Goal: Task Accomplishment & Management: Manage account settings

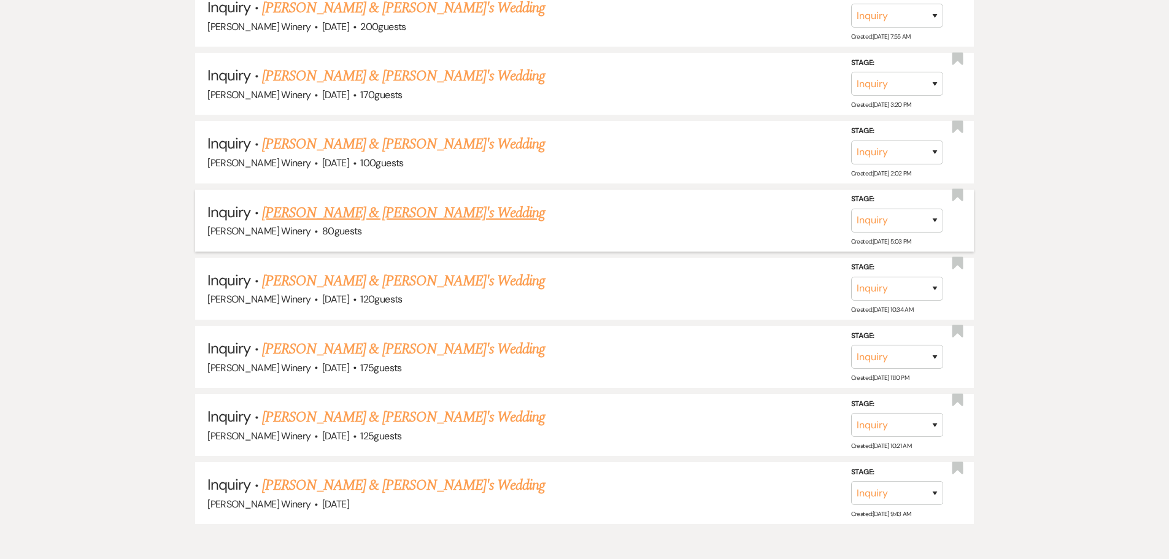
scroll to position [3323, 0]
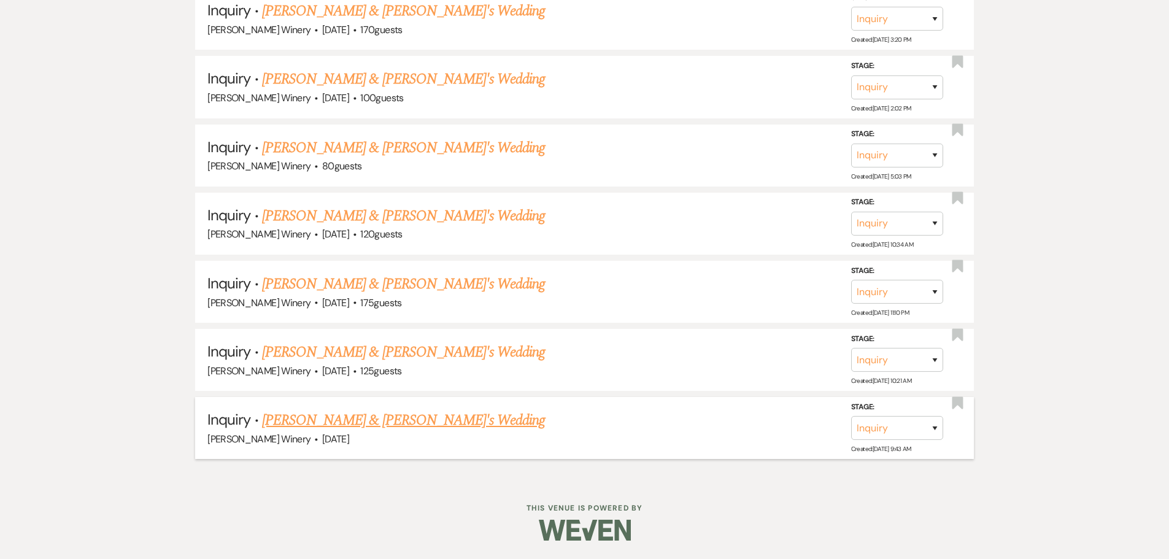
click at [378, 418] on link "[PERSON_NAME] & [PERSON_NAME]'s Wedding" at bounding box center [403, 420] width 283 height 22
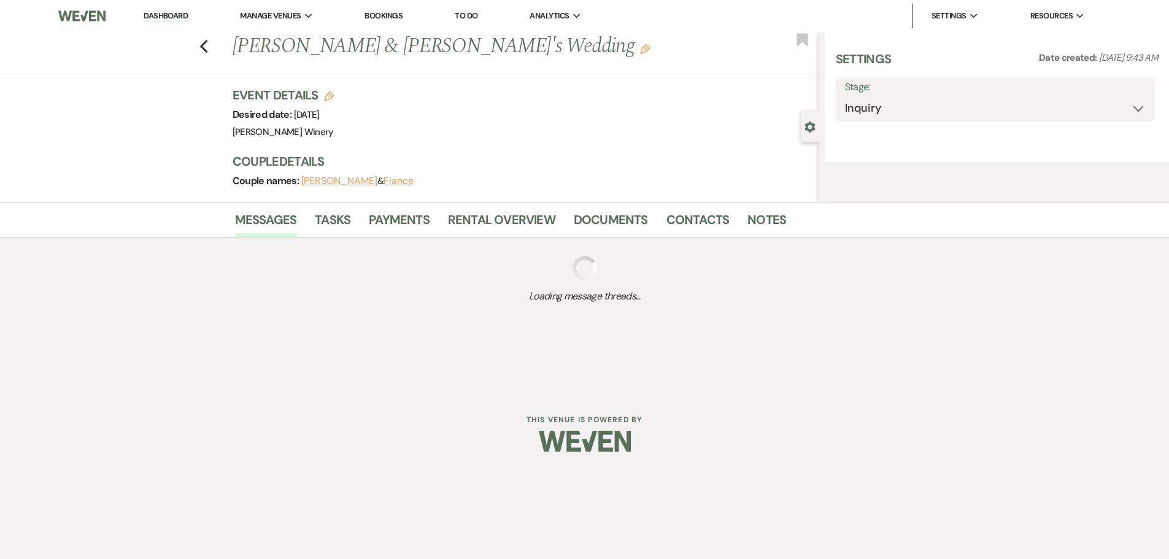
select select "5"
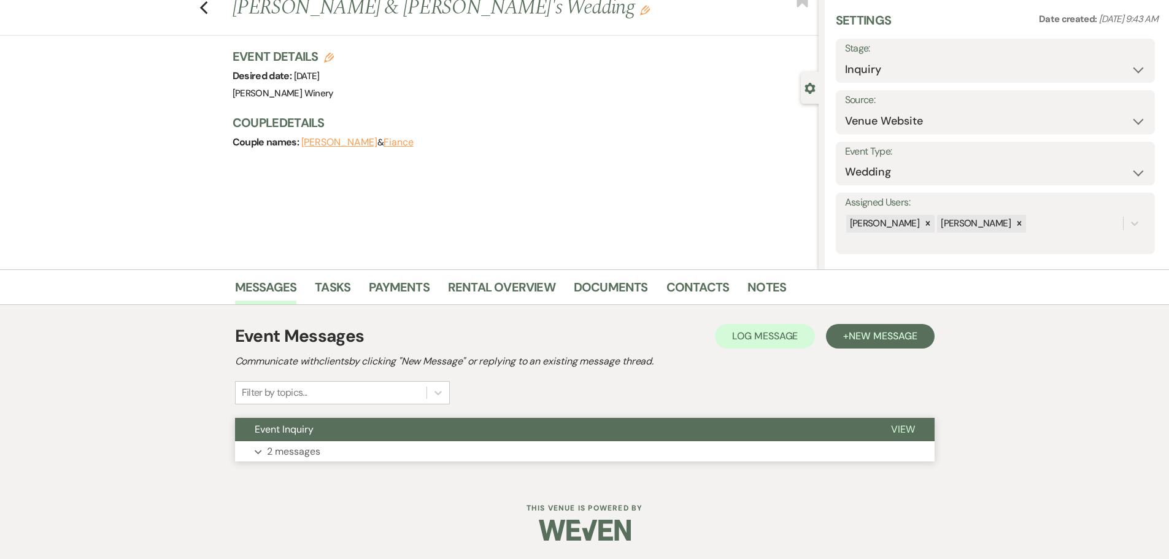
click at [331, 456] on button "Expand 2 messages" at bounding box center [584, 451] width 699 height 21
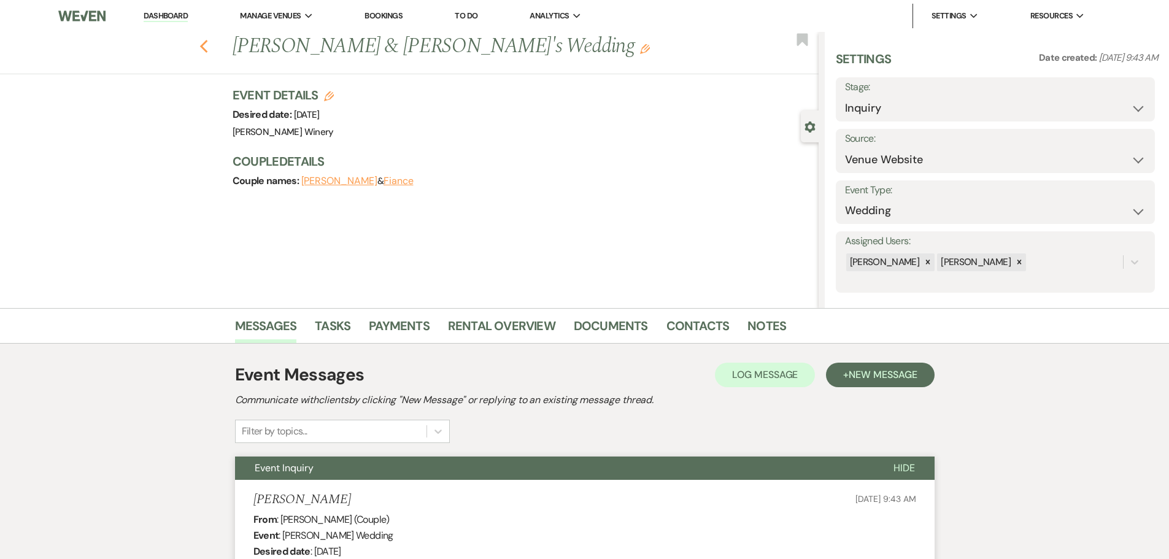
click at [209, 48] on icon "Previous" at bounding box center [203, 46] width 9 height 15
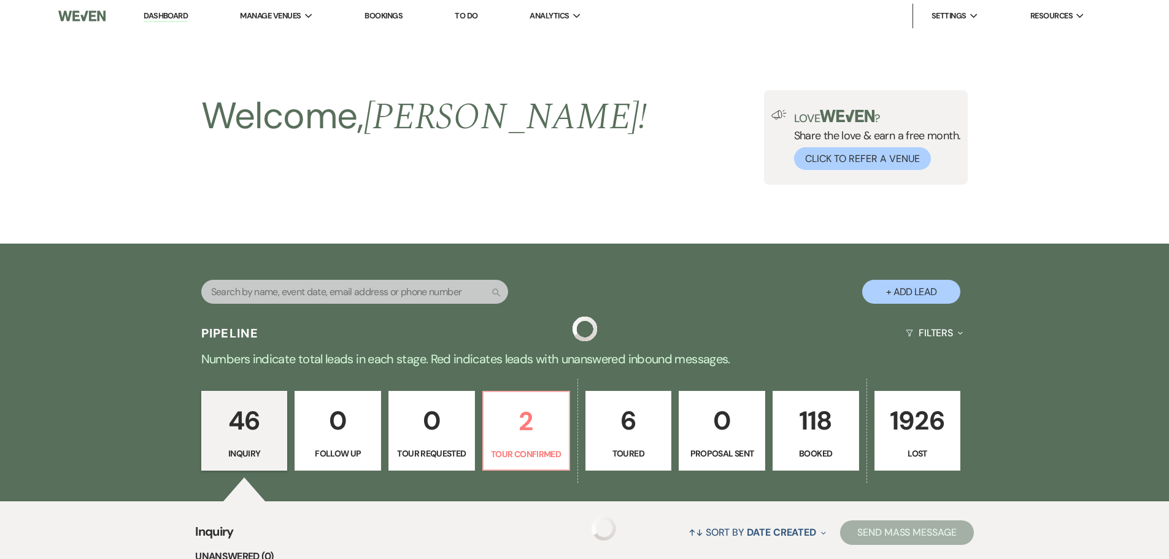
scroll to position [3323, 0]
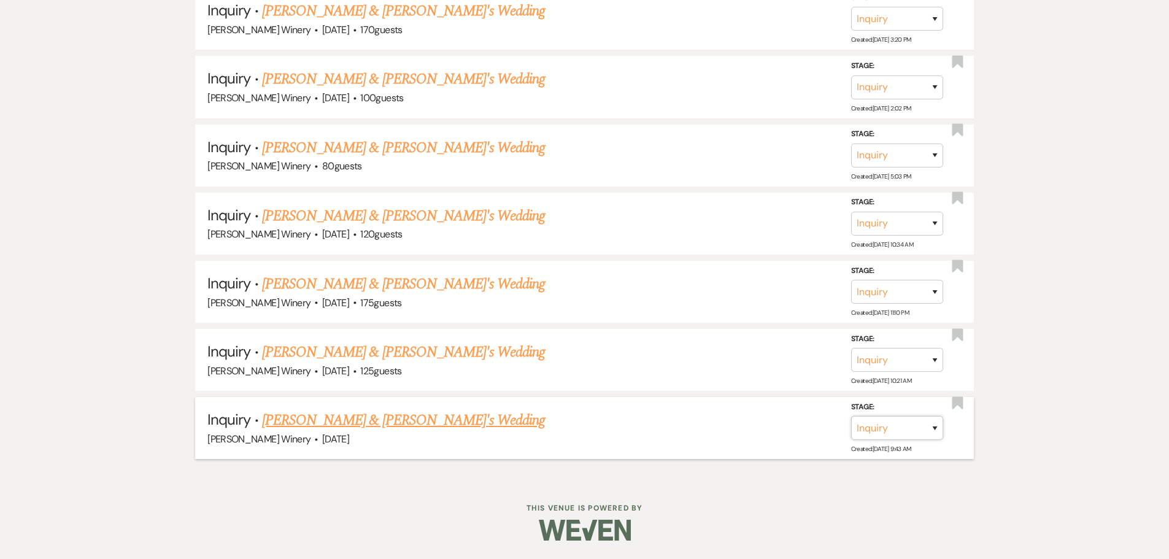
click at [883, 428] on select "Inquiry Follow Up Tour Requested Tour Confirmed Toured Proposal Sent Booked Lost" at bounding box center [897, 428] width 92 height 24
select select "8"
click at [851, 416] on select "Inquiry Follow Up Tour Requested Tour Confirmed Toured Proposal Sent Booked Lost" at bounding box center [897, 428] width 92 height 24
click at [738, 427] on select "Booked Elsewhere Budget Date Unavailable No Response Not a Good Match Capacity …" at bounding box center [725, 428] width 106 height 24
select select "5"
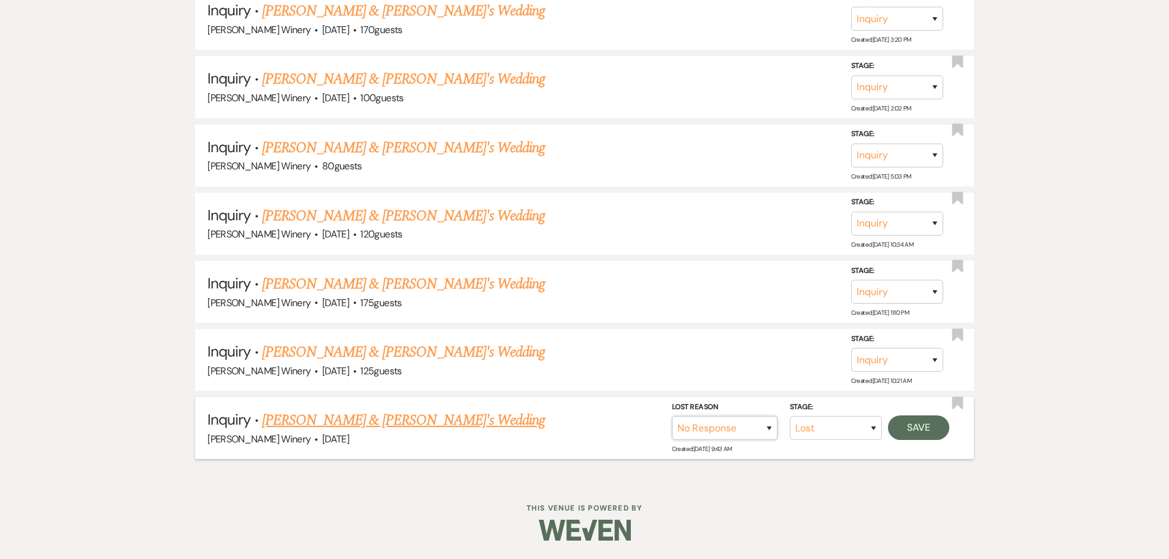
click at [672, 416] on select "Booked Elsewhere Budget Date Unavailable No Response Not a Good Match Capacity …" at bounding box center [725, 428] width 106 height 24
click at [928, 426] on button "Save" at bounding box center [918, 427] width 61 height 25
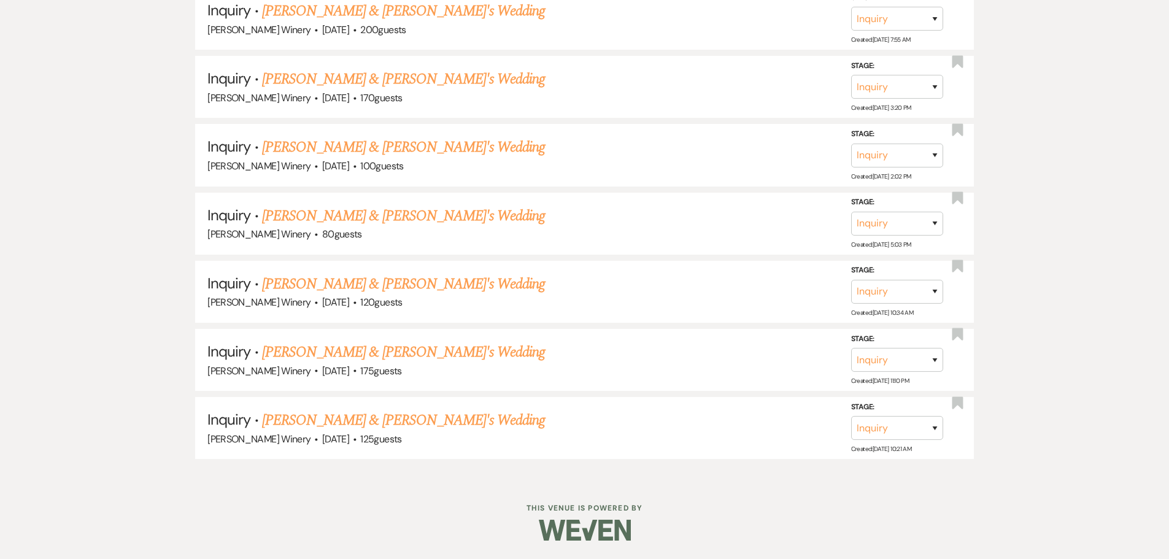
scroll to position [3255, 0]
click at [340, 415] on link "[PERSON_NAME] & [PERSON_NAME]'s Wedding" at bounding box center [403, 420] width 283 height 22
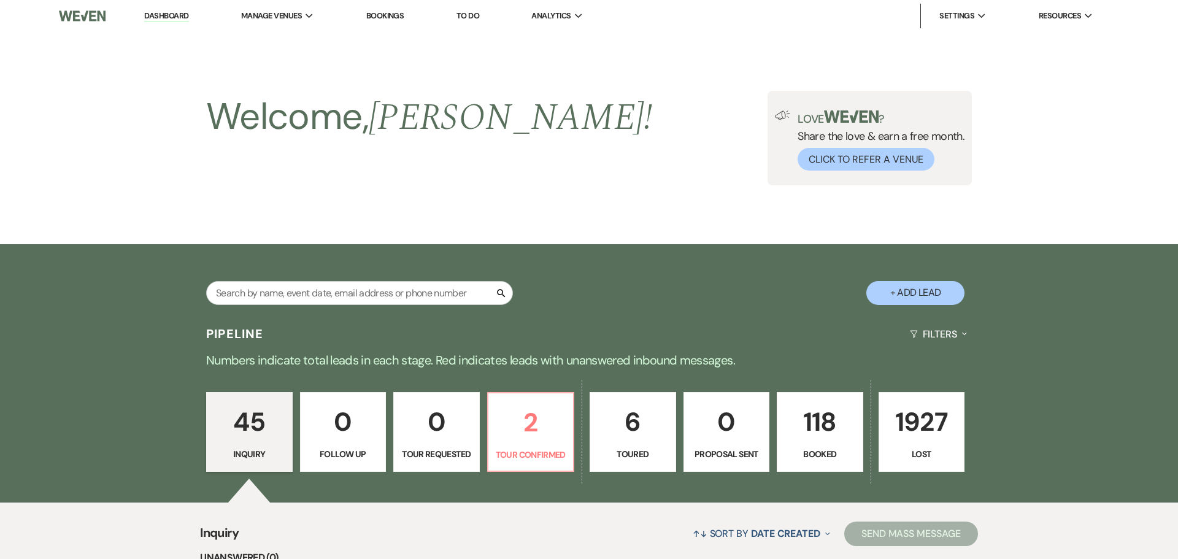
select select "5"
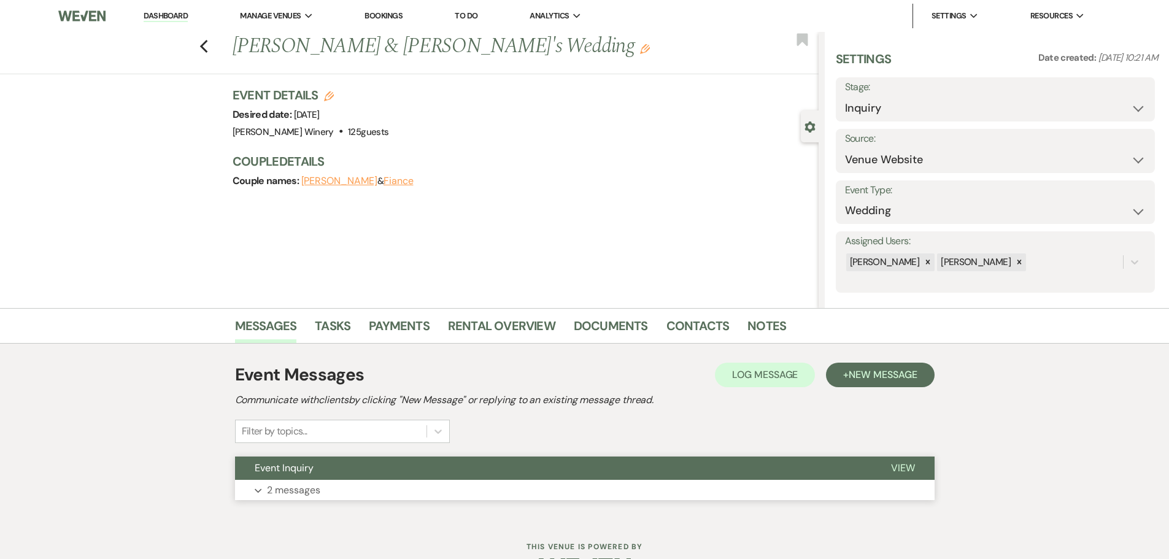
click at [318, 474] on button "Event Inquiry" at bounding box center [553, 467] width 636 height 23
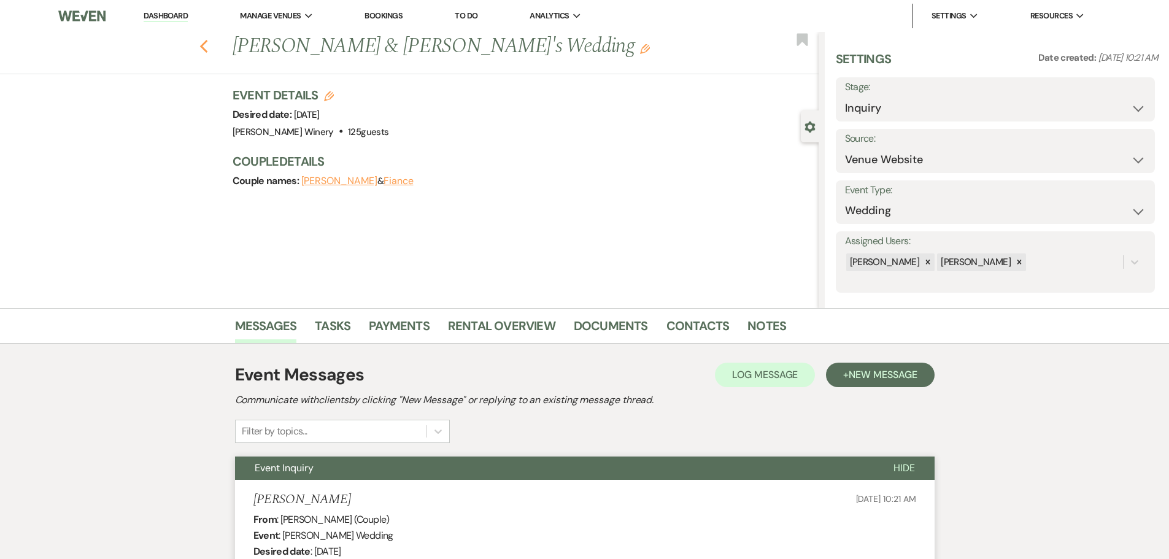
click at [207, 53] on icon "Previous" at bounding box center [203, 46] width 9 height 15
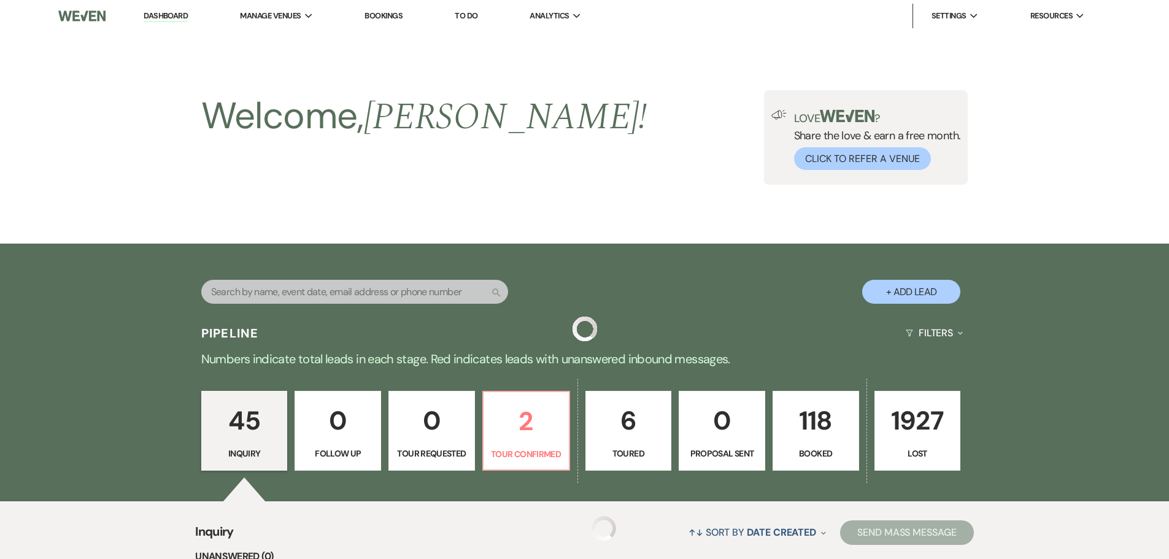
scroll to position [3255, 0]
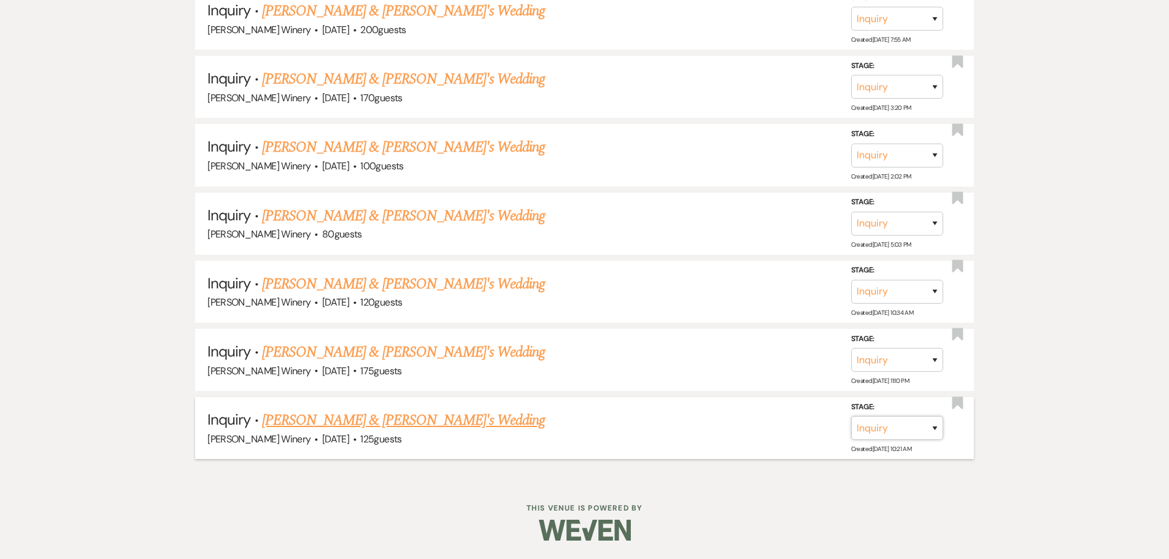
click at [932, 431] on select "Inquiry Follow Up Tour Requested Tour Confirmed Toured Proposal Sent Booked Lost" at bounding box center [897, 428] width 92 height 24
select select "8"
click at [851, 416] on select "Inquiry Follow Up Tour Requested Tour Confirmed Toured Proposal Sent Booked Lost" at bounding box center [897, 428] width 92 height 24
drag, startPoint x: 750, startPoint y: 430, endPoint x: 742, endPoint y: 431, distance: 8.6
click at [750, 430] on select "Booked Elsewhere Budget Date Unavailable No Response Not a Good Match Capacity …" at bounding box center [725, 428] width 106 height 24
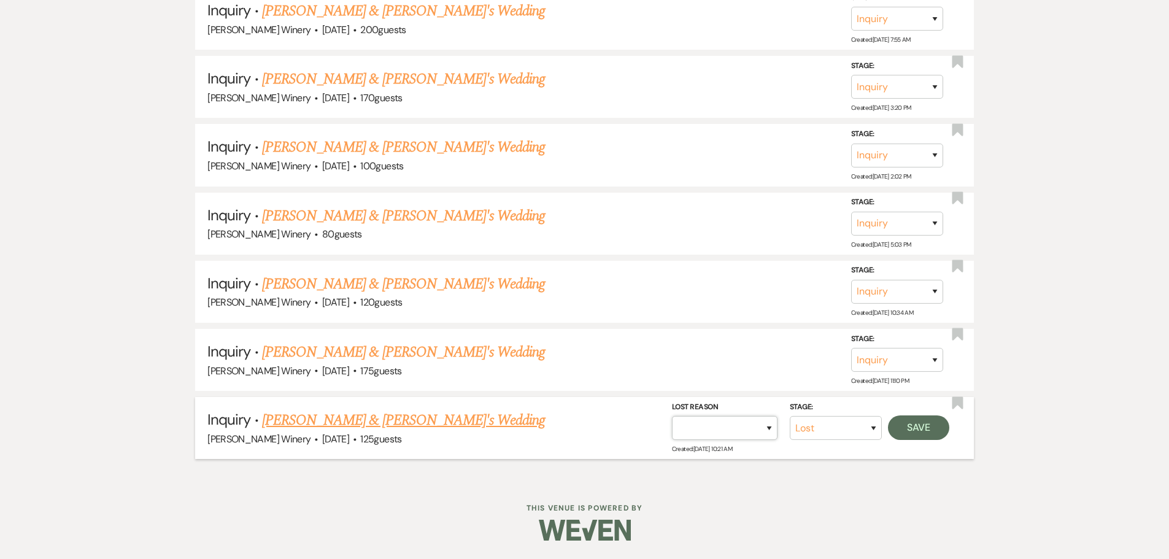
select select "5"
click at [672, 416] on select "Booked Elsewhere Budget Date Unavailable No Response Not a Good Match Capacity …" at bounding box center [725, 428] width 106 height 24
click at [916, 431] on button "Save" at bounding box center [918, 427] width 61 height 25
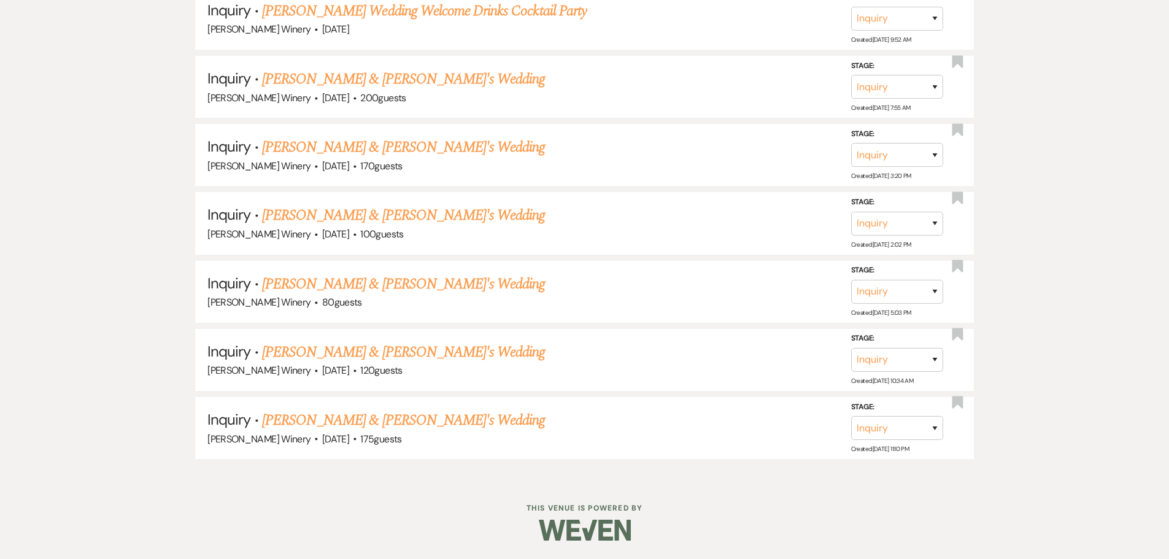
scroll to position [3187, 0]
click at [329, 424] on link "[PERSON_NAME] & [PERSON_NAME]'s Wedding" at bounding box center [403, 420] width 283 height 22
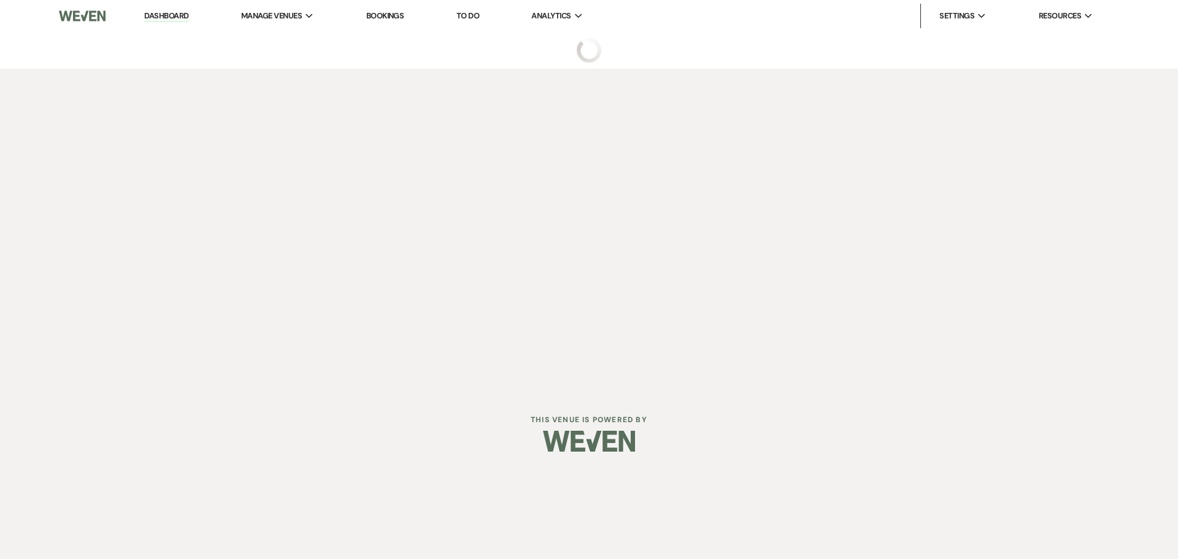
select select "5"
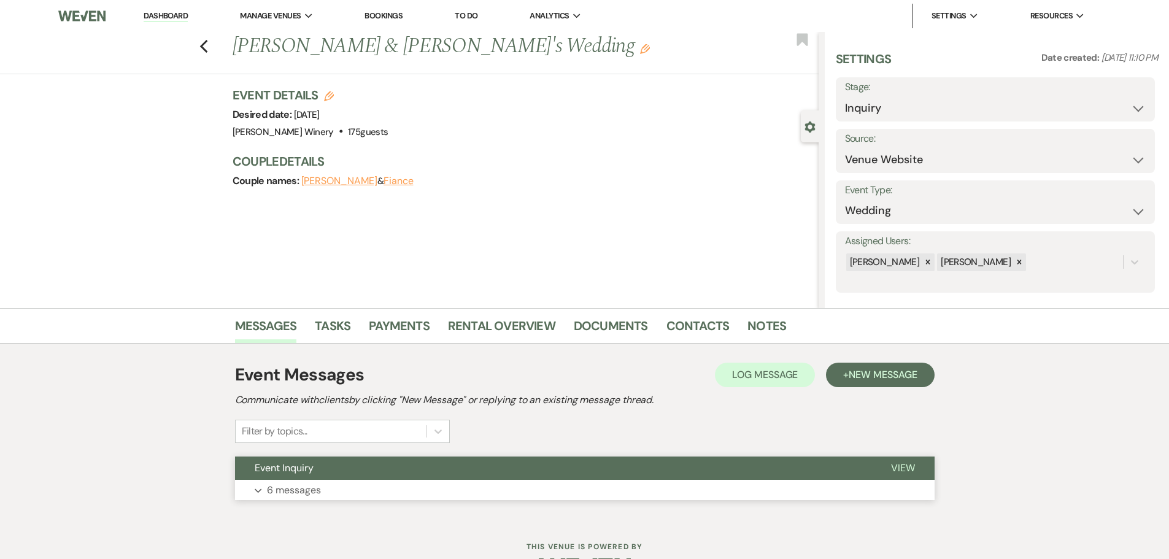
click at [379, 484] on button "Expand 6 messages" at bounding box center [584, 490] width 699 height 21
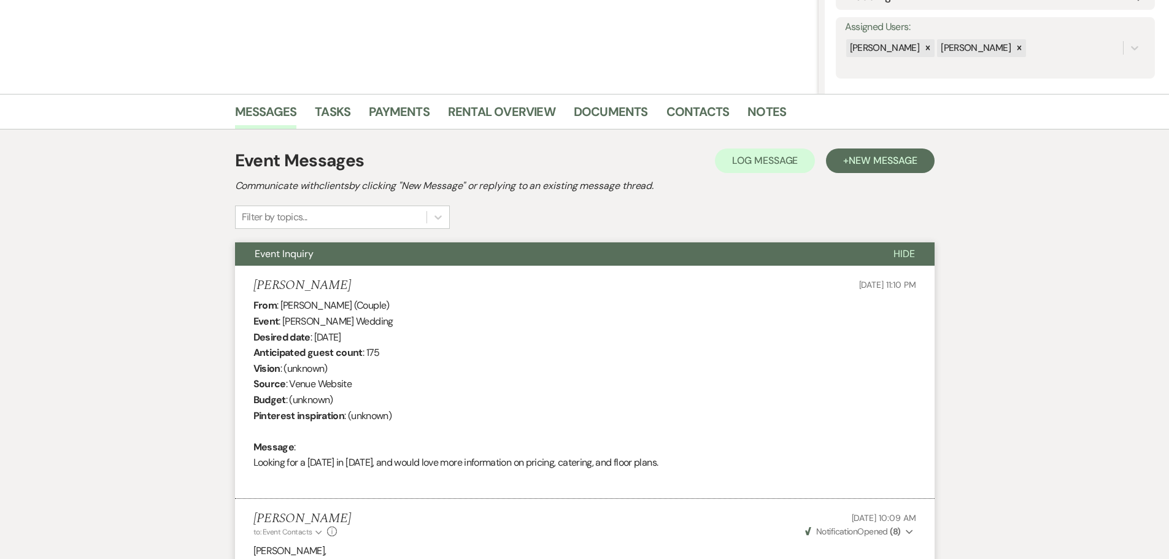
scroll to position [33, 0]
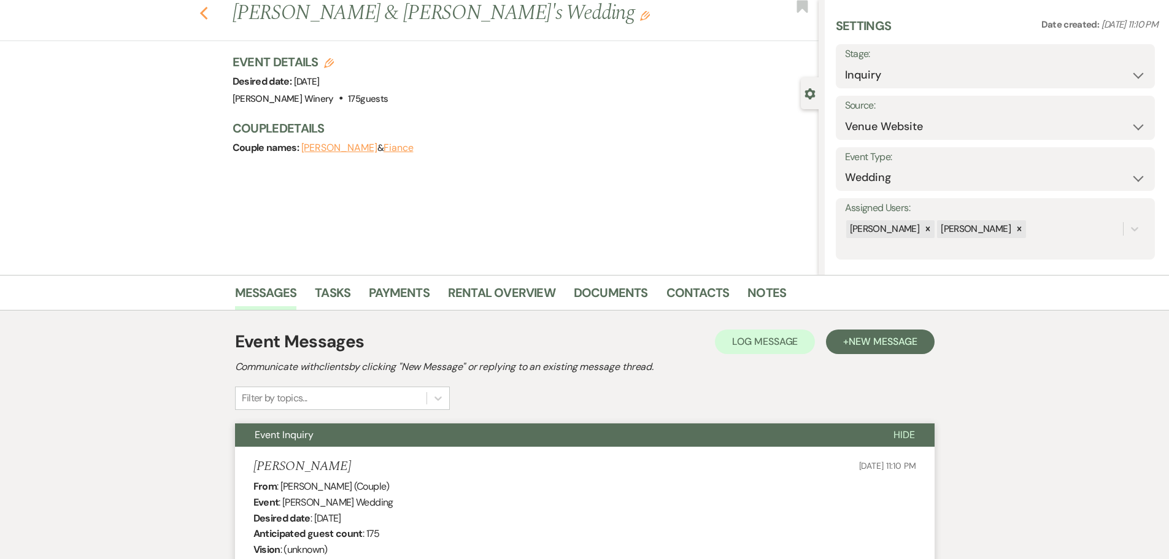
click at [207, 12] on use "button" at bounding box center [203, 13] width 8 height 13
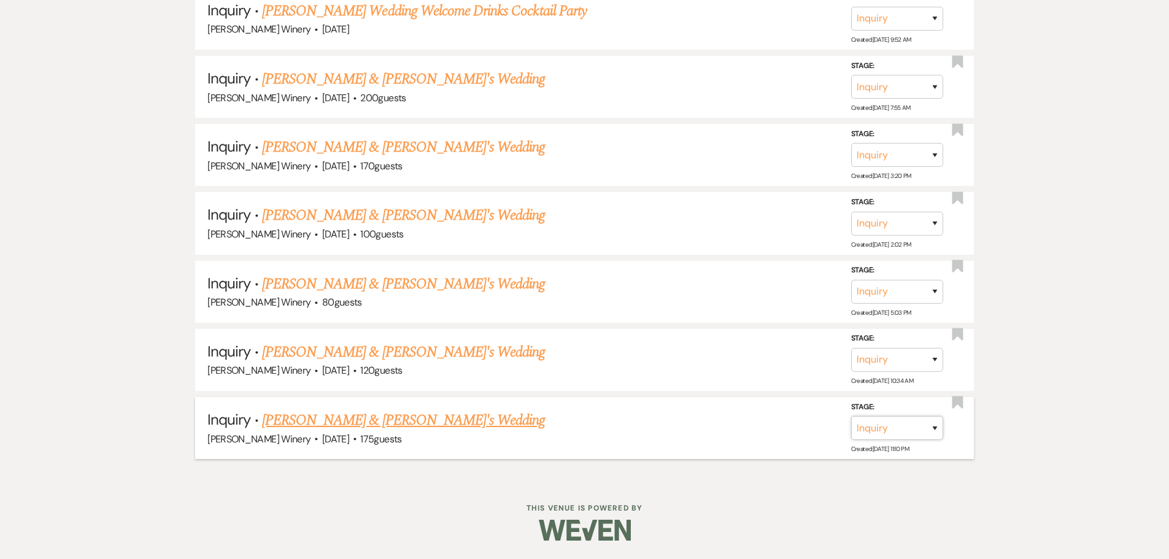
click at [886, 429] on select "Inquiry Follow Up Tour Requested Tour Confirmed Toured Proposal Sent Booked Lost" at bounding box center [897, 428] width 92 height 24
select select "8"
click at [851, 416] on select "Inquiry Follow Up Tour Requested Tour Confirmed Toured Proposal Sent Booked Lost" at bounding box center [897, 428] width 92 height 24
click at [729, 437] on select "Booked Elsewhere Budget Date Unavailable No Response Not a Good Match Capacity …" at bounding box center [725, 428] width 106 height 24
select select "5"
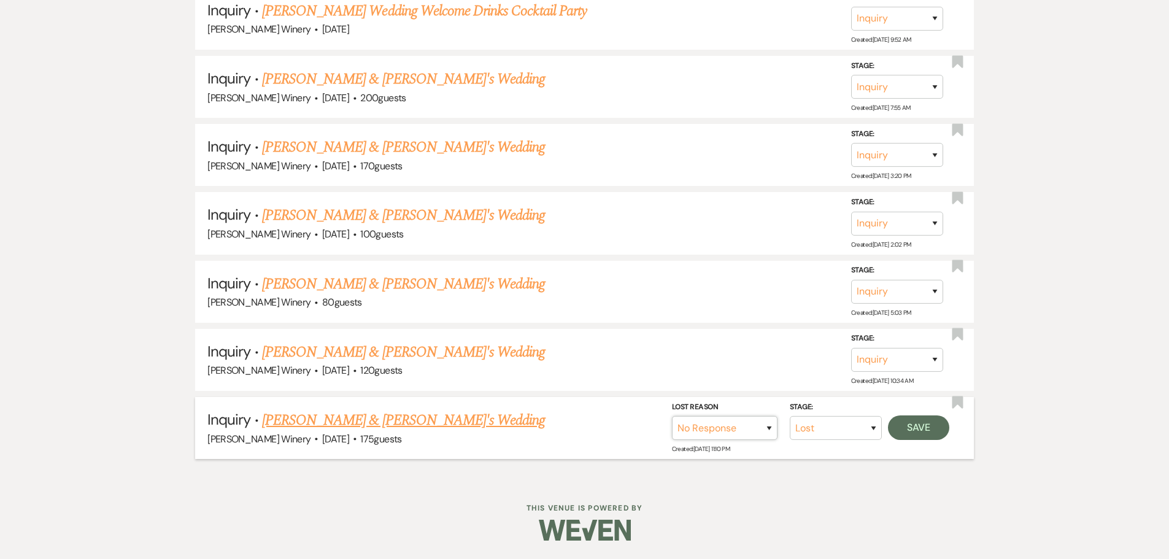
click at [672, 416] on select "Booked Elsewhere Budget Date Unavailable No Response Not a Good Match Capacity …" at bounding box center [725, 428] width 106 height 24
click at [940, 429] on button "Save" at bounding box center [918, 427] width 61 height 25
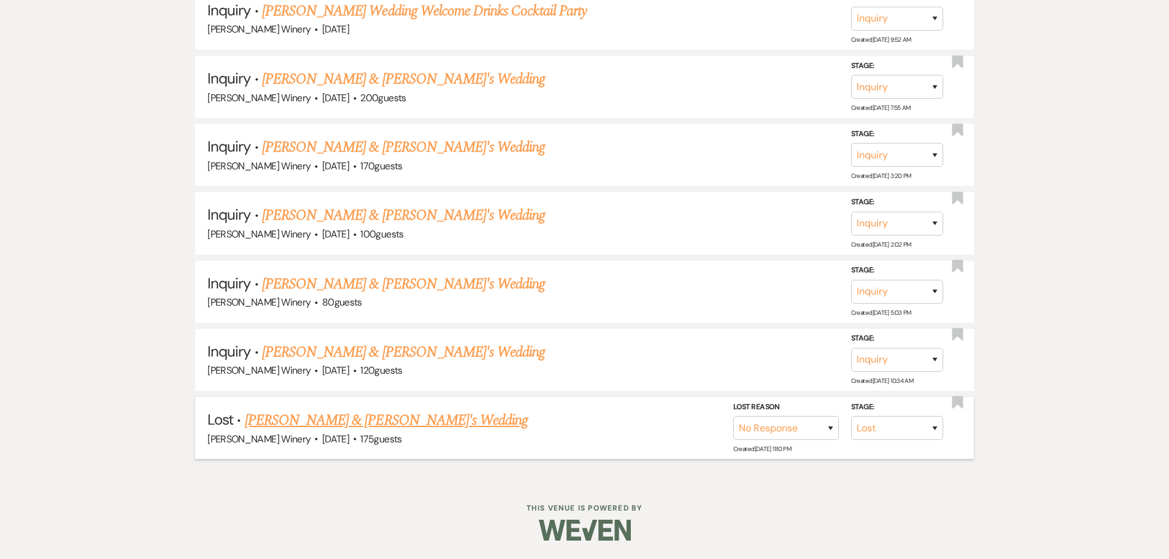
scroll to position [3119, 0]
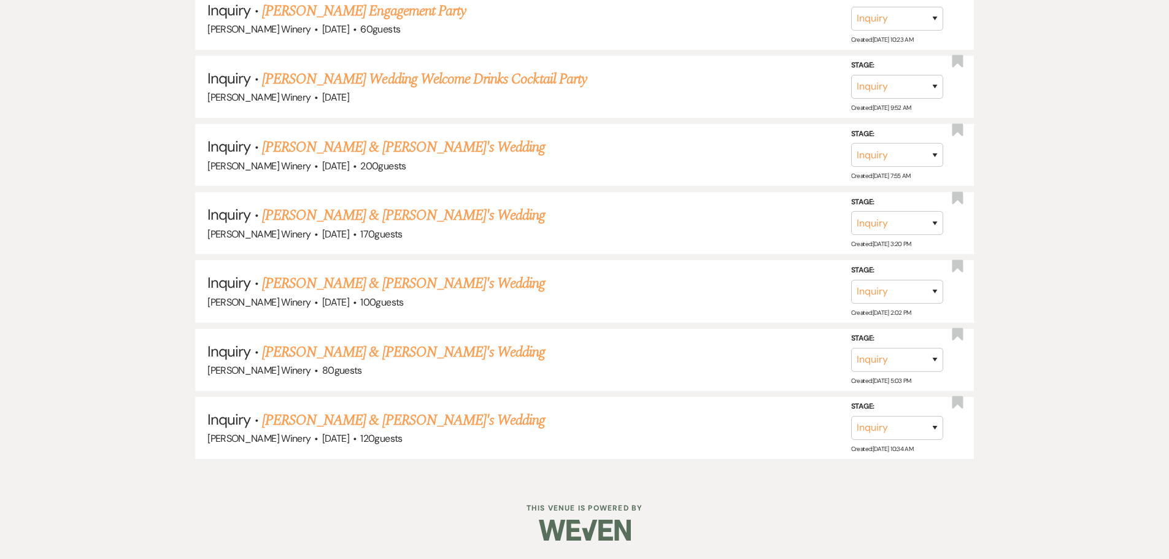
click at [314, 424] on link "[PERSON_NAME] & [PERSON_NAME]'s Wedding" at bounding box center [403, 420] width 283 height 22
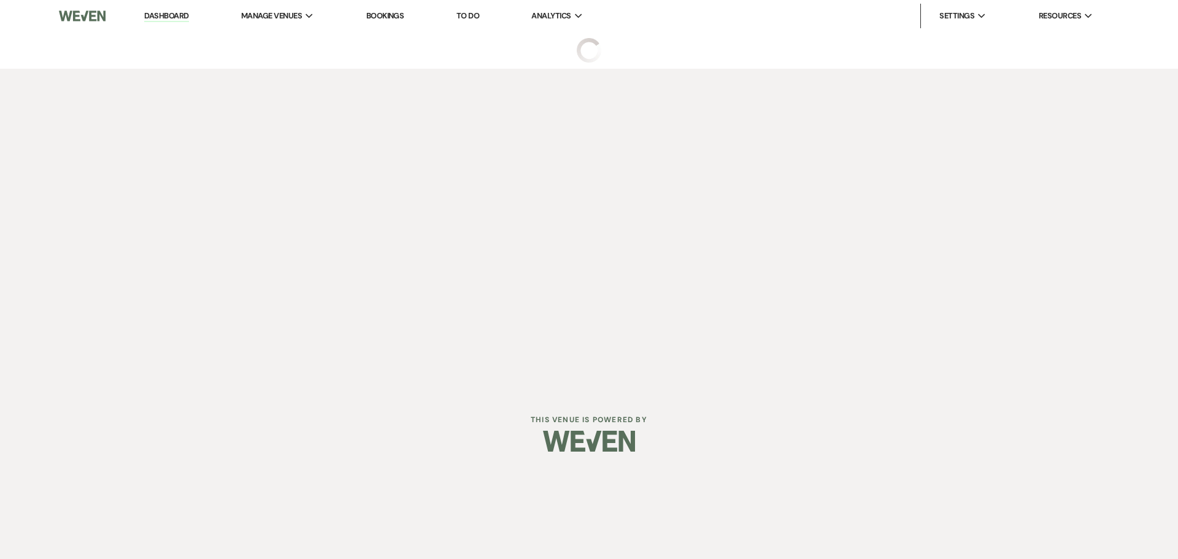
select select "5"
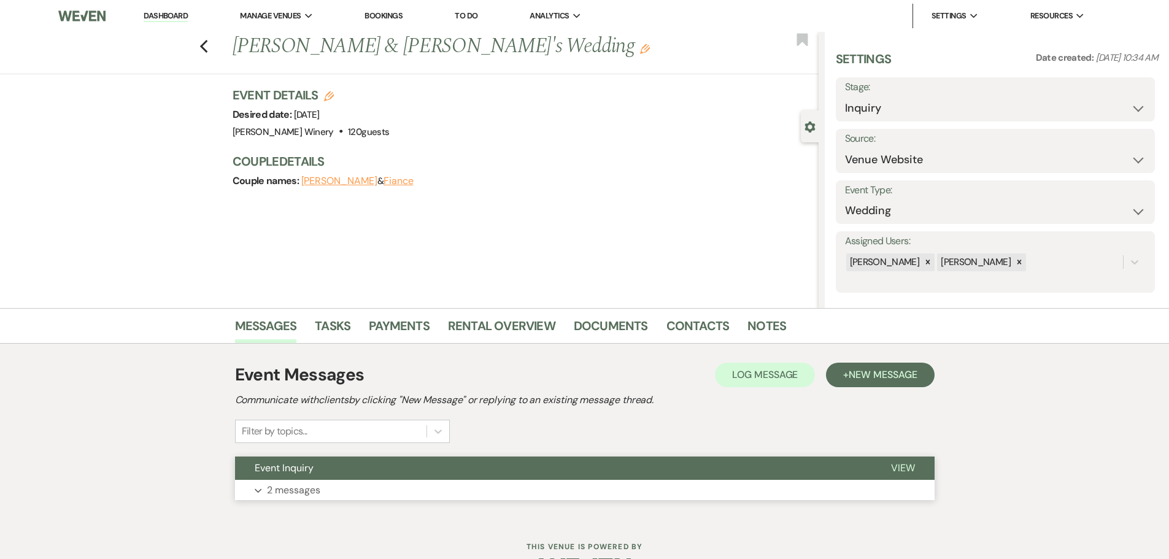
click at [312, 491] on p "2 messages" at bounding box center [293, 490] width 53 height 16
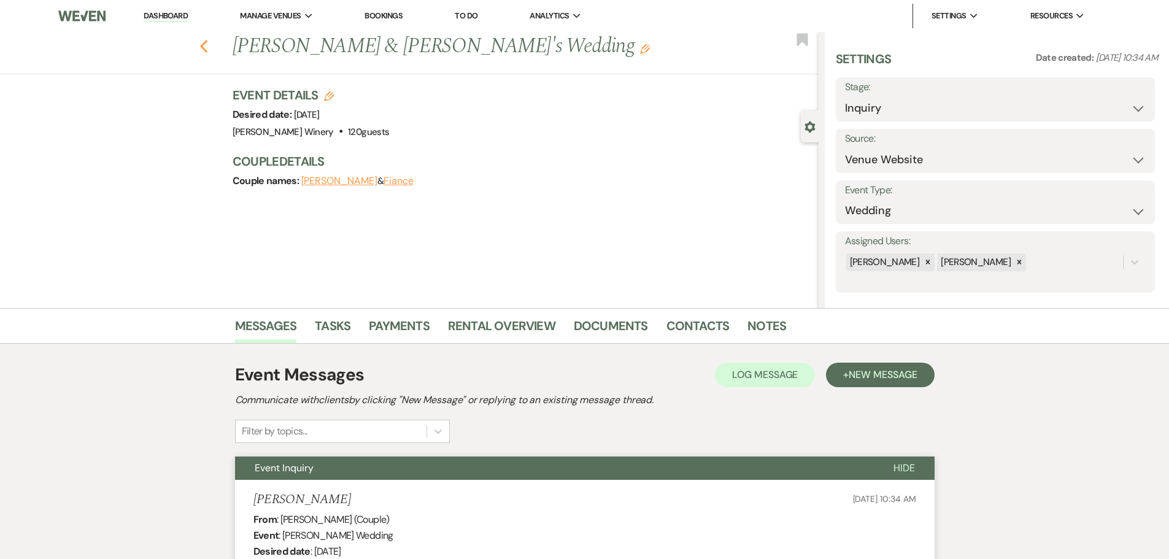
click at [209, 45] on icon "Previous" at bounding box center [203, 46] width 9 height 15
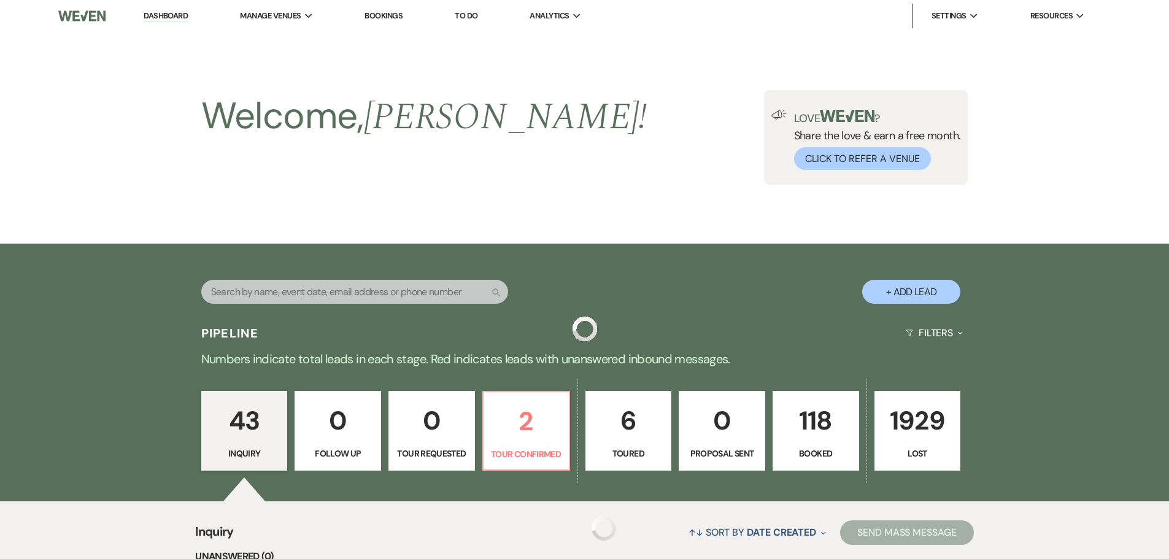
scroll to position [3119, 0]
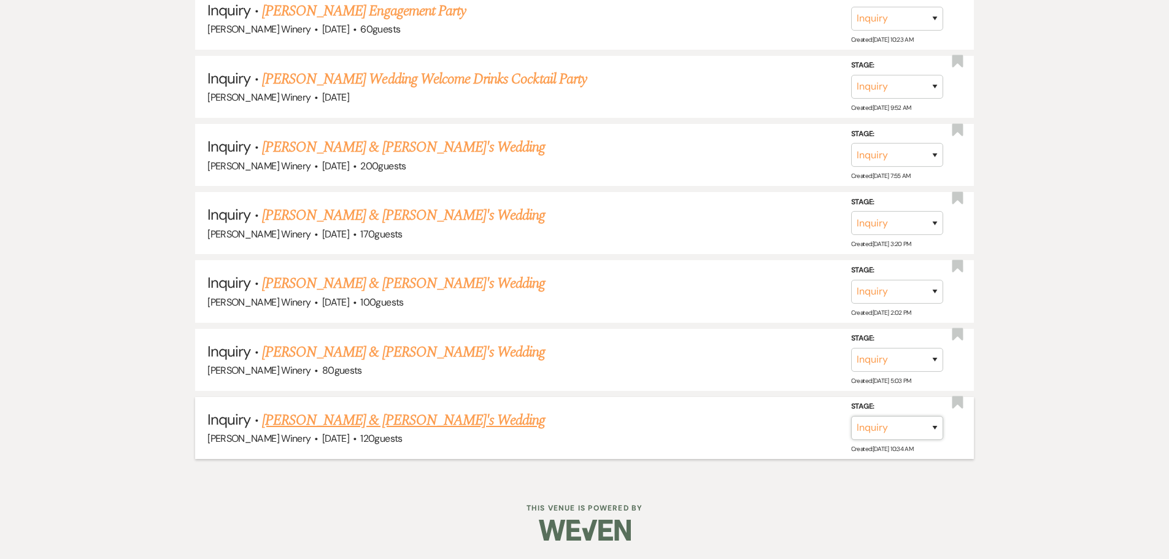
click at [884, 431] on select "Inquiry Follow Up Tour Requested Tour Confirmed Toured Proposal Sent Booked Lost" at bounding box center [897, 428] width 92 height 24
select select "8"
click at [851, 416] on select "Inquiry Follow Up Tour Requested Tour Confirmed Toured Proposal Sent Booked Lost" at bounding box center [897, 428] width 92 height 24
click at [702, 427] on select "Booked Elsewhere Budget Date Unavailable No Response Not a Good Match Capacity …" at bounding box center [725, 428] width 106 height 24
select select "5"
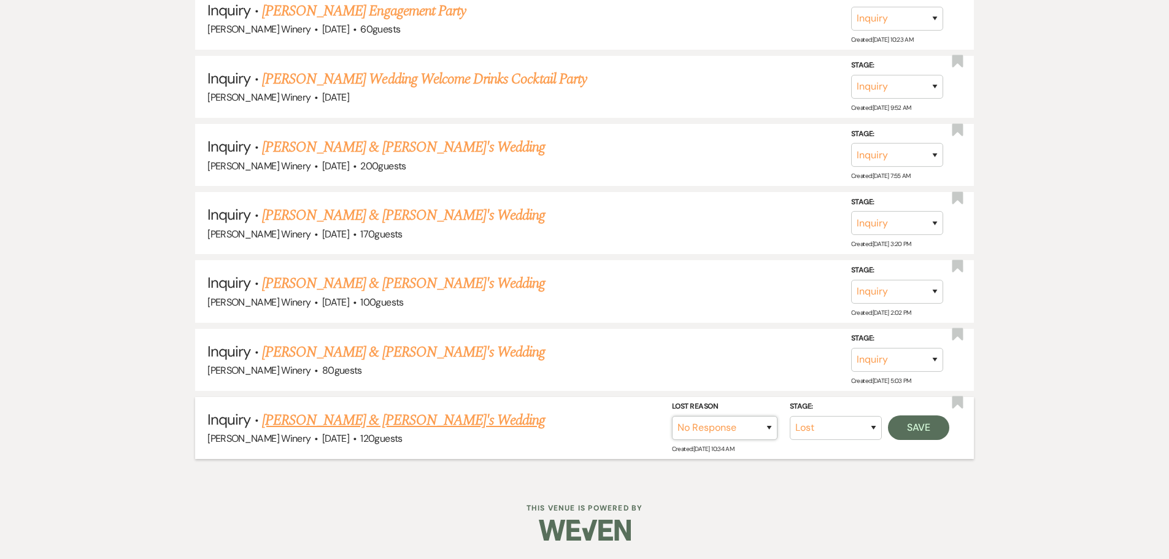
click at [672, 416] on select "Booked Elsewhere Budget Date Unavailable No Response Not a Good Match Capacity …" at bounding box center [725, 428] width 106 height 24
click at [913, 427] on button "Save" at bounding box center [918, 427] width 61 height 25
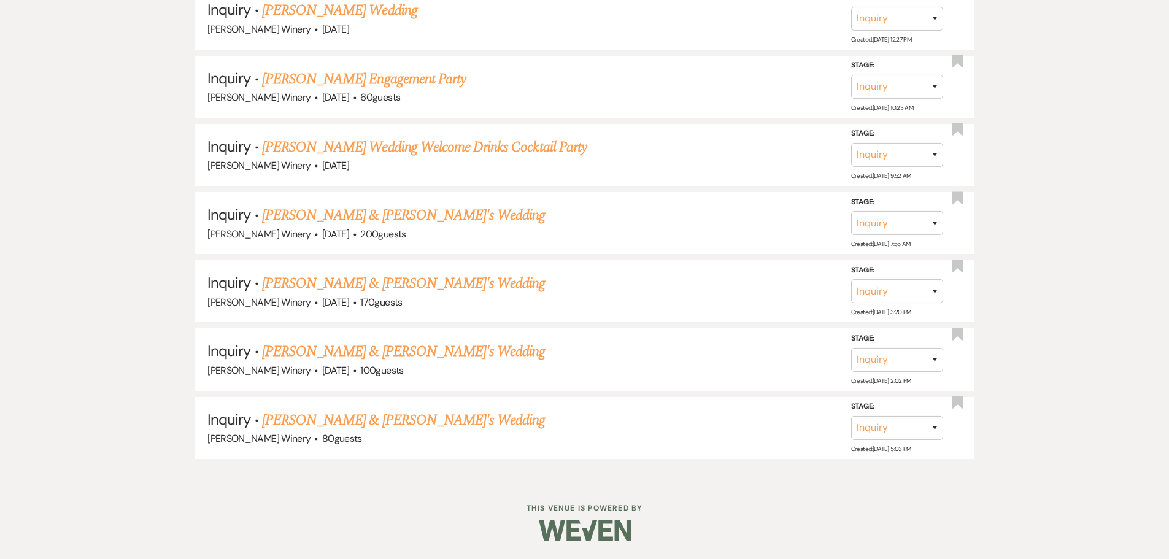
scroll to position [3051, 0]
click at [409, 423] on link "[PERSON_NAME] & [PERSON_NAME]'s Wedding" at bounding box center [403, 420] width 283 height 22
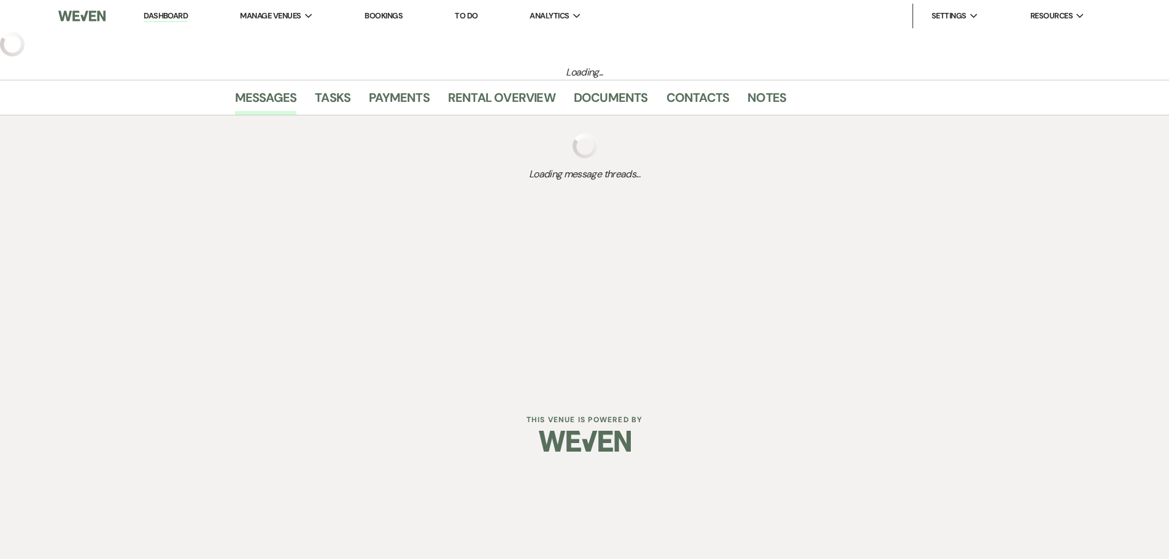
select select "5"
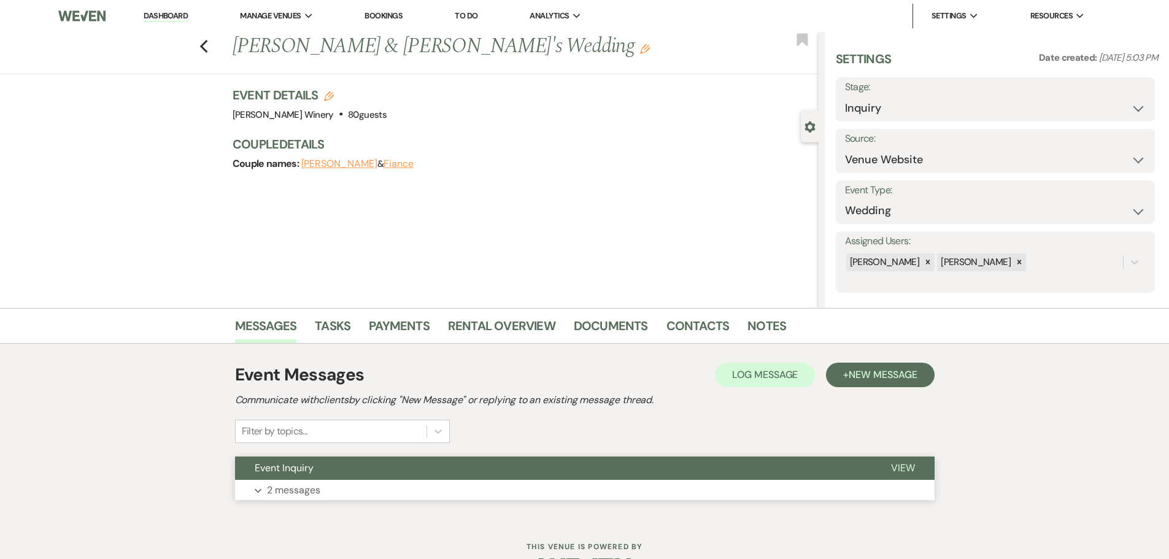
click at [349, 490] on button "Expand 2 messages" at bounding box center [584, 490] width 699 height 21
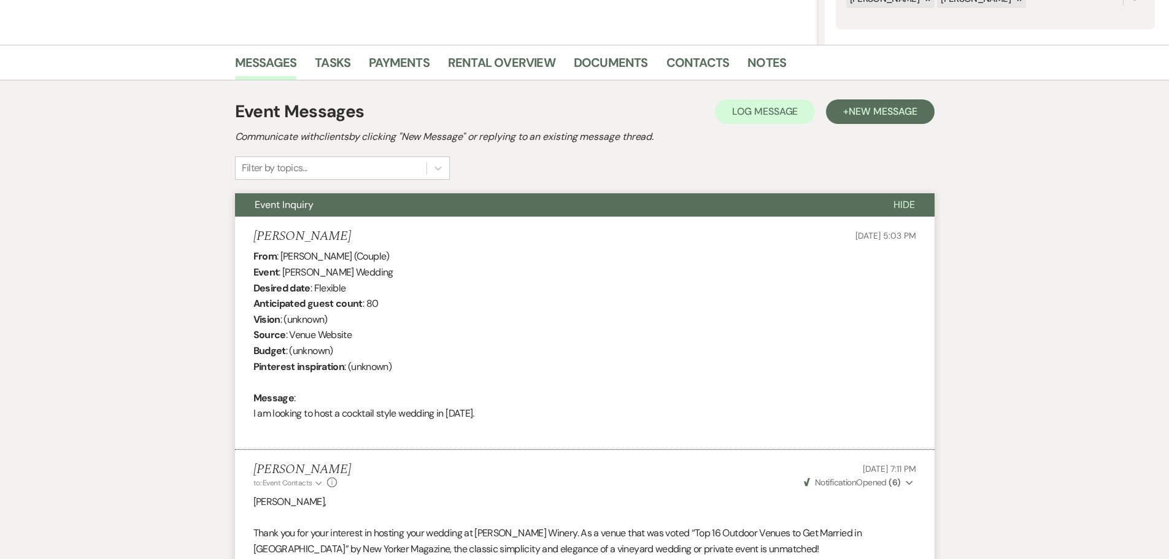
scroll to position [18, 0]
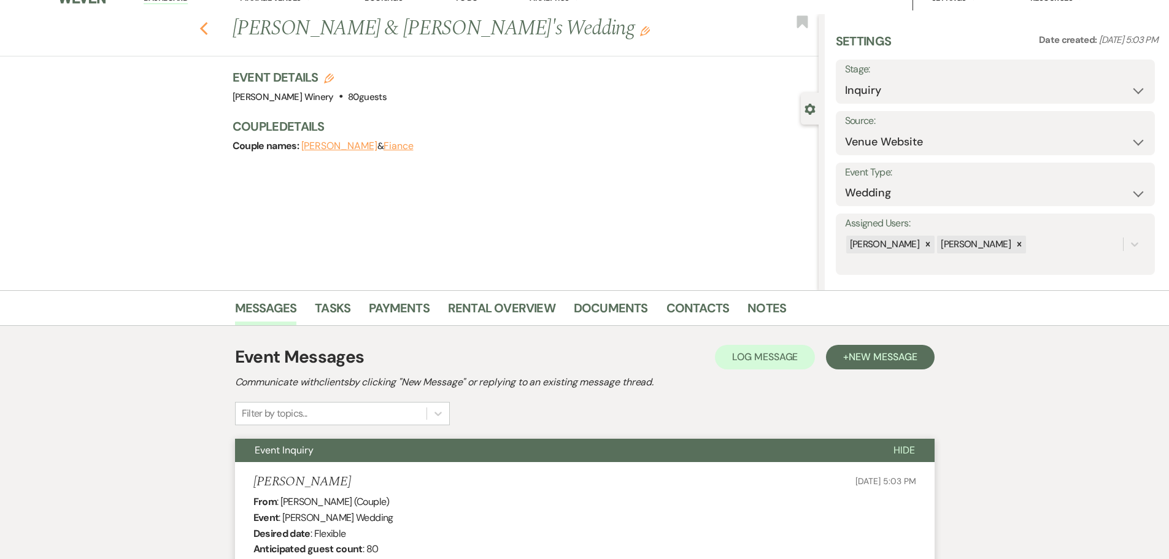
click at [209, 28] on icon "Previous" at bounding box center [203, 28] width 9 height 15
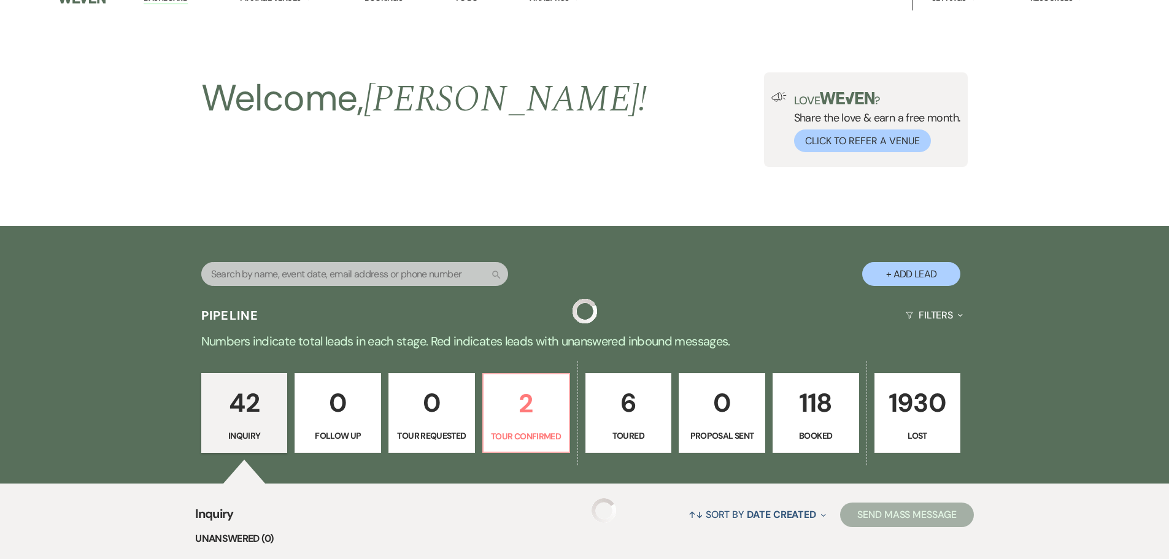
scroll to position [3051, 0]
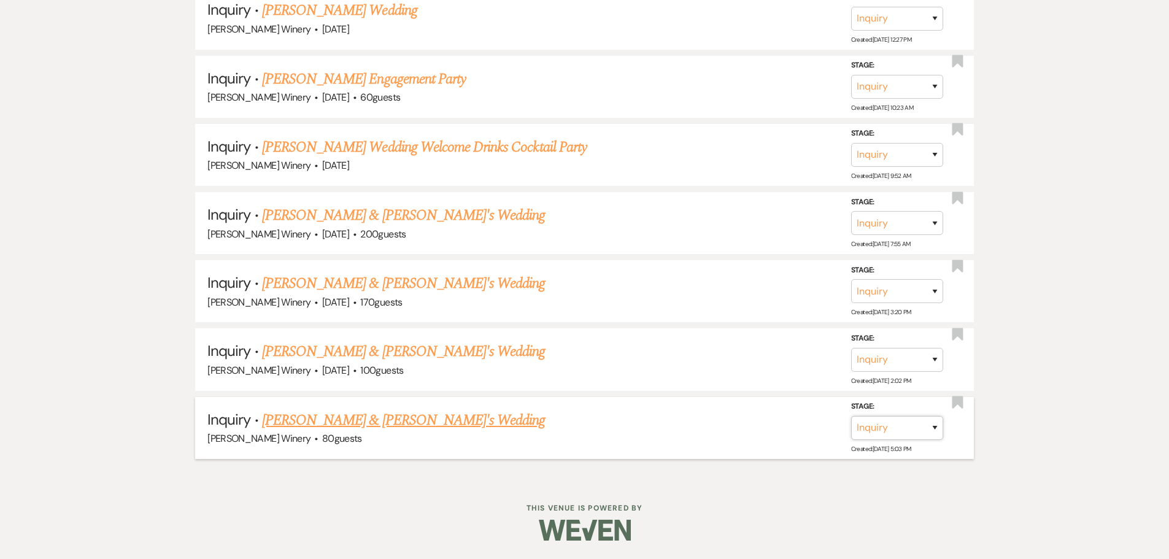
click at [872, 427] on select "Inquiry Follow Up Tour Requested Tour Confirmed Toured Proposal Sent Booked Lost" at bounding box center [897, 428] width 92 height 24
select select "8"
click at [851, 416] on select "Inquiry Follow Up Tour Requested Tour Confirmed Toured Proposal Sent Booked Lost" at bounding box center [897, 428] width 92 height 24
click at [742, 424] on select "Booked Elsewhere Budget Date Unavailable No Response Not a Good Match Capacity …" at bounding box center [725, 428] width 106 height 24
select select "5"
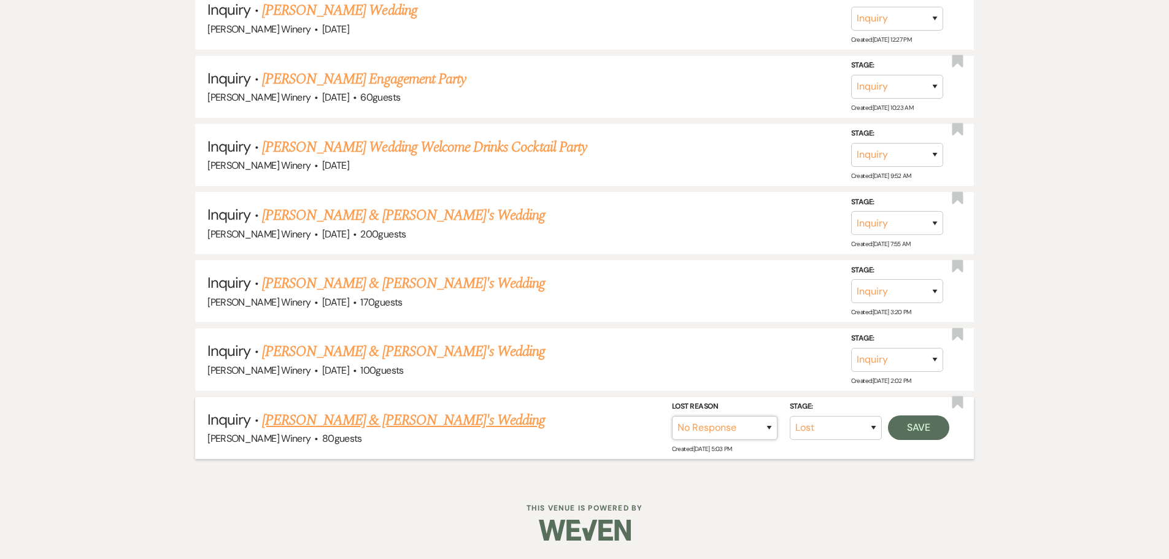
click at [672, 416] on select "Booked Elsewhere Budget Date Unavailable No Response Not a Good Match Capacity …" at bounding box center [725, 428] width 106 height 24
click at [908, 426] on button "Save" at bounding box center [918, 427] width 61 height 25
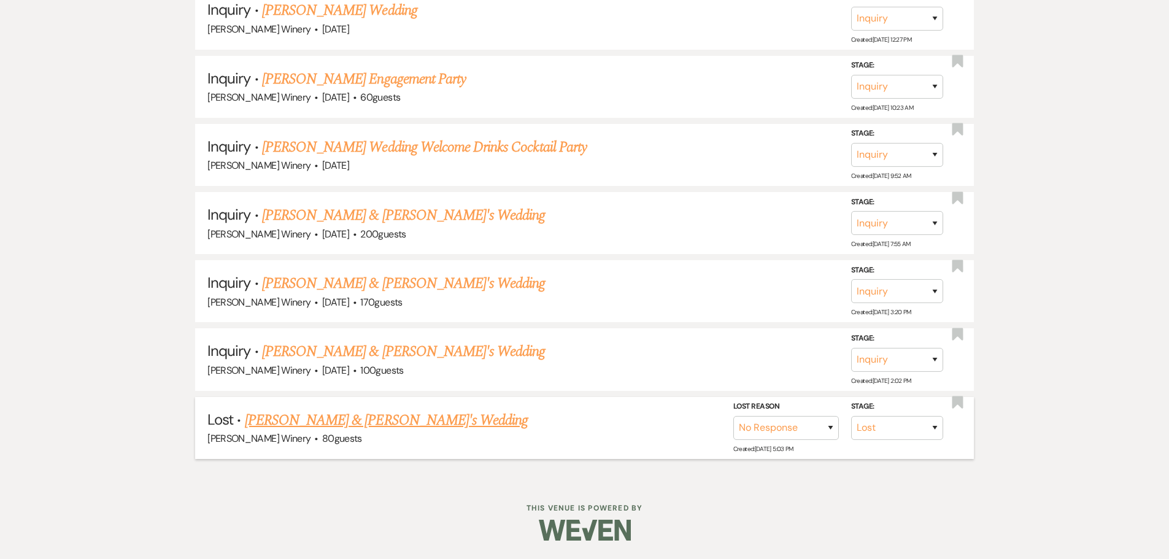
scroll to position [2982, 0]
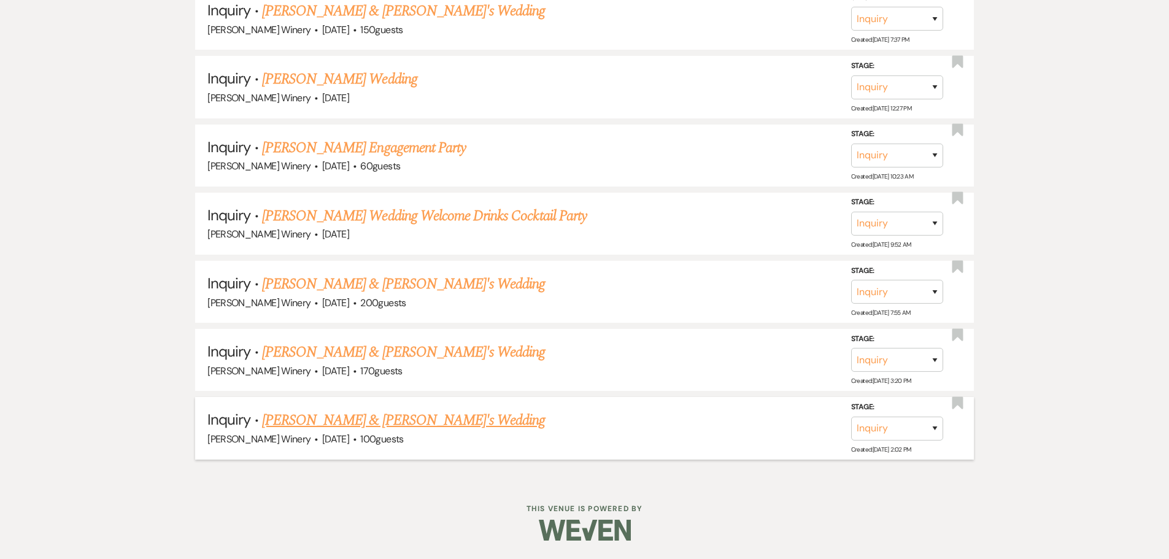
click at [427, 421] on link "[PERSON_NAME] & [PERSON_NAME]'s Wedding" at bounding box center [403, 420] width 283 height 22
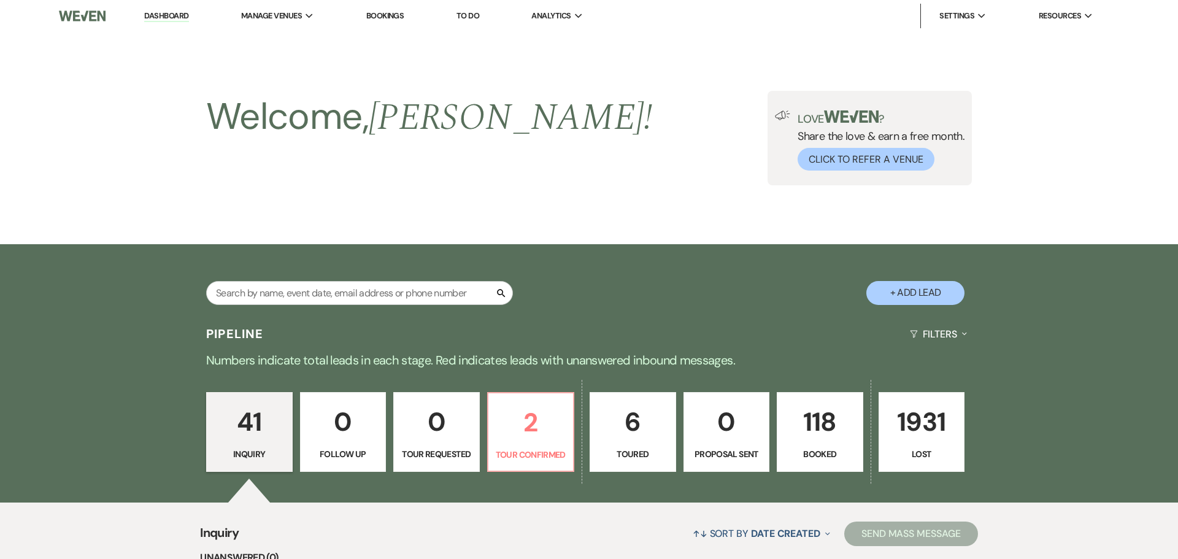
select select "5"
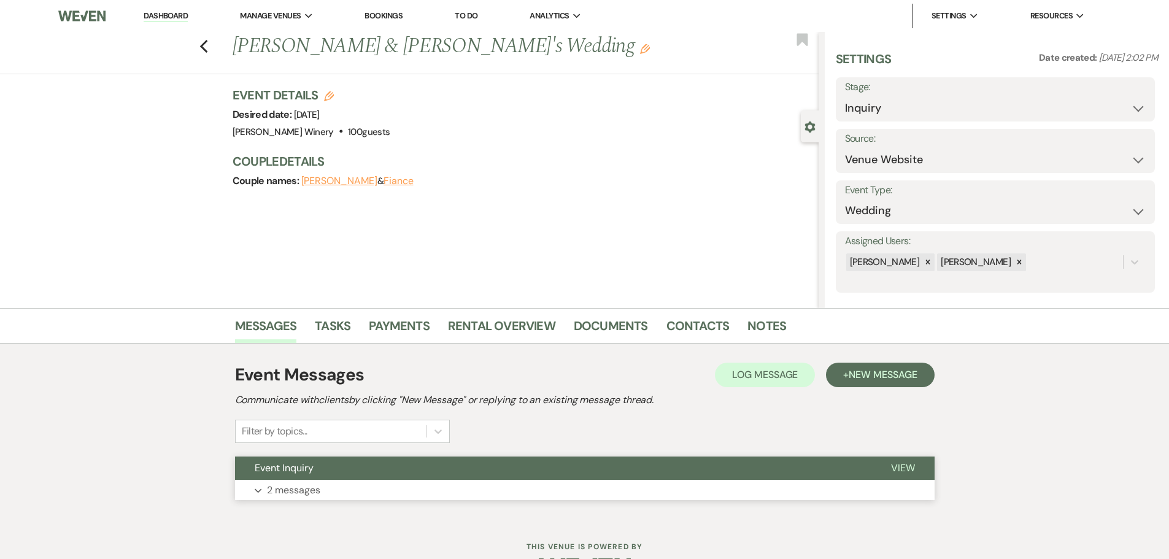
click at [390, 479] on button "Event Inquiry" at bounding box center [553, 467] width 636 height 23
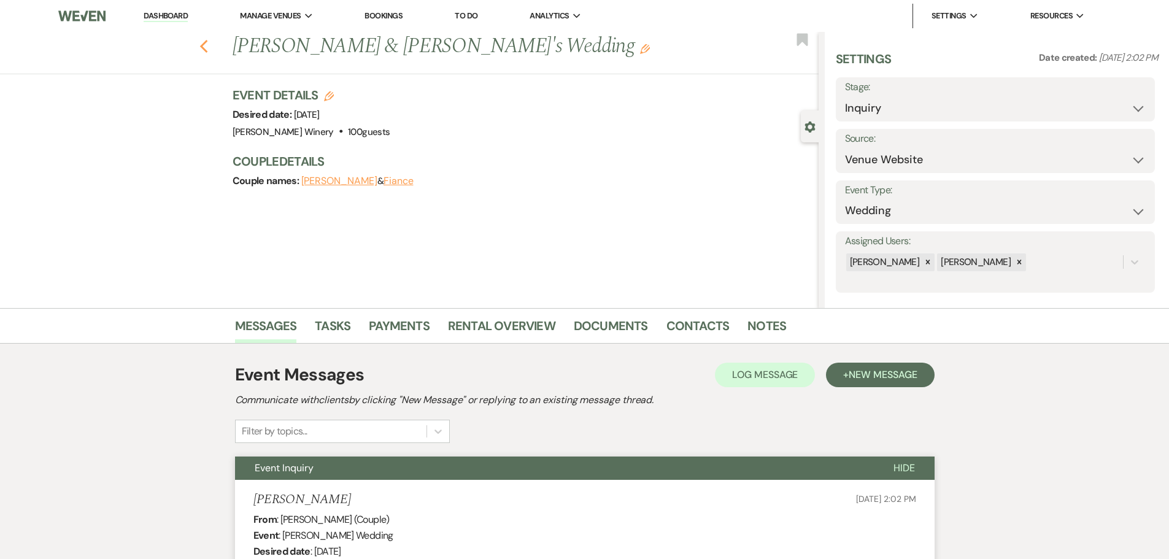
click at [209, 49] on icon "Previous" at bounding box center [203, 46] width 9 height 15
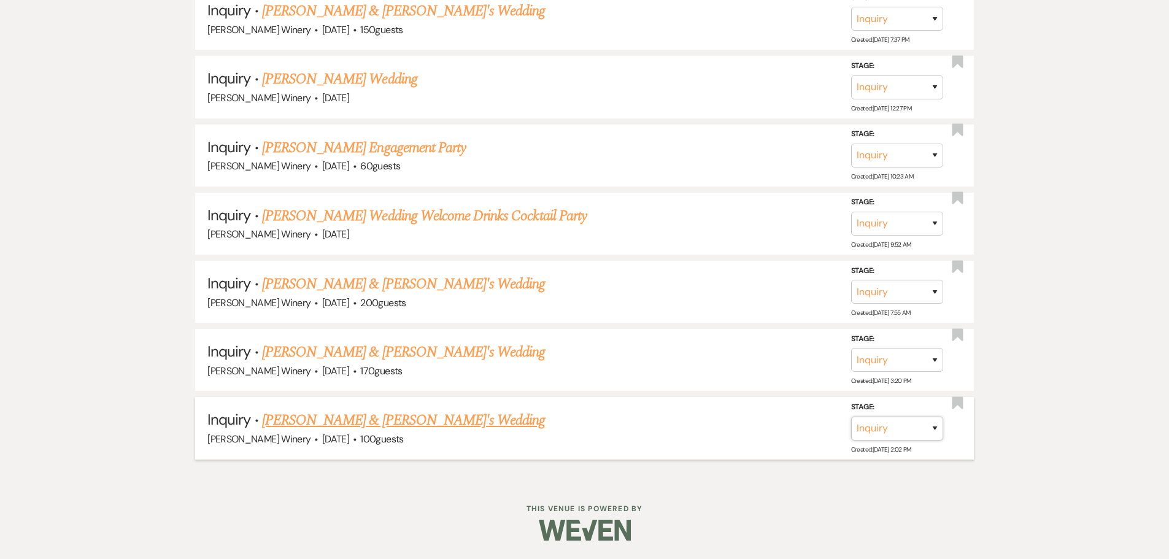
click at [890, 426] on select "Inquiry Follow Up Tour Requested Tour Confirmed Toured Proposal Sent Booked Lost" at bounding box center [897, 428] width 92 height 24
select select "8"
click at [851, 416] on select "Inquiry Follow Up Tour Requested Tour Confirmed Toured Proposal Sent Booked Lost" at bounding box center [897, 428] width 92 height 24
click at [749, 428] on select "Booked Elsewhere Budget Date Unavailable No Response Not a Good Match Capacity …" at bounding box center [725, 428] width 106 height 24
select select "5"
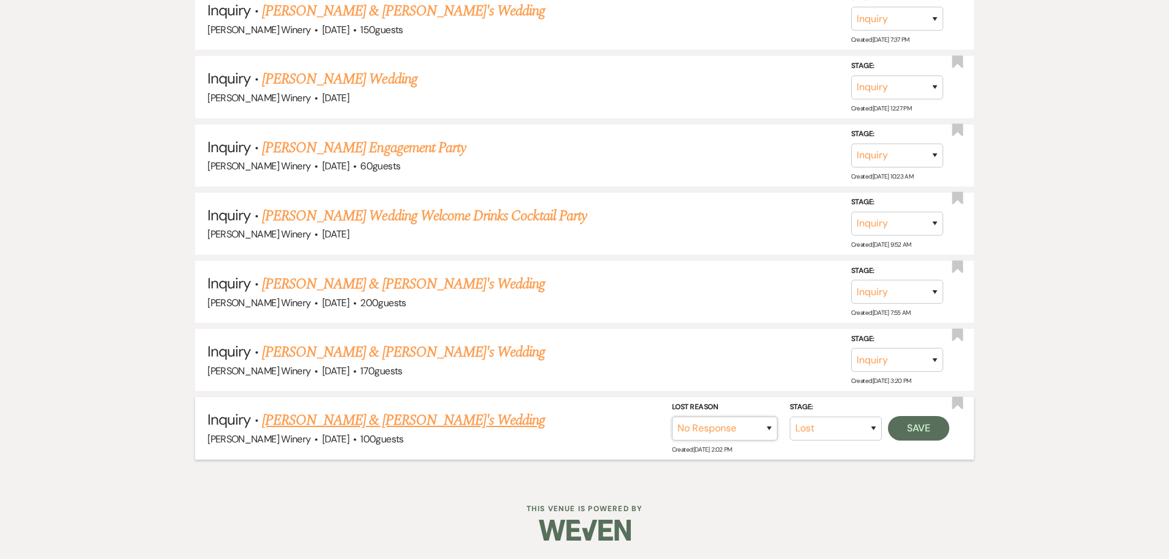
click at [672, 416] on select "Booked Elsewhere Budget Date Unavailable No Response Not a Good Match Capacity …" at bounding box center [725, 428] width 106 height 24
click at [935, 426] on button "Save" at bounding box center [918, 427] width 61 height 25
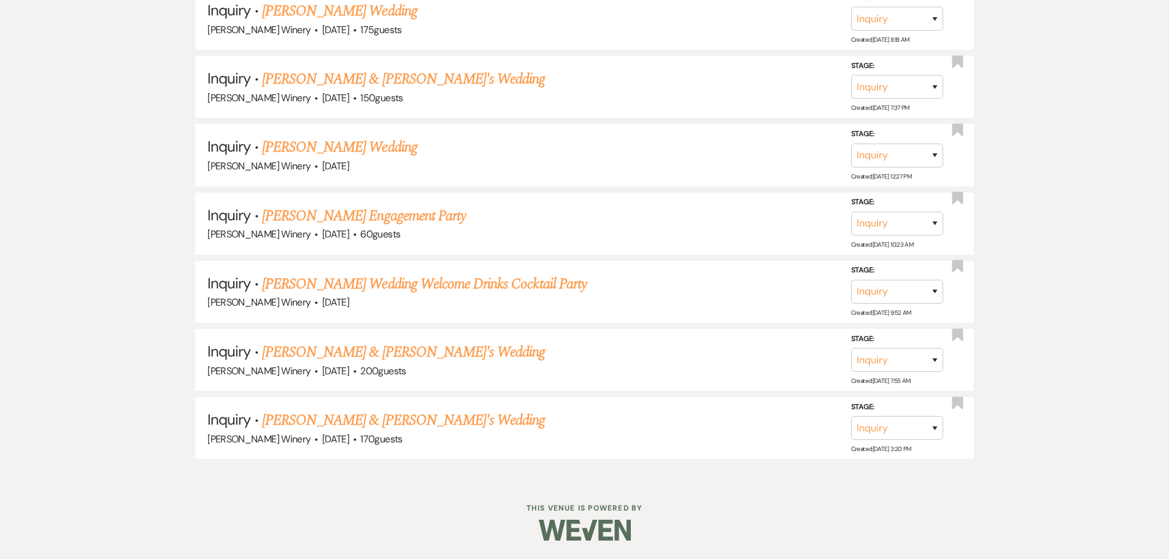
scroll to position [2914, 0]
click at [332, 423] on link "[PERSON_NAME] & [PERSON_NAME]'s Wedding" at bounding box center [403, 420] width 283 height 22
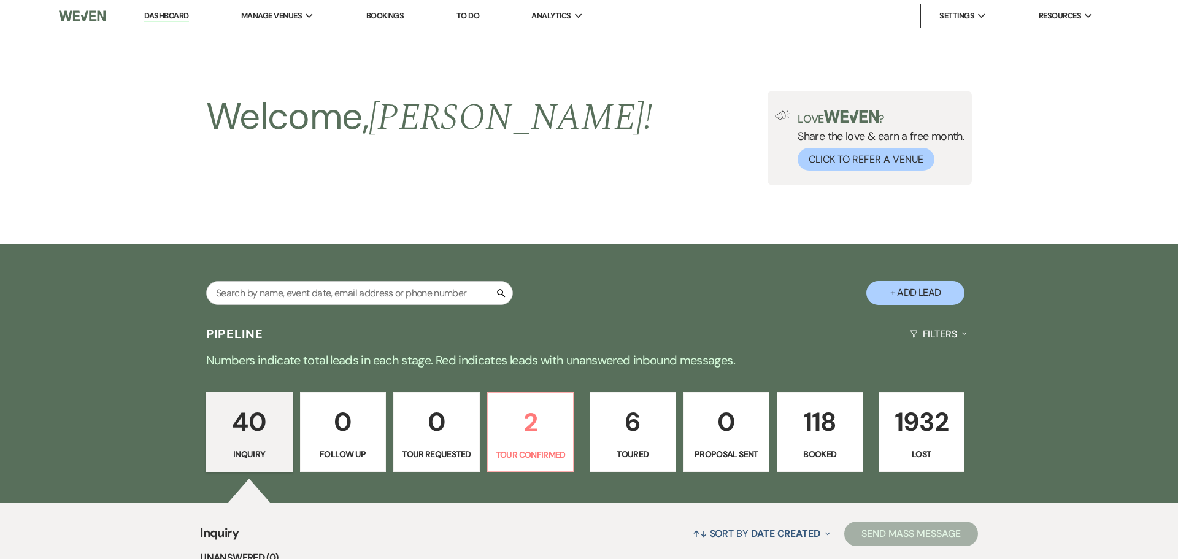
select select "5"
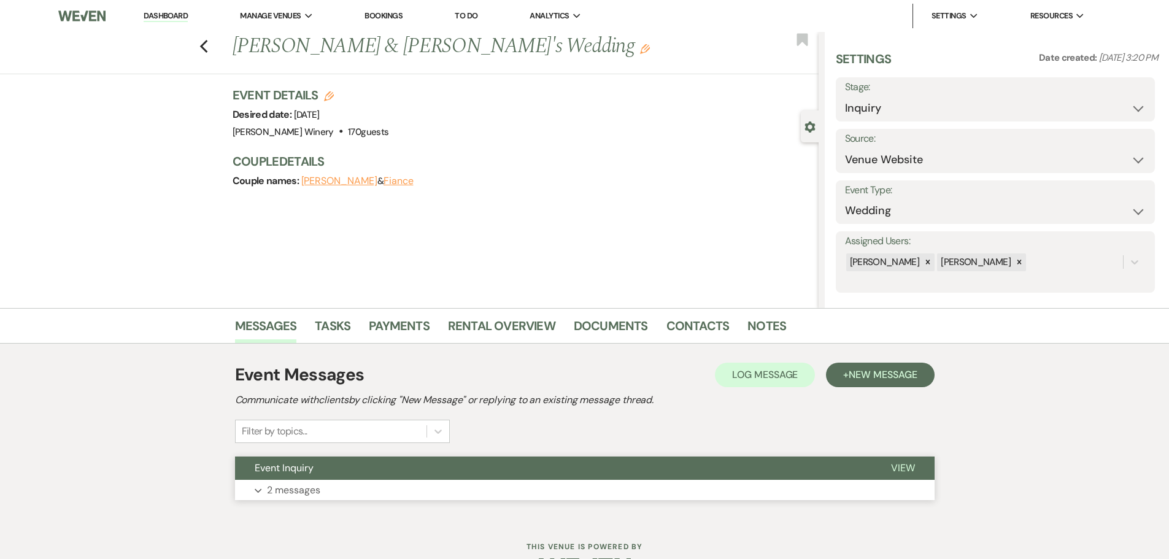
click at [398, 484] on button "Expand 2 messages" at bounding box center [584, 490] width 699 height 21
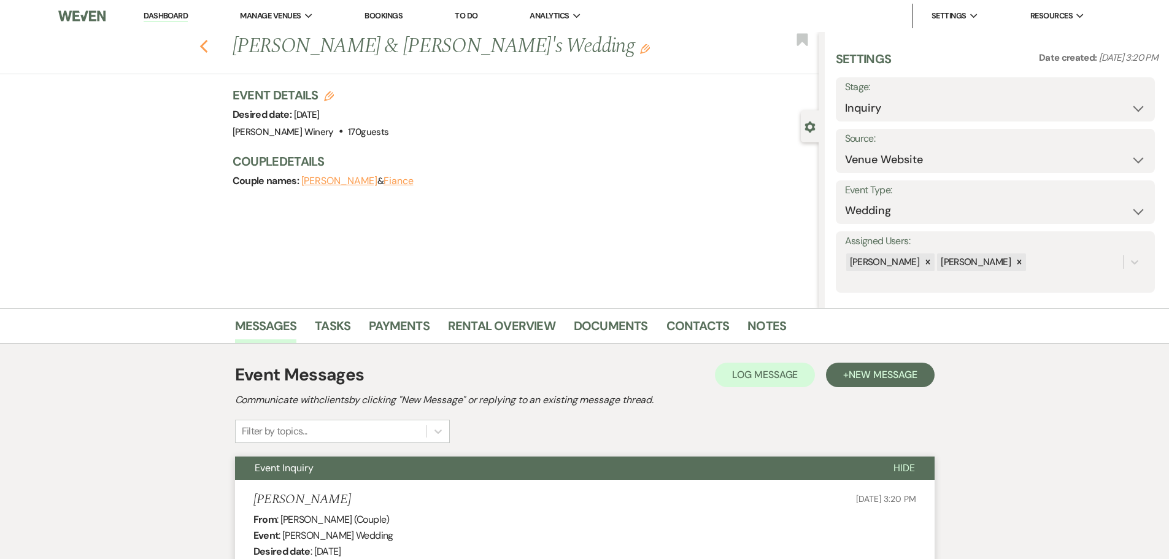
click at [207, 45] on use "button" at bounding box center [203, 46] width 8 height 13
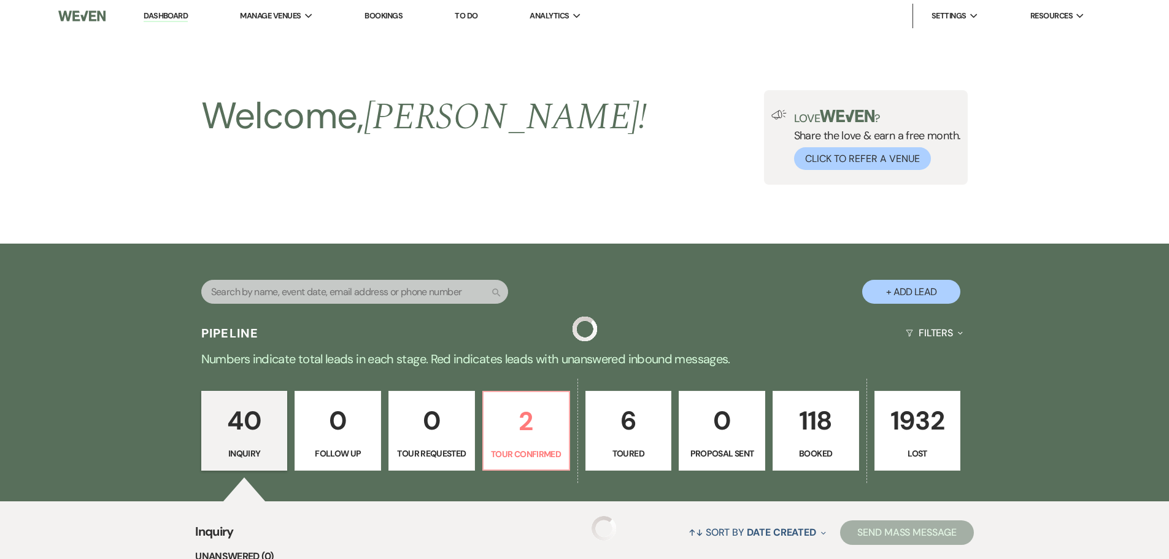
scroll to position [2914, 0]
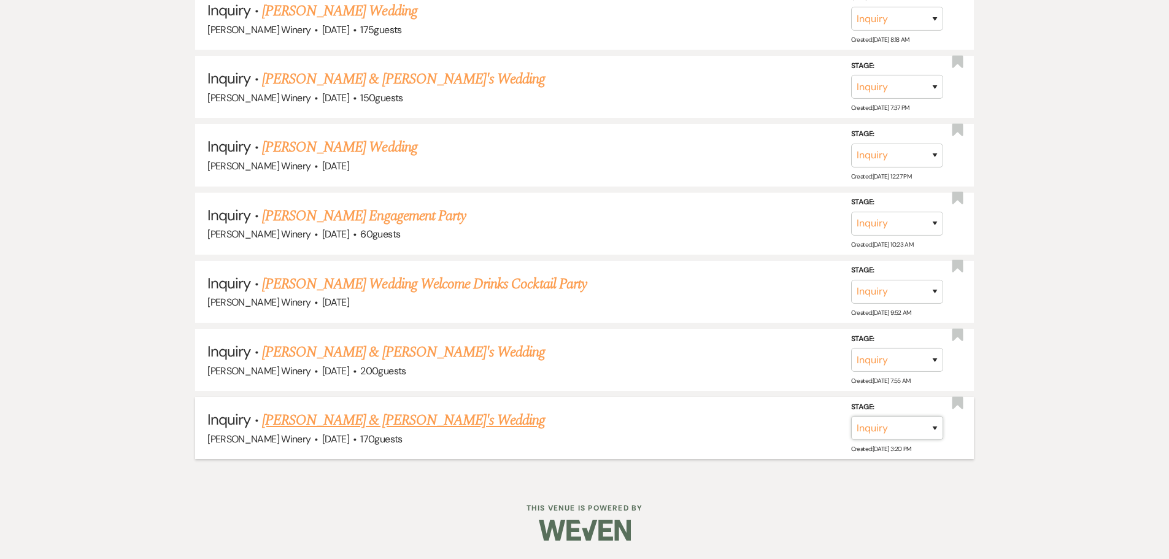
click at [904, 427] on select "Inquiry Follow Up Tour Requested Tour Confirmed Toured Proposal Sent Booked Lost" at bounding box center [897, 428] width 92 height 24
select select "8"
click at [851, 416] on select "Inquiry Follow Up Tour Requested Tour Confirmed Toured Proposal Sent Booked Lost" at bounding box center [897, 428] width 92 height 24
click at [769, 429] on select "Booked Elsewhere Budget Date Unavailable No Response Not a Good Match Capacity …" at bounding box center [725, 428] width 106 height 24
select select "5"
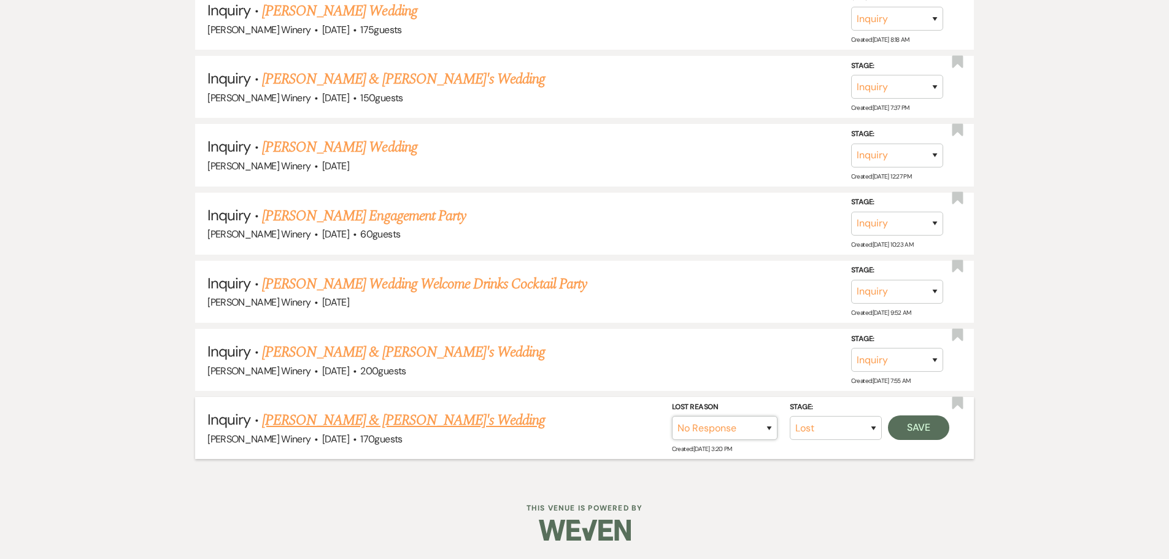
click at [672, 416] on select "Booked Elsewhere Budget Date Unavailable No Response Not a Good Match Capacity …" at bounding box center [725, 428] width 106 height 24
click at [920, 429] on button "Save" at bounding box center [918, 427] width 61 height 25
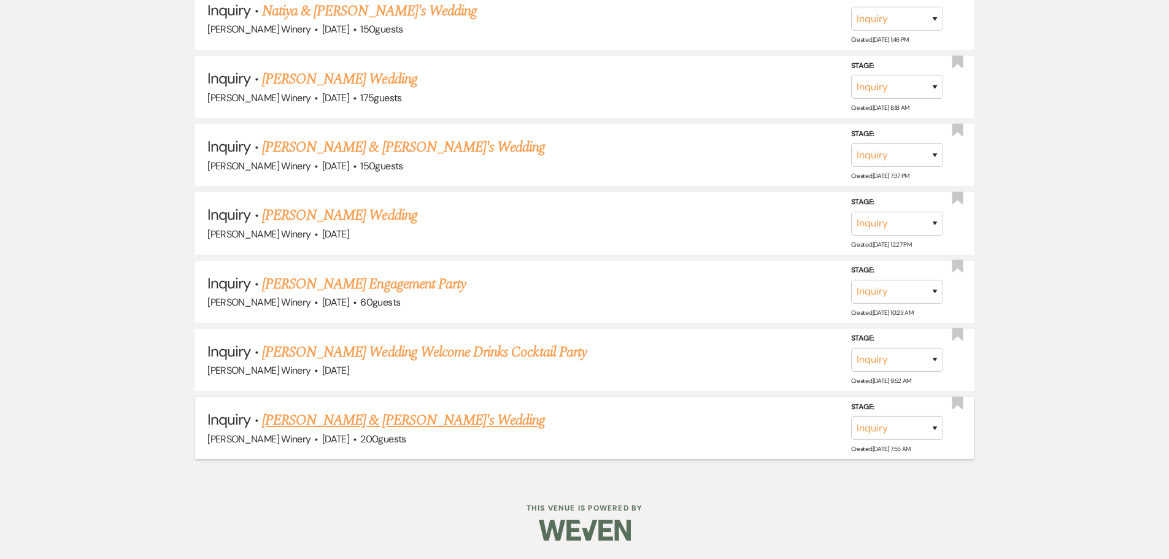
scroll to position [2846, 0]
click at [396, 424] on link "[PERSON_NAME] & [PERSON_NAME]'s Wedding" at bounding box center [403, 420] width 283 height 22
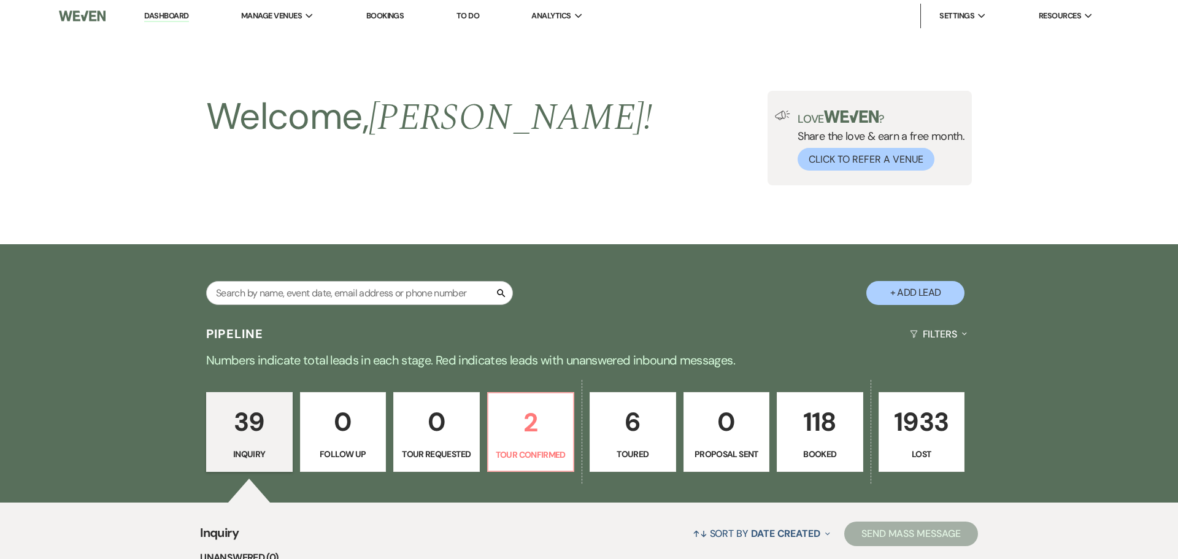
select select "5"
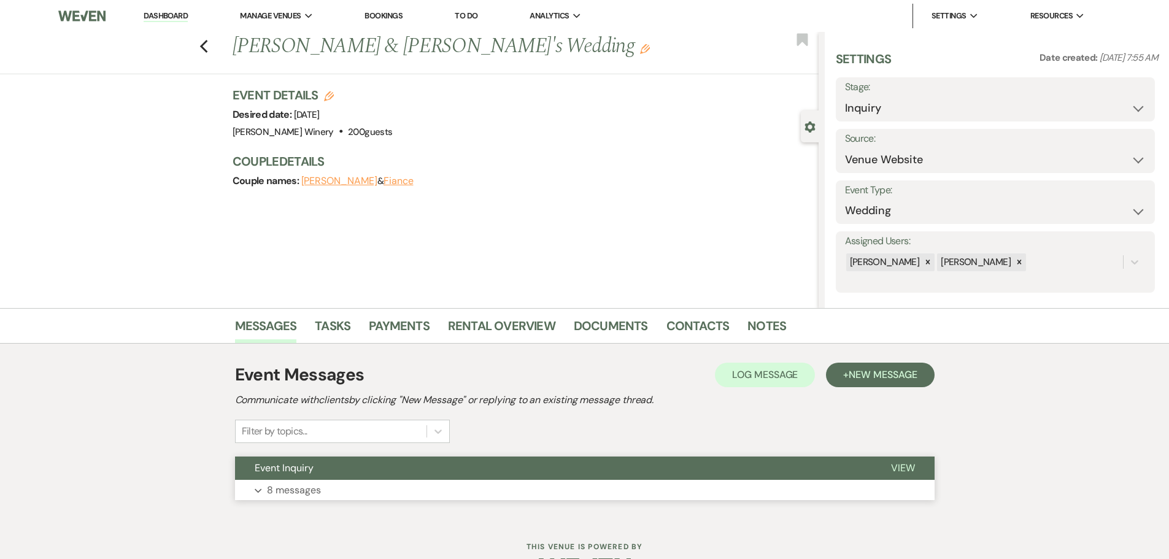
click at [376, 482] on button "Expand 8 messages" at bounding box center [584, 490] width 699 height 21
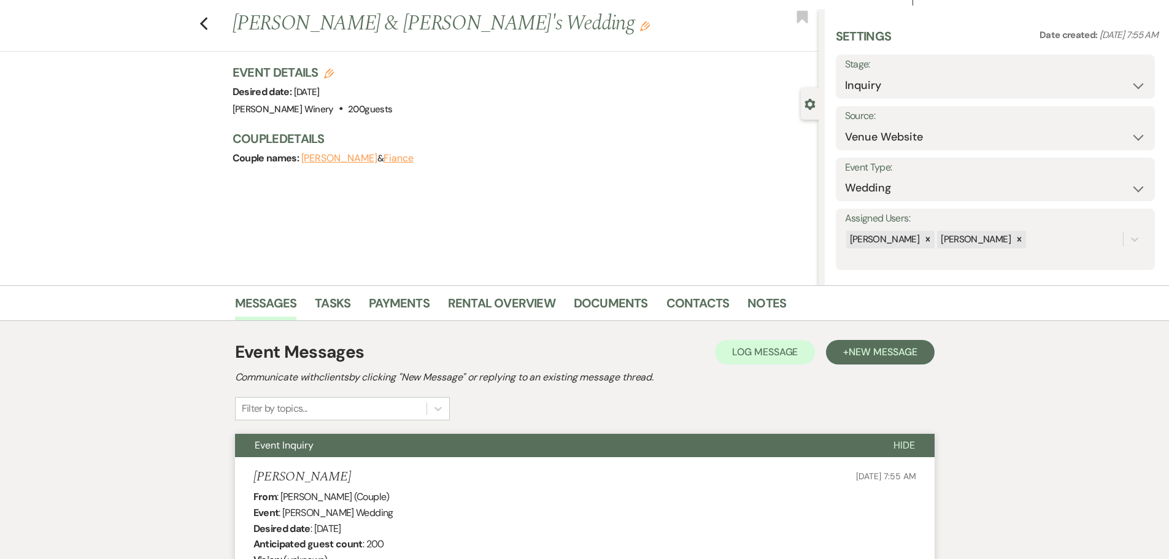
scroll to position [22, 0]
click at [209, 25] on icon "Previous" at bounding box center [203, 24] width 9 height 15
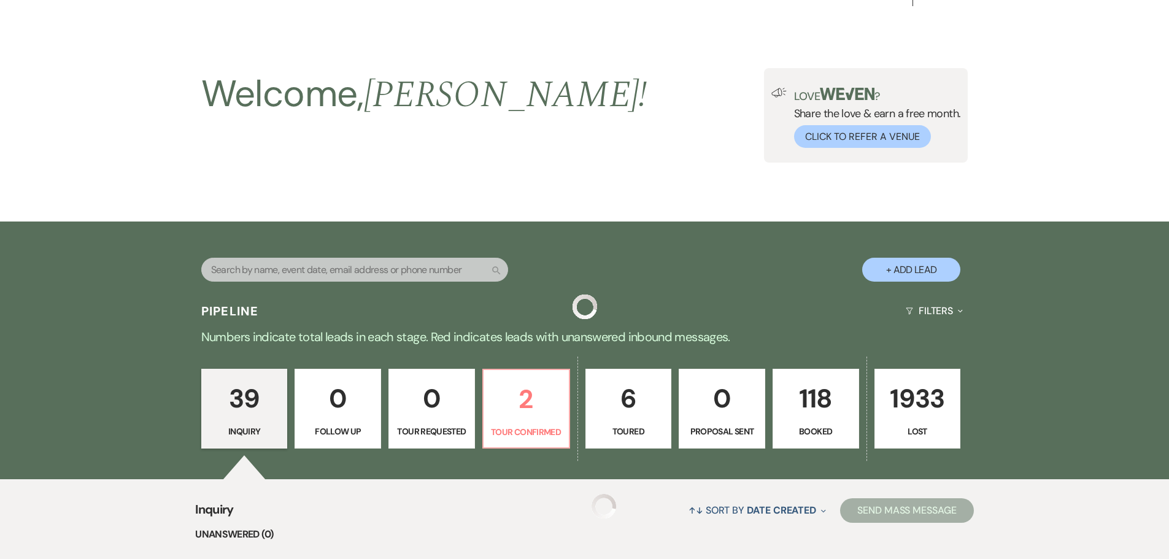
scroll to position [2846, 0]
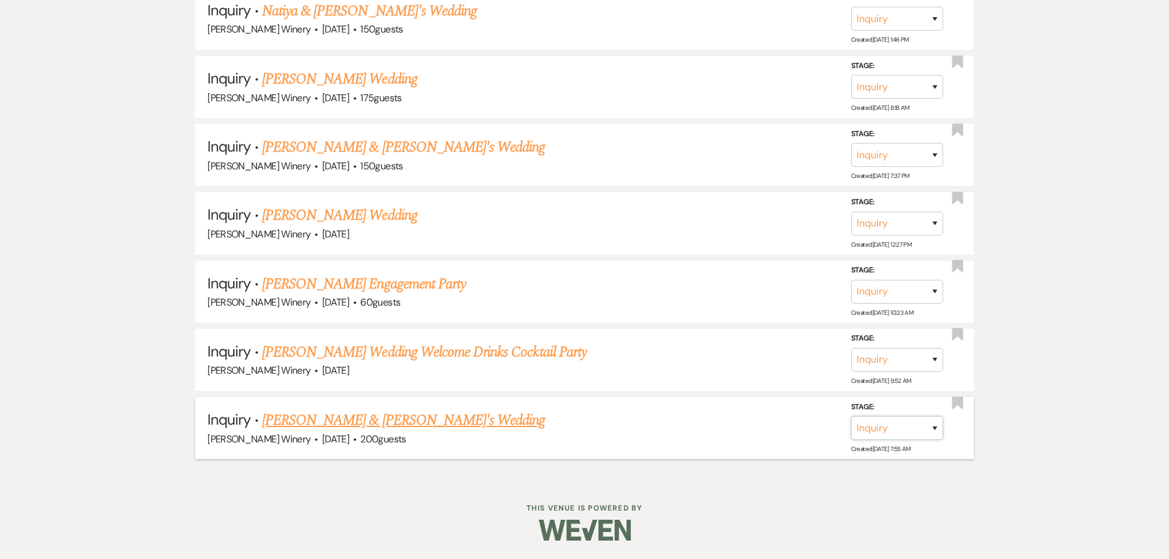
click at [893, 421] on select "Inquiry Follow Up Tour Requested Tour Confirmed Toured Proposal Sent Booked Lost" at bounding box center [897, 428] width 92 height 24
select select "8"
click at [851, 416] on select "Inquiry Follow Up Tour Requested Tour Confirmed Toured Proposal Sent Booked Lost" at bounding box center [897, 428] width 92 height 24
click at [699, 422] on select "Booked Elsewhere Budget Date Unavailable No Response Not a Good Match Capacity …" at bounding box center [725, 428] width 106 height 24
select select "5"
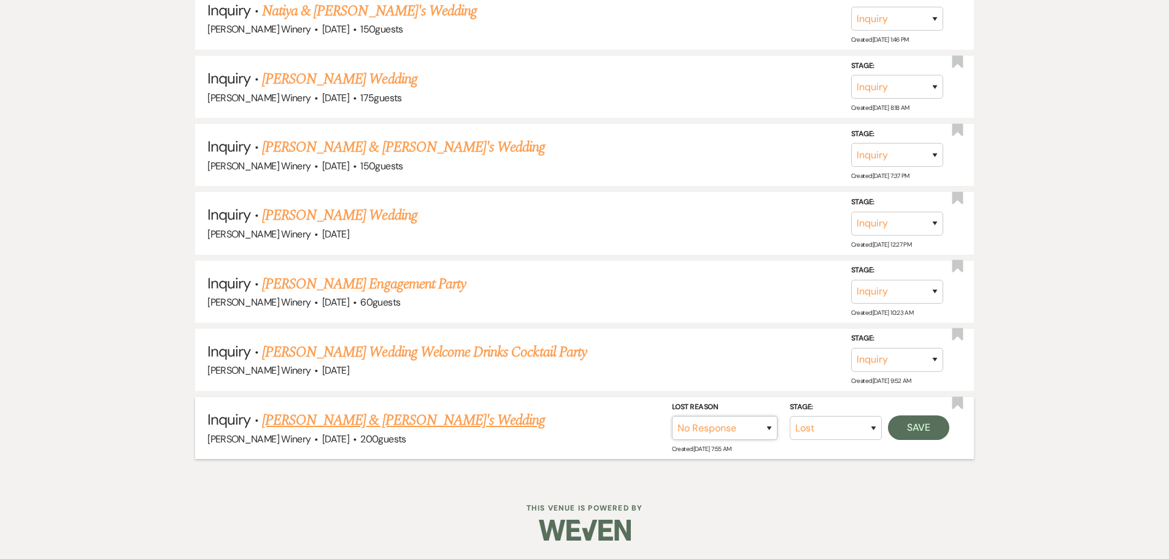
click at [672, 416] on select "Booked Elsewhere Budget Date Unavailable No Response Not a Good Match Capacity …" at bounding box center [725, 428] width 106 height 24
click at [919, 431] on button "Save" at bounding box center [918, 427] width 61 height 25
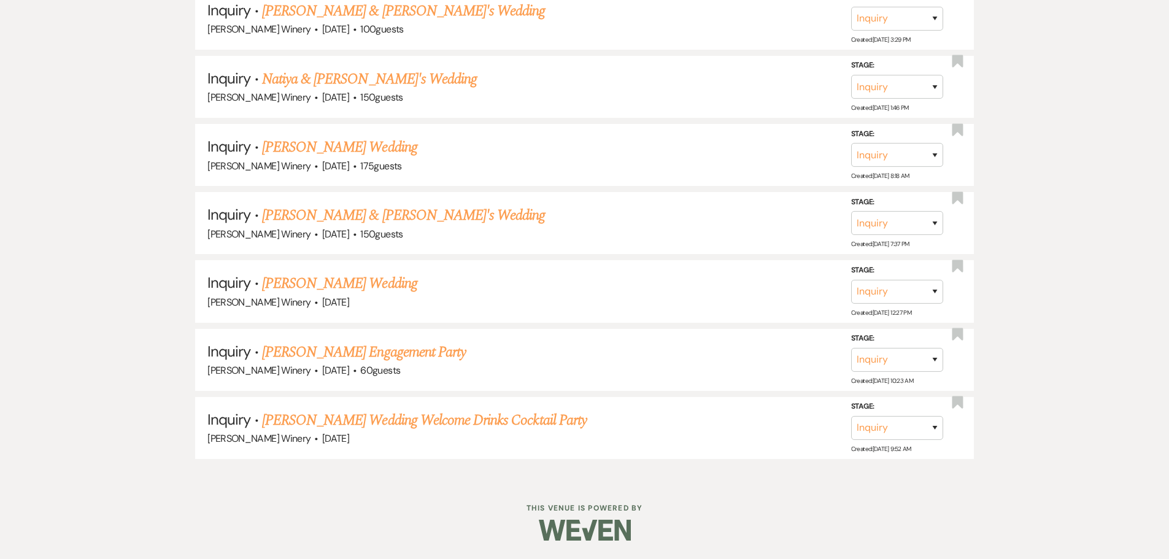
scroll to position [2778, 0]
click at [380, 428] on link "[PERSON_NAME] Wedding Welcome Drinks Cocktail Party" at bounding box center [424, 420] width 325 height 22
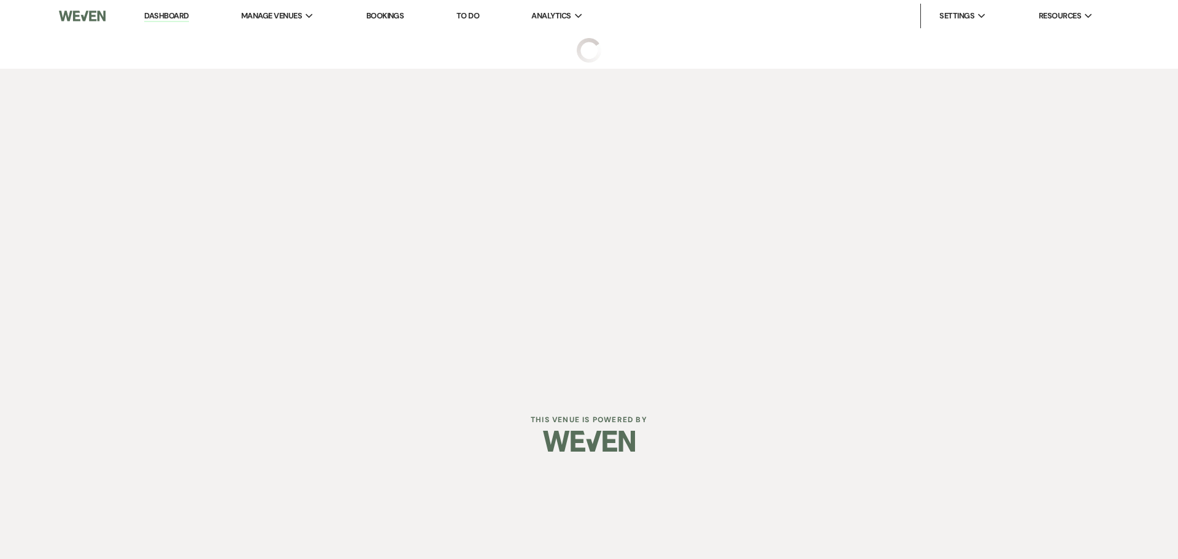
select select "5"
select select "13"
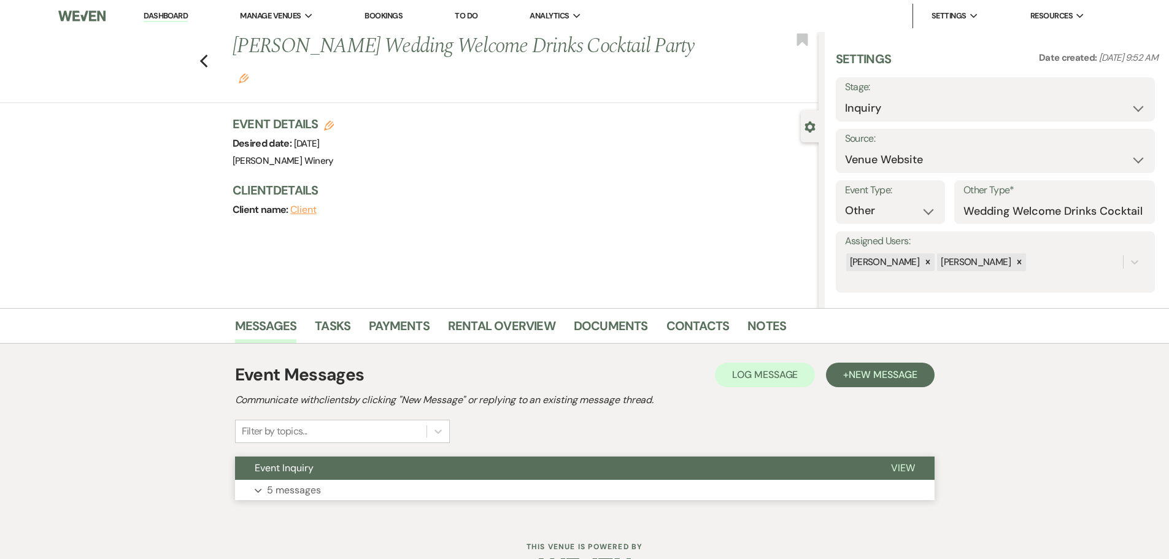
click at [352, 486] on button "Expand 5 messages" at bounding box center [584, 490] width 699 height 21
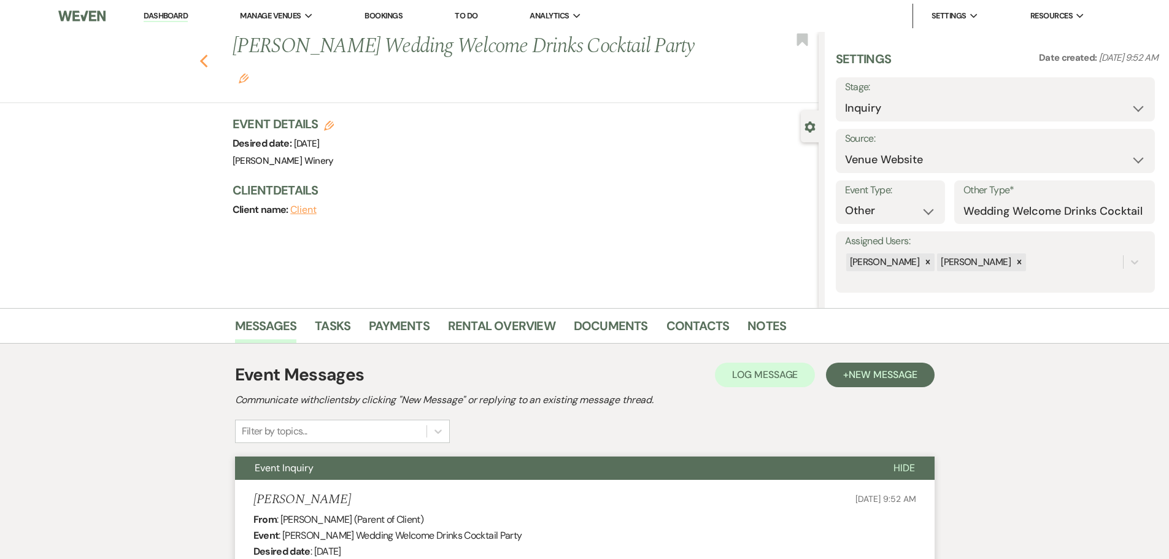
click at [204, 56] on icon "Previous" at bounding box center [203, 61] width 9 height 15
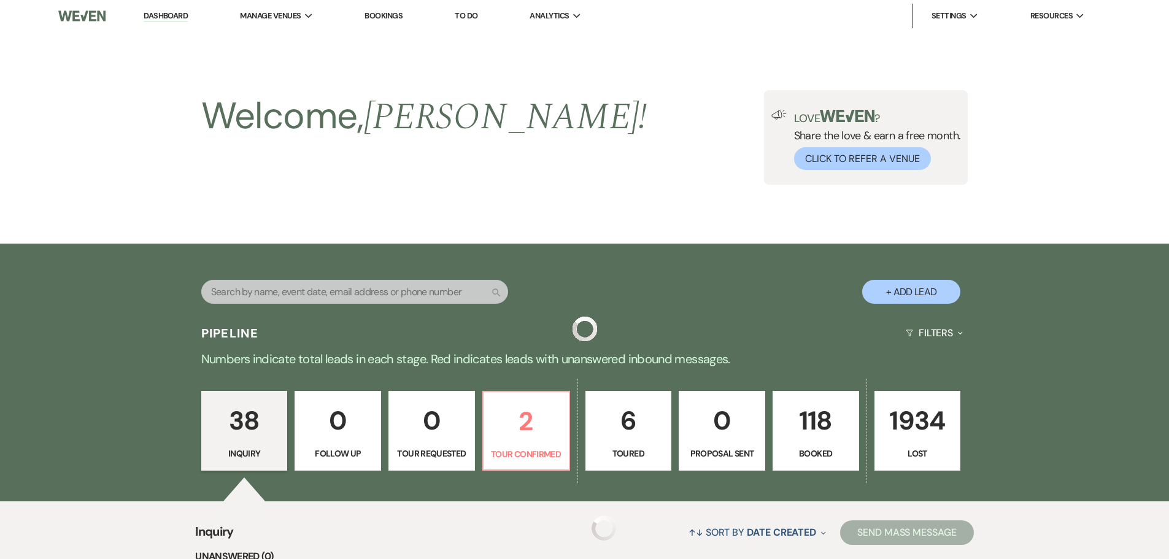
scroll to position [2778, 0]
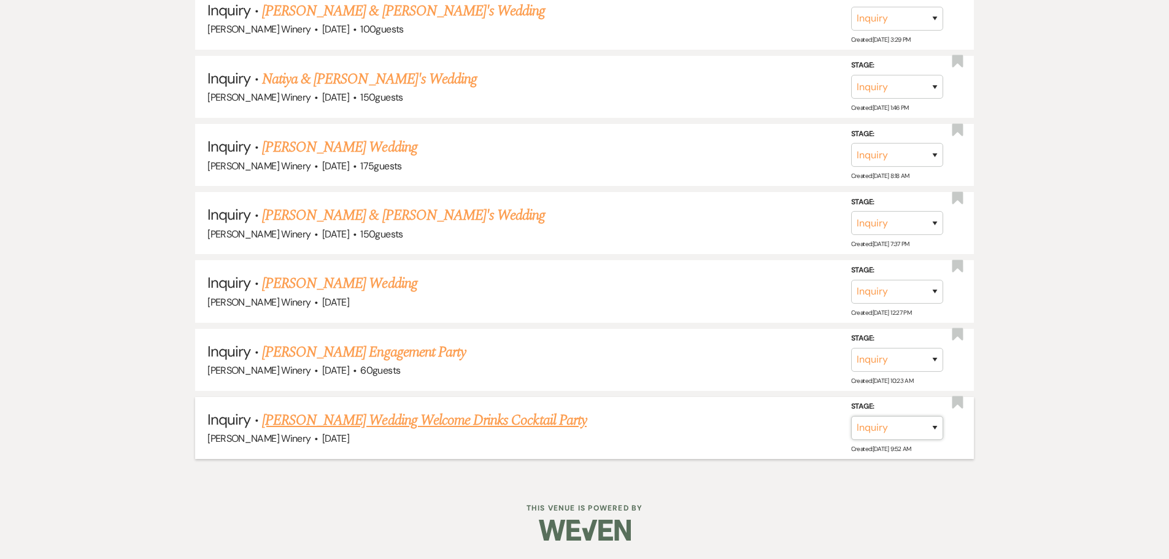
click at [869, 423] on select "Inquiry Follow Up Tour Requested Tour Confirmed Toured Proposal Sent Booked Lost" at bounding box center [897, 428] width 92 height 24
select select "8"
click at [851, 416] on select "Inquiry Follow Up Tour Requested Tour Confirmed Toured Proposal Sent Booked Lost" at bounding box center [897, 428] width 92 height 24
click at [745, 424] on select "Booked Elsewhere Budget Date Unavailable No Response Not a Good Match Capacity …" at bounding box center [725, 428] width 106 height 24
select select "5"
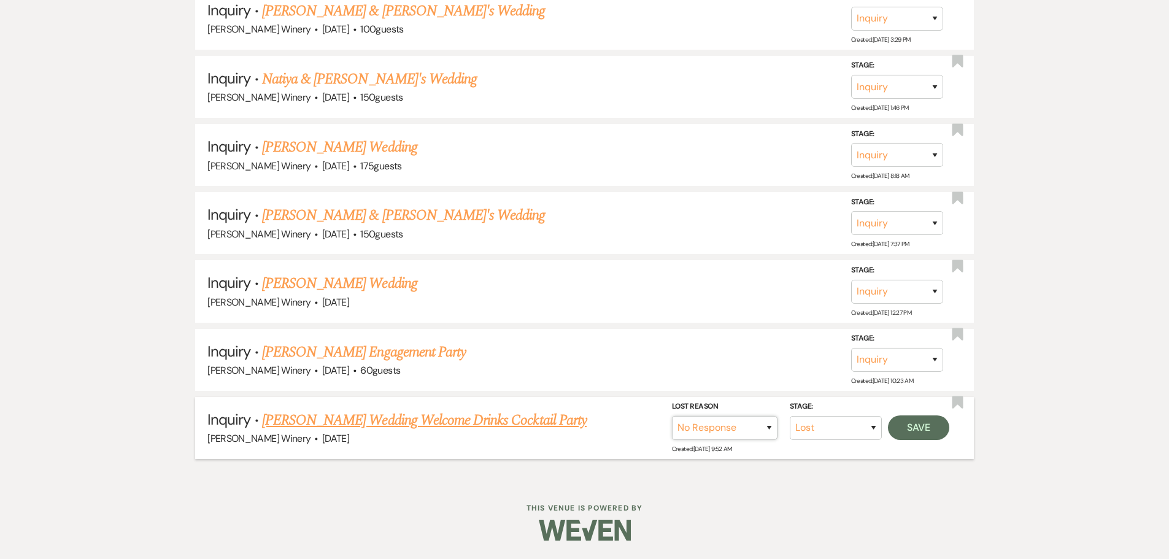
click at [672, 416] on select "Booked Elsewhere Budget Date Unavailable No Response Not a Good Match Capacity …" at bounding box center [725, 428] width 106 height 24
click at [929, 426] on button "Save" at bounding box center [918, 427] width 61 height 25
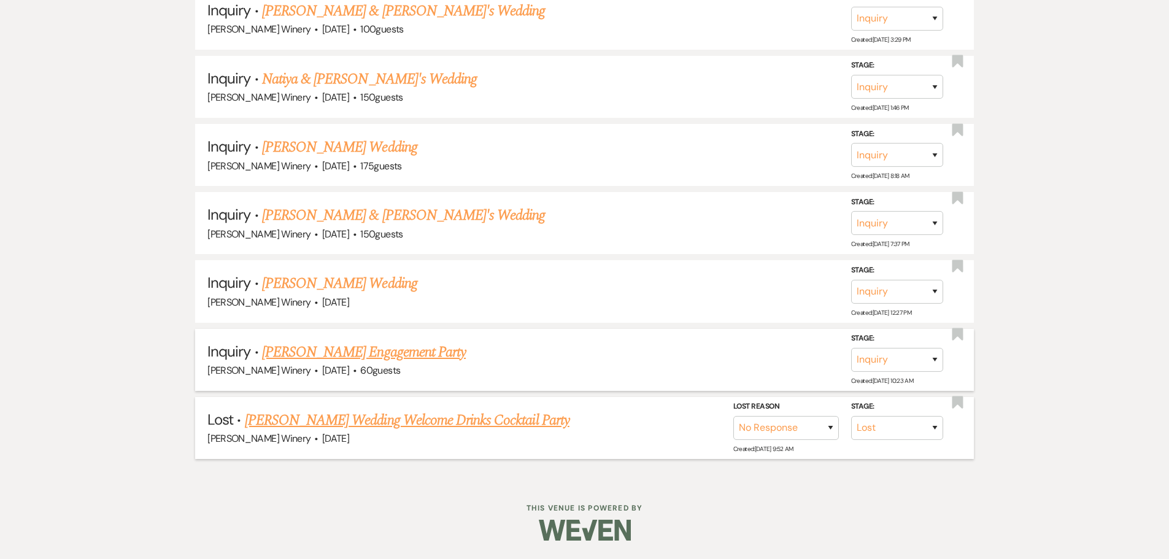
scroll to position [2710, 0]
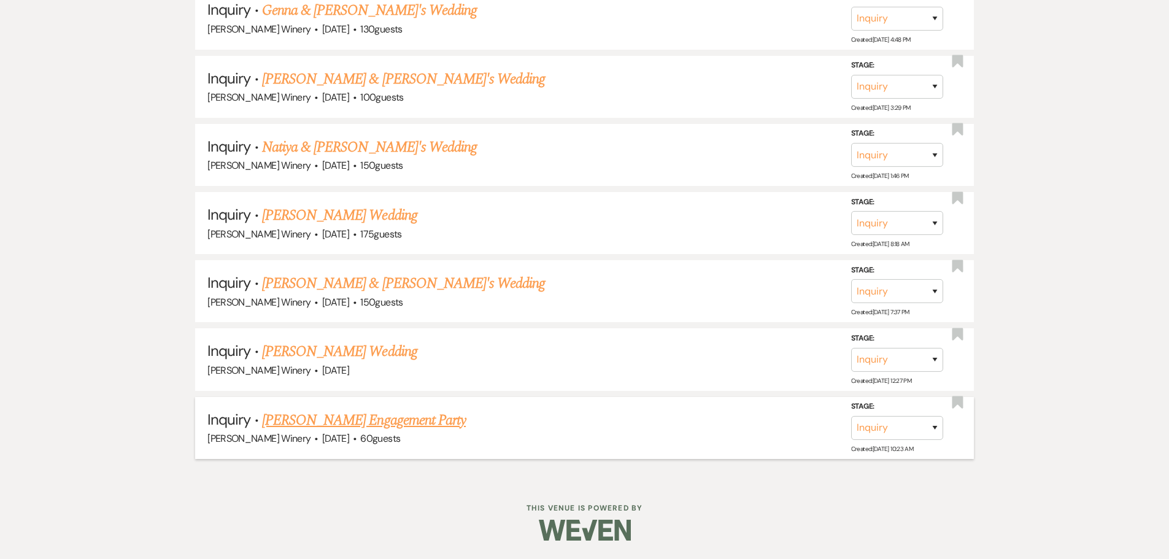
click at [324, 417] on link "[PERSON_NAME] Engagement Party" at bounding box center [364, 420] width 204 height 22
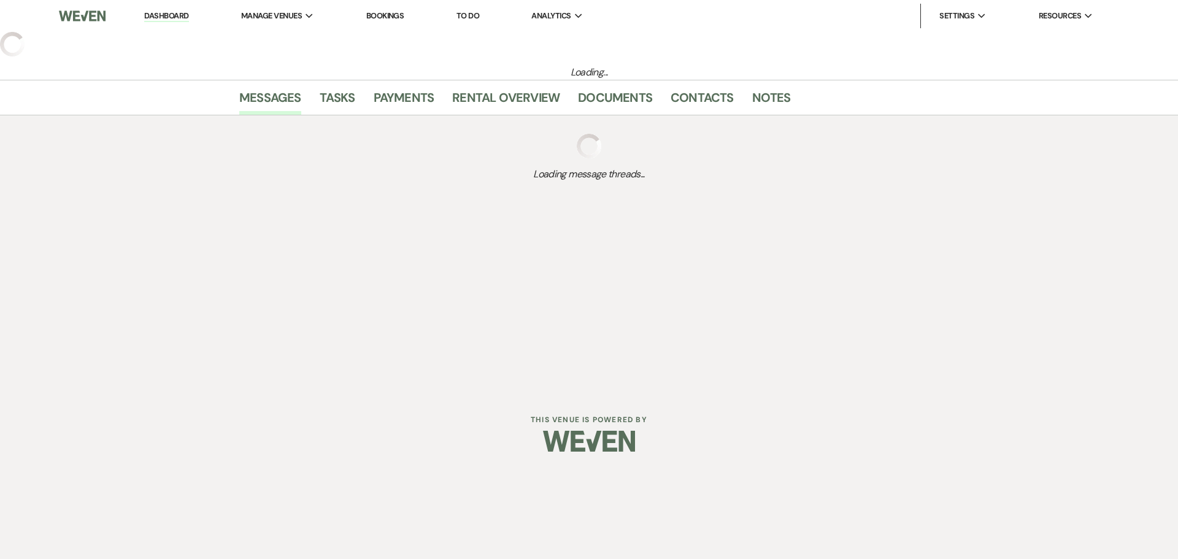
select select "5"
select select "10"
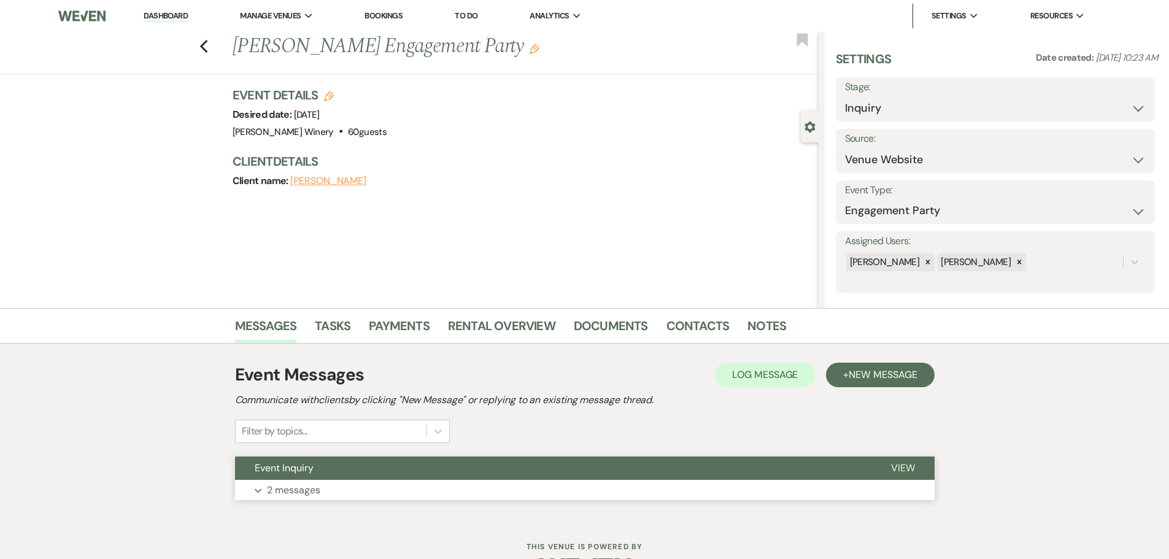
click at [433, 469] on button "Event Inquiry" at bounding box center [553, 467] width 636 height 23
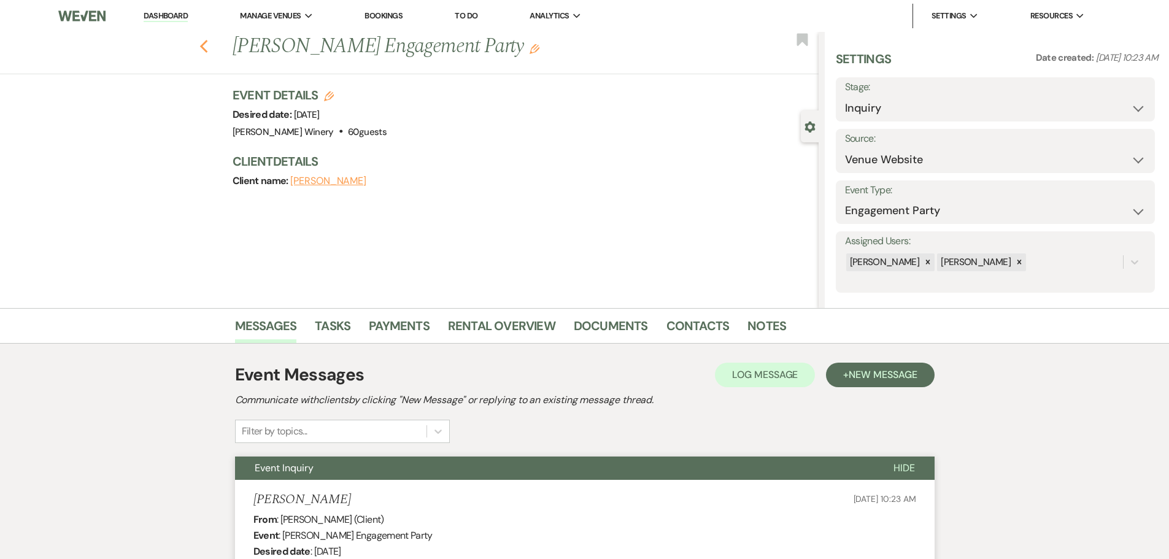
click at [209, 45] on icon "Previous" at bounding box center [203, 46] width 9 height 15
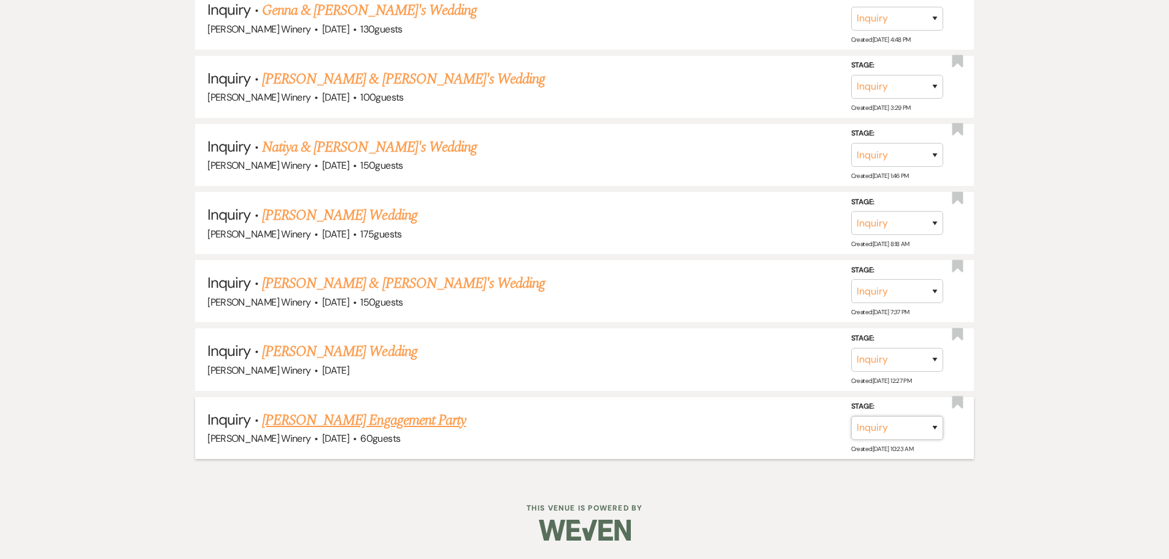
click at [875, 431] on select "Inquiry Follow Up Tour Requested Tour Confirmed Toured Proposal Sent Booked Lost" at bounding box center [897, 428] width 92 height 24
select select "8"
click at [851, 416] on select "Inquiry Follow Up Tour Requested Tour Confirmed Toured Proposal Sent Booked Lost" at bounding box center [897, 428] width 92 height 24
click at [711, 432] on select "Booked Elsewhere Budget Date Unavailable No Response Not a Good Match Capacity …" at bounding box center [725, 428] width 106 height 24
select select "5"
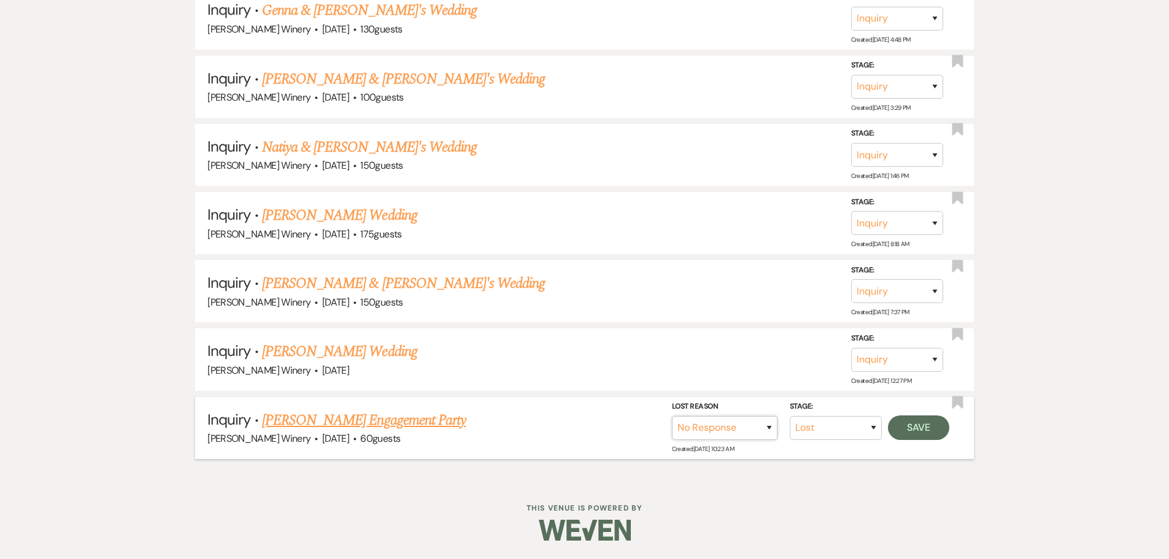
click at [672, 416] on select "Booked Elsewhere Budget Date Unavailable No Response Not a Good Match Capacity …" at bounding box center [725, 428] width 106 height 24
click at [919, 425] on button "Save" at bounding box center [918, 427] width 61 height 25
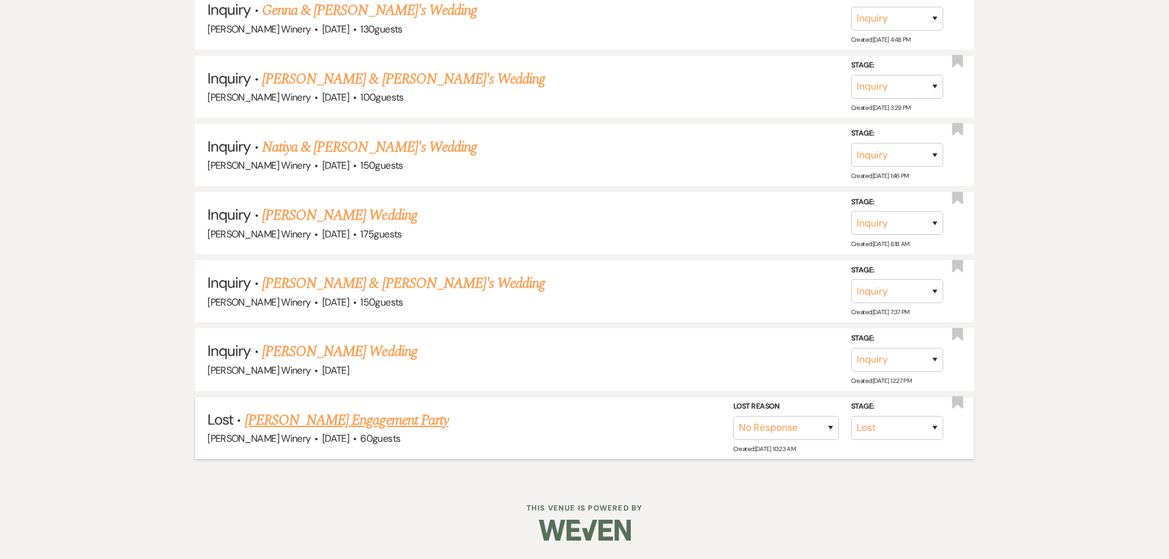
scroll to position [2641, 0]
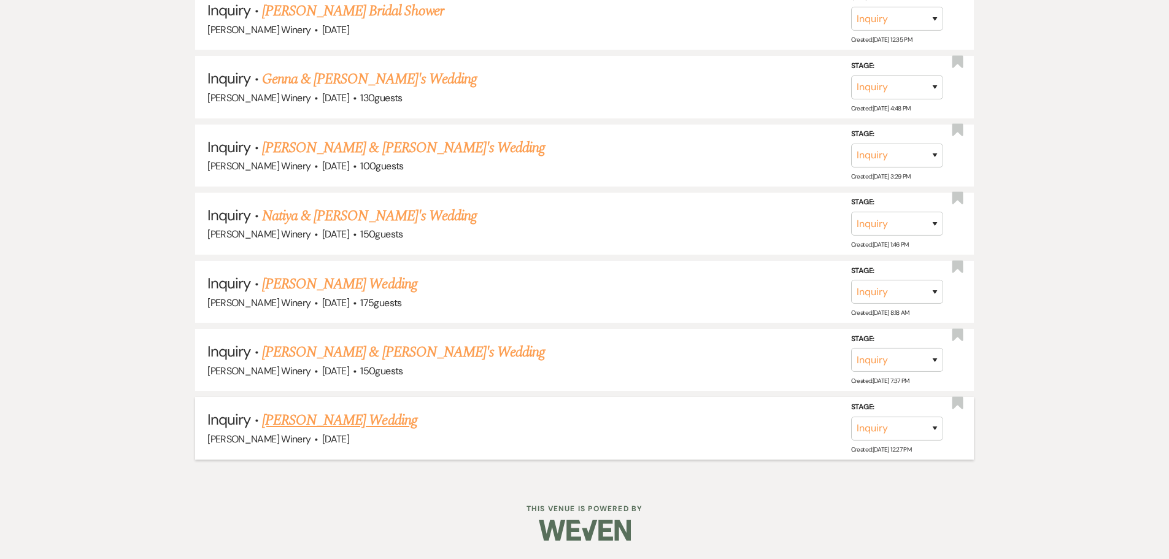
click at [309, 420] on link "[PERSON_NAME] Wedding" at bounding box center [339, 420] width 155 height 22
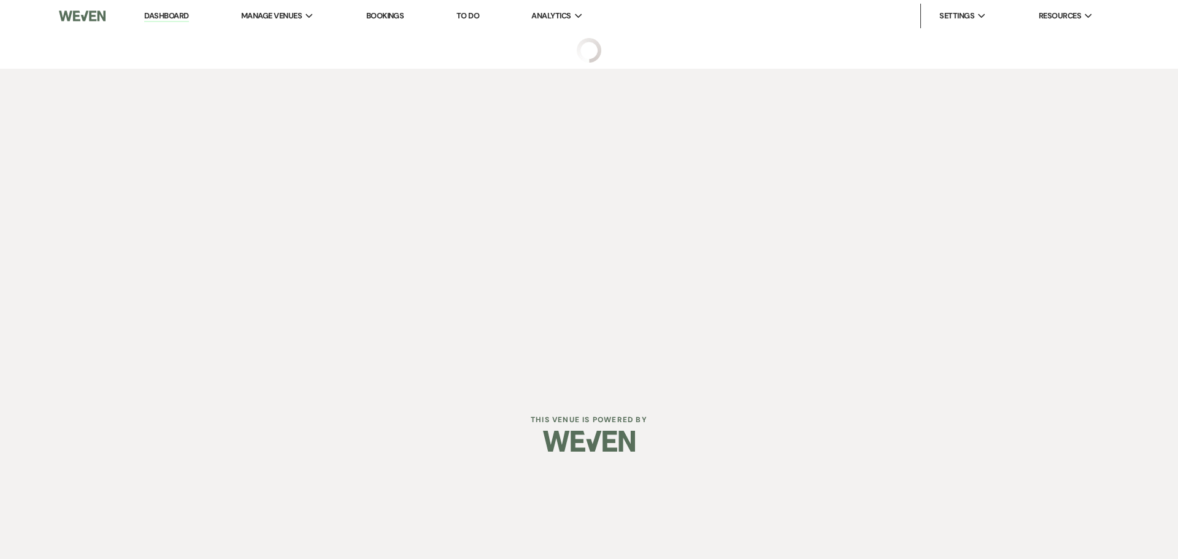
select select "5"
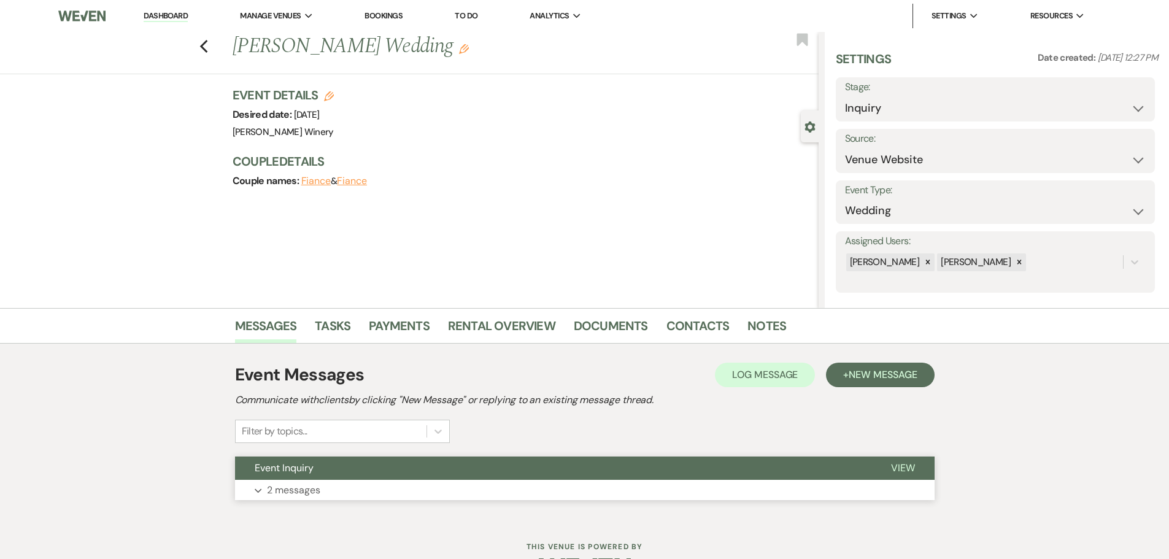
click at [349, 486] on button "Expand 2 messages" at bounding box center [584, 490] width 699 height 21
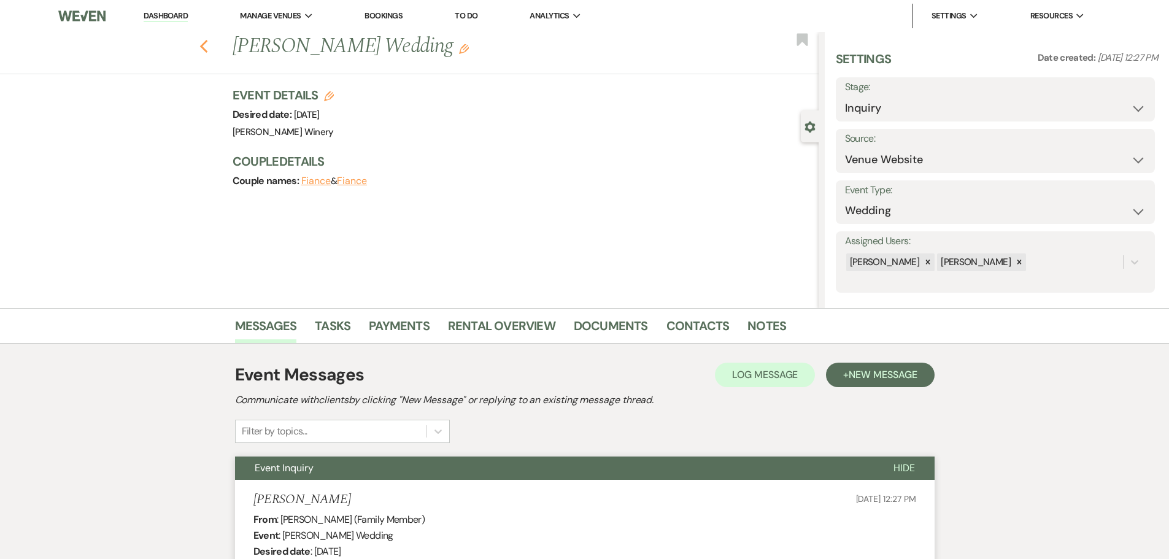
click at [207, 42] on use "button" at bounding box center [203, 46] width 8 height 13
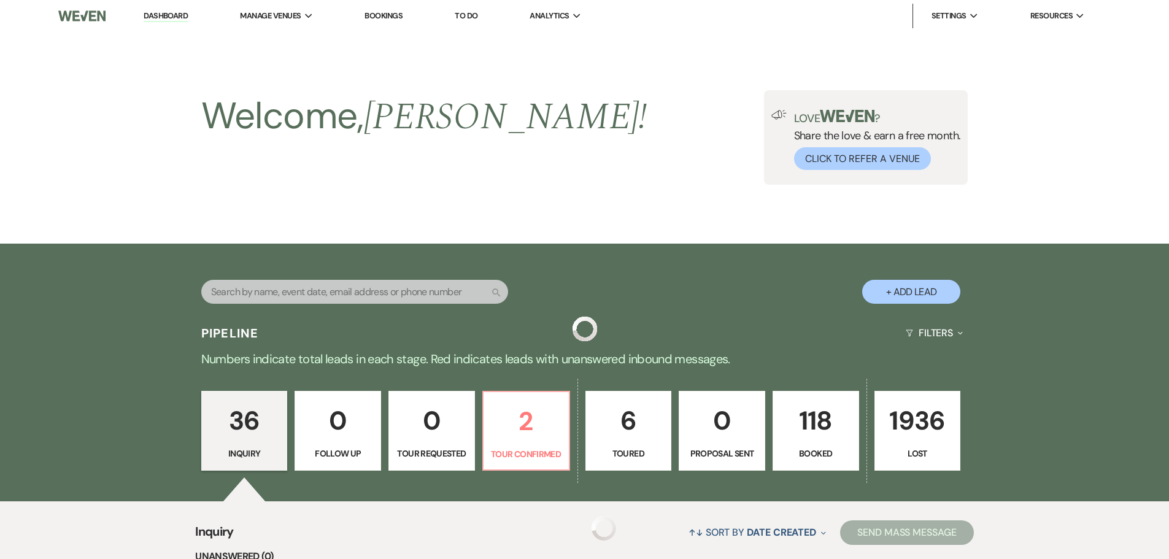
scroll to position [2641, 0]
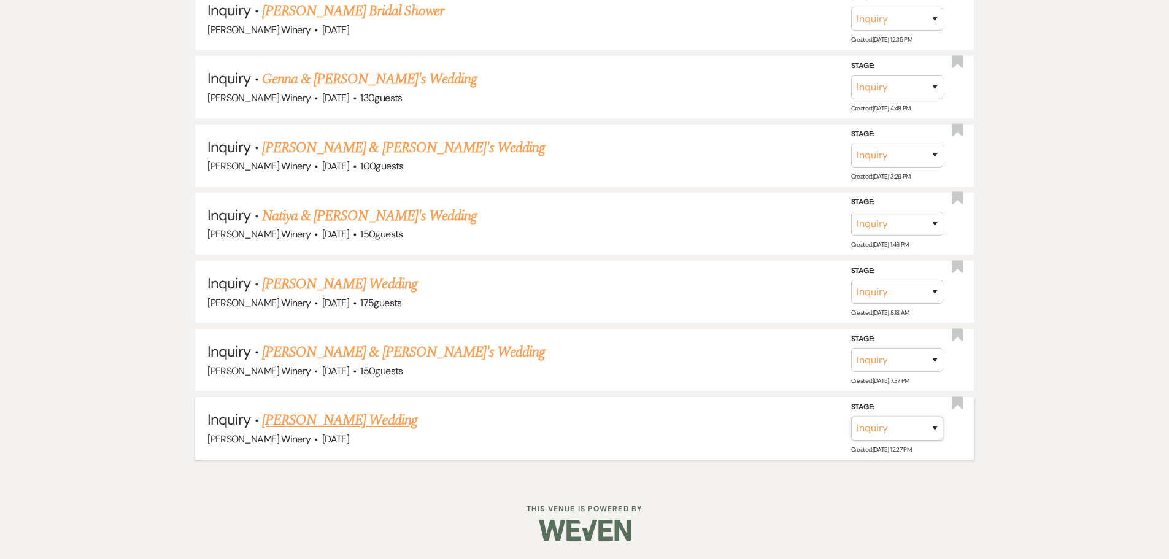
click at [881, 431] on select "Inquiry Follow Up Tour Requested Tour Confirmed Toured Proposal Sent Booked Lost" at bounding box center [897, 429] width 92 height 24
select select "8"
click at [851, 417] on select "Inquiry Follow Up Tour Requested Tour Confirmed Toured Proposal Sent Booked Lost" at bounding box center [897, 429] width 92 height 24
click at [723, 439] on select "Booked Elsewhere Budget Date Unavailable No Response Not a Good Match Capacity …" at bounding box center [725, 429] width 106 height 24
select select "5"
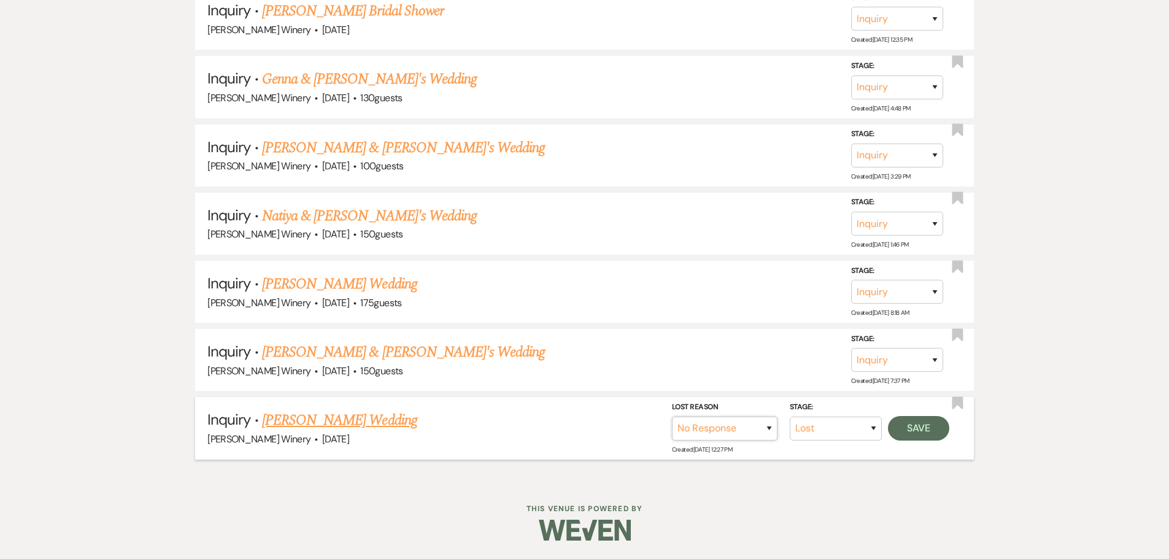
click at [672, 417] on select "Booked Elsewhere Budget Date Unavailable No Response Not a Good Match Capacity …" at bounding box center [725, 429] width 106 height 24
click at [908, 421] on button "Save" at bounding box center [918, 428] width 61 height 25
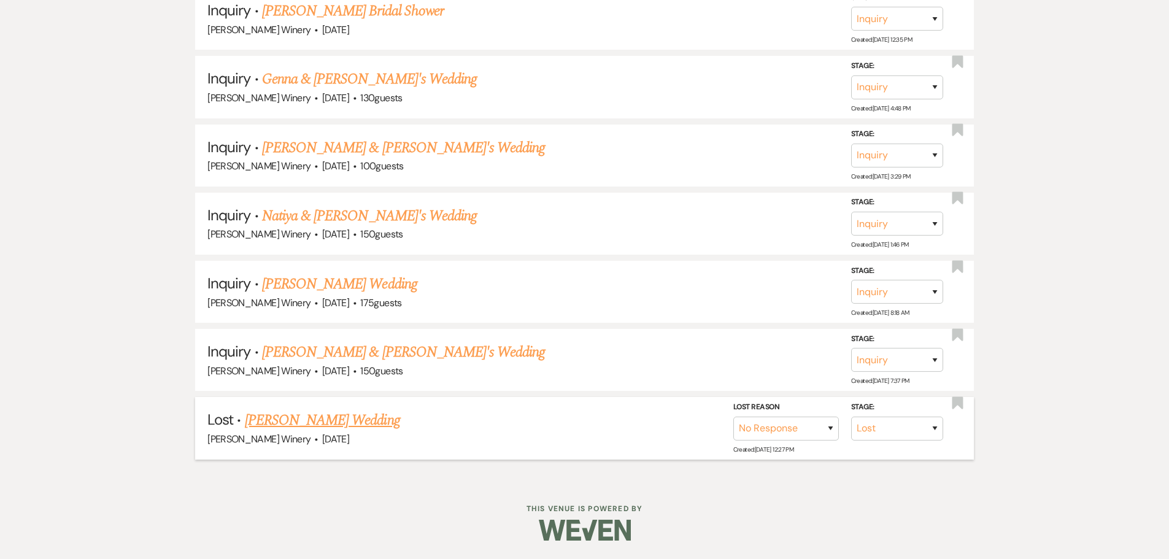
scroll to position [2573, 0]
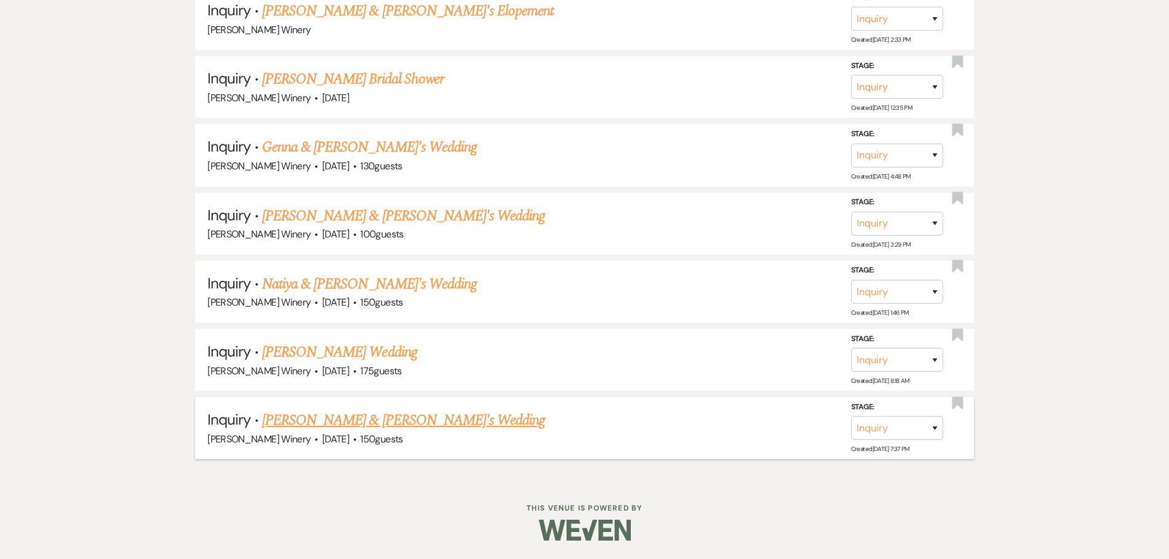
click at [363, 422] on link "[PERSON_NAME] & [PERSON_NAME]'s Wedding" at bounding box center [403, 420] width 283 height 22
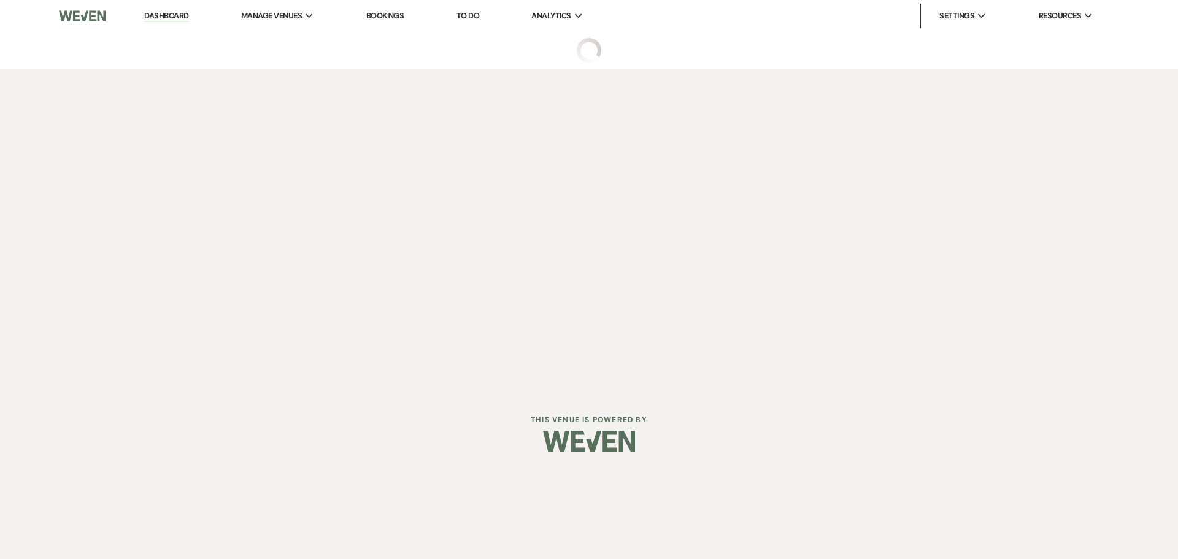
select select "5"
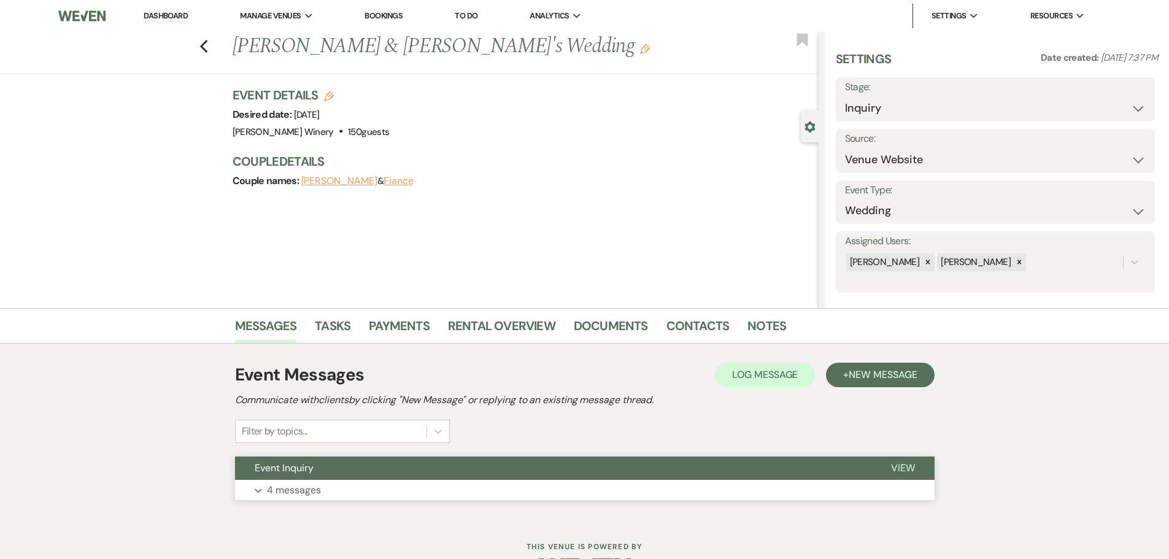
click at [361, 488] on button "Expand 4 messages" at bounding box center [584, 490] width 699 height 21
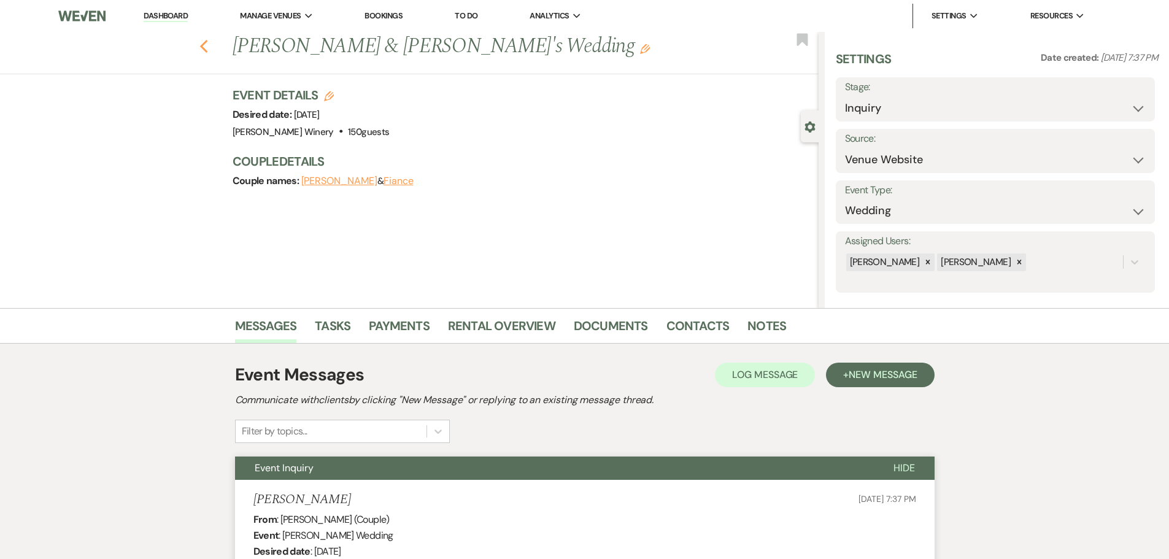
click at [209, 45] on icon "Previous" at bounding box center [203, 46] width 9 height 15
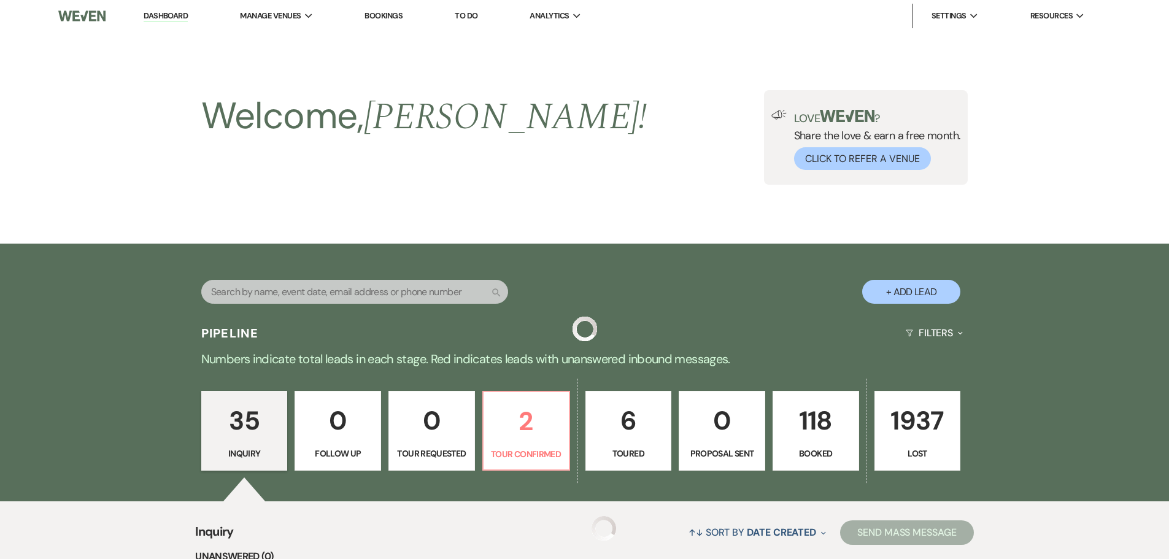
scroll to position [2573, 0]
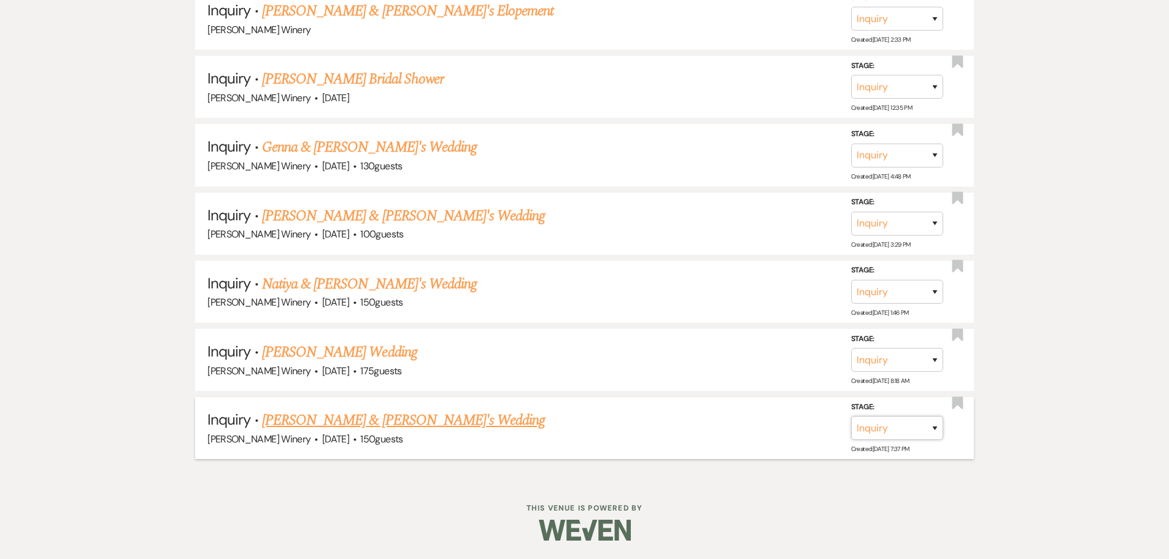
click at [874, 426] on select "Inquiry Follow Up Tour Requested Tour Confirmed Toured Proposal Sent Booked Lost" at bounding box center [897, 428] width 92 height 24
select select "8"
click at [851, 416] on select "Inquiry Follow Up Tour Requested Tour Confirmed Toured Proposal Sent Booked Lost" at bounding box center [897, 428] width 92 height 24
click at [766, 429] on select "Booked Elsewhere Budget Date Unavailable No Response Not a Good Match Capacity …" at bounding box center [725, 428] width 106 height 24
select select "5"
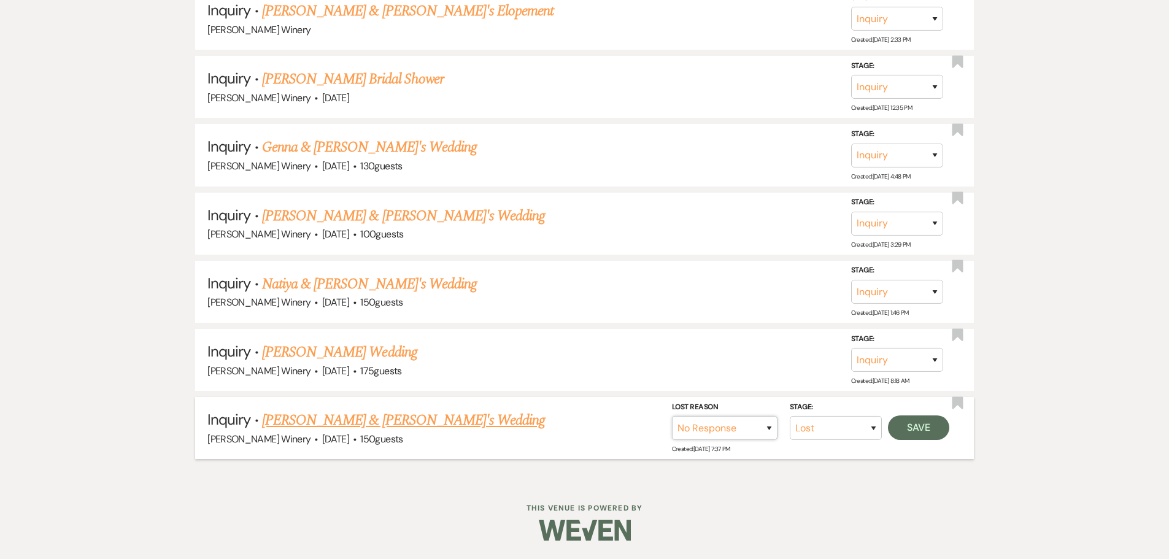
click at [672, 416] on select "Booked Elsewhere Budget Date Unavailable No Response Not a Good Match Capacity …" at bounding box center [725, 428] width 106 height 24
click at [908, 429] on button "Save" at bounding box center [918, 427] width 61 height 25
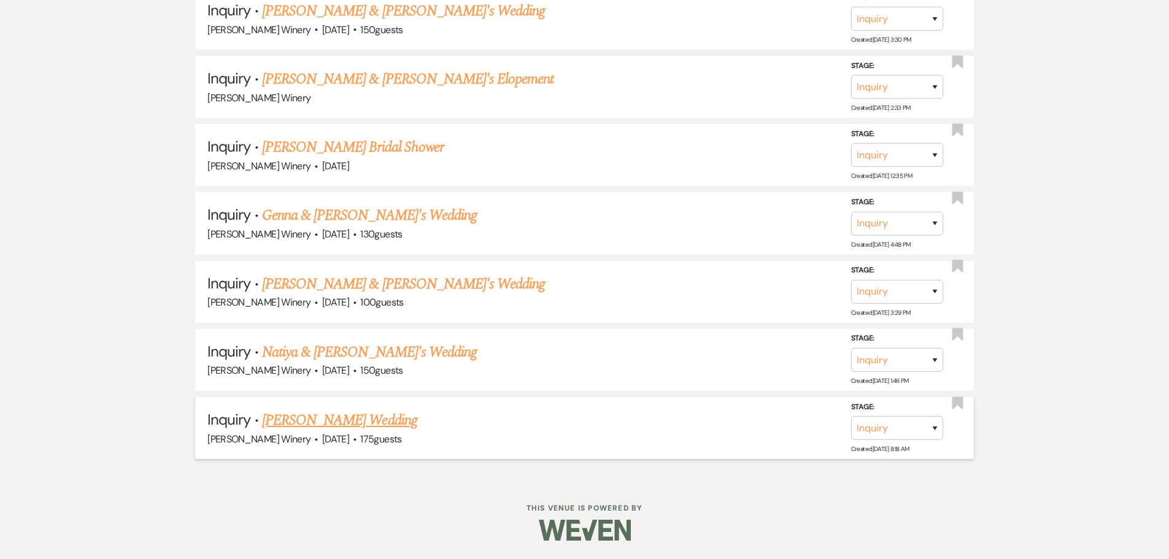
scroll to position [2505, 0]
click at [347, 414] on link "[PERSON_NAME] Wedding" at bounding box center [339, 420] width 155 height 22
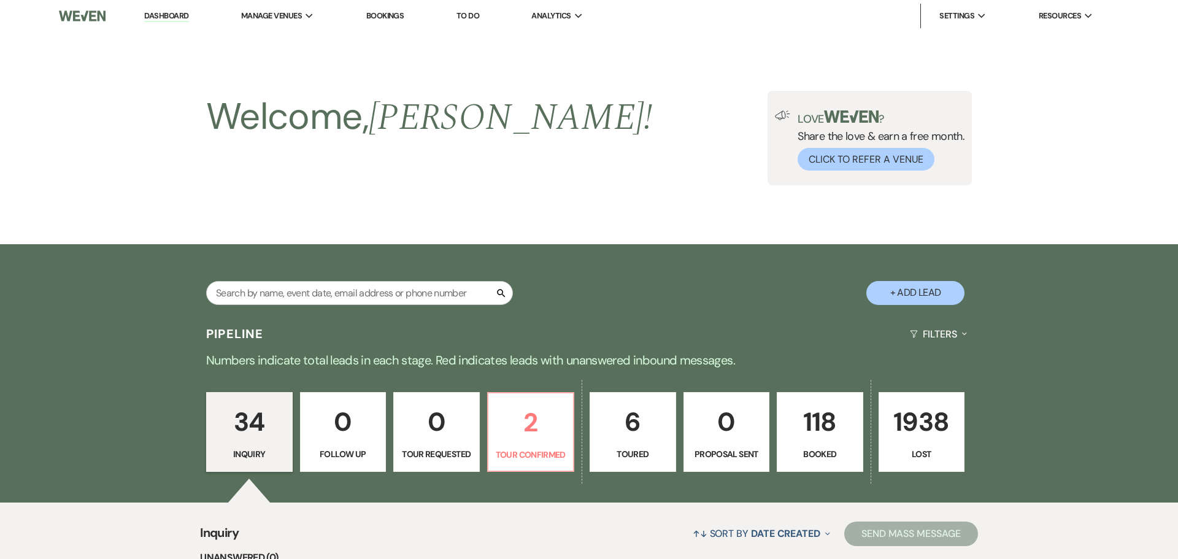
select select "5"
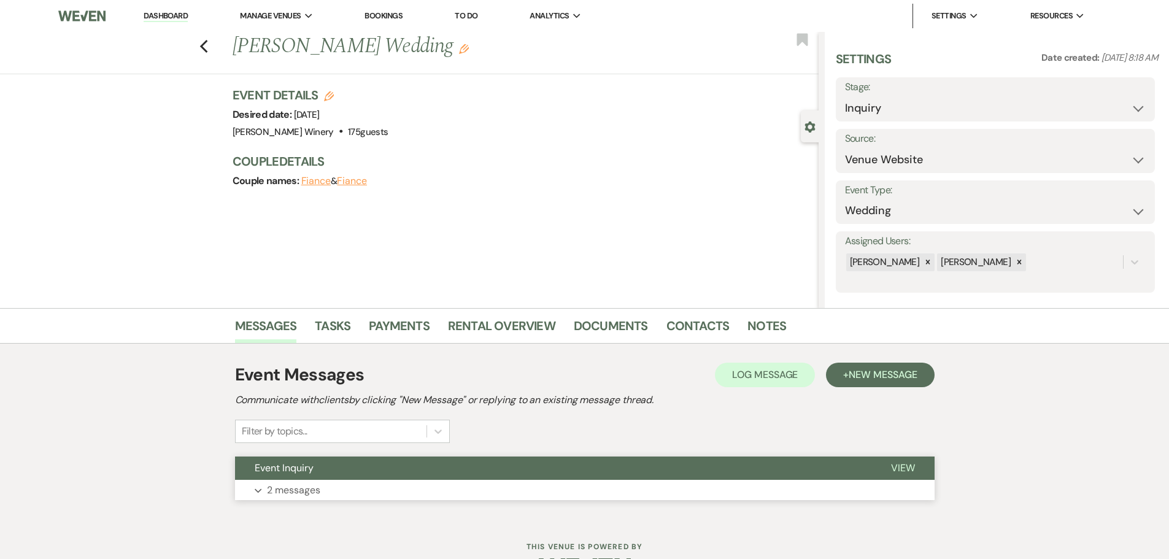
click at [348, 498] on button "Expand 2 messages" at bounding box center [584, 490] width 699 height 21
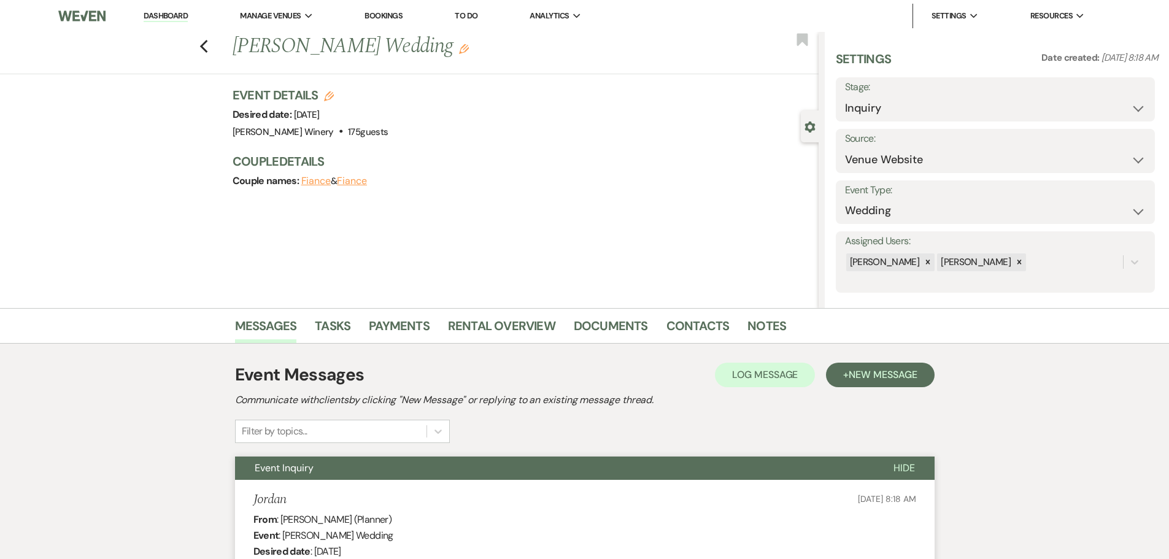
click at [213, 47] on div "Previous [PERSON_NAME] Wedding Edit Bookmark" at bounding box center [406, 53] width 824 height 42
click at [207, 48] on use "button" at bounding box center [203, 46] width 8 height 13
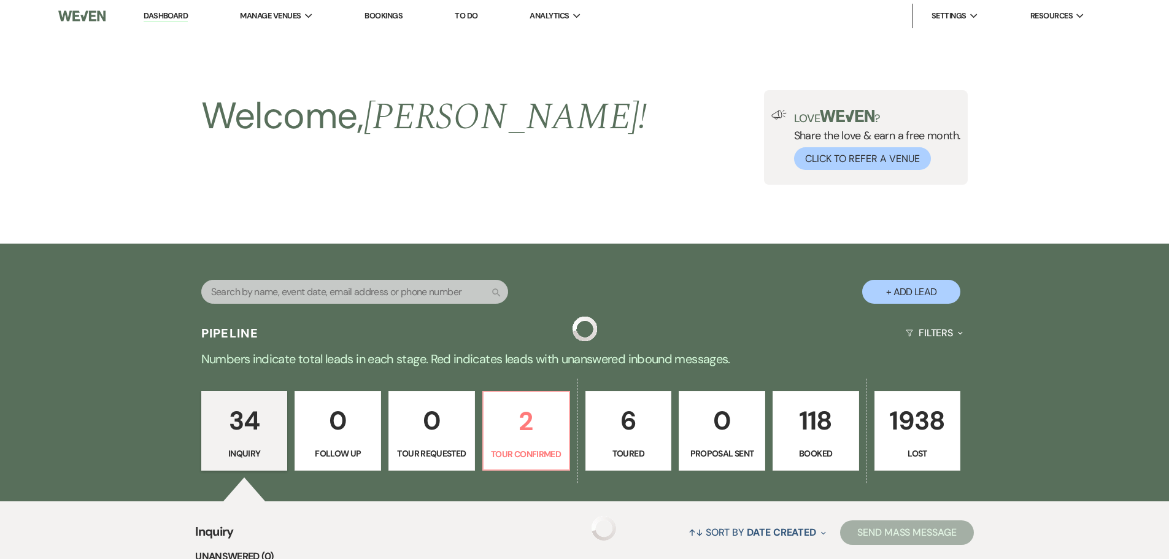
scroll to position [2505, 0]
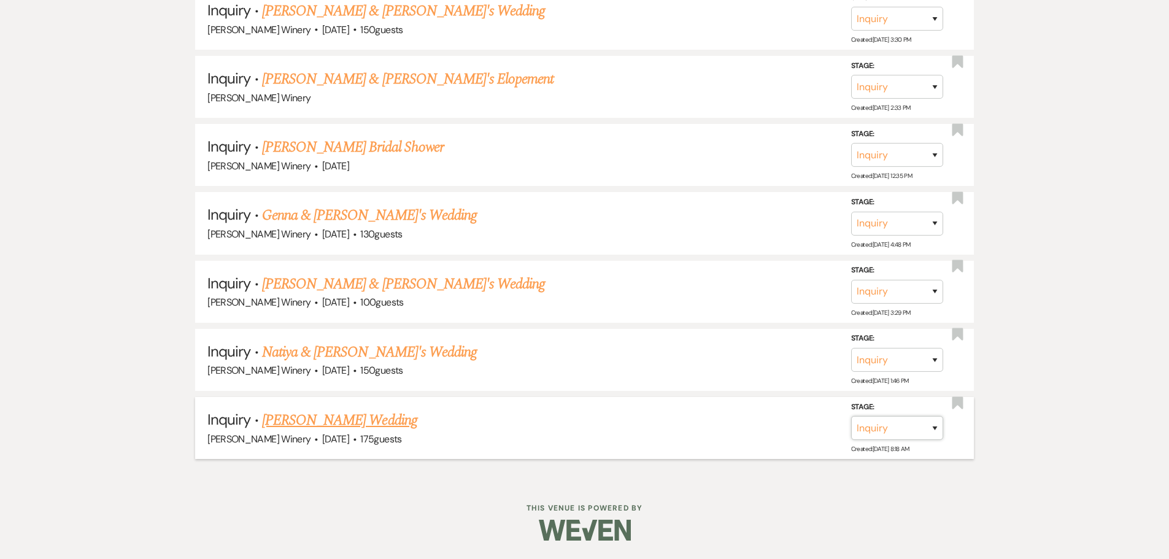
click at [886, 433] on select "Inquiry Follow Up Tour Requested Tour Confirmed Toured Proposal Sent Booked Lost" at bounding box center [897, 428] width 92 height 24
select select "8"
click at [851, 416] on select "Inquiry Follow Up Tour Requested Tour Confirmed Toured Proposal Sent Booked Lost" at bounding box center [897, 428] width 92 height 24
click at [765, 431] on select "Booked Elsewhere Budget Date Unavailable No Response Not a Good Match Capacity …" at bounding box center [725, 428] width 106 height 24
select select "5"
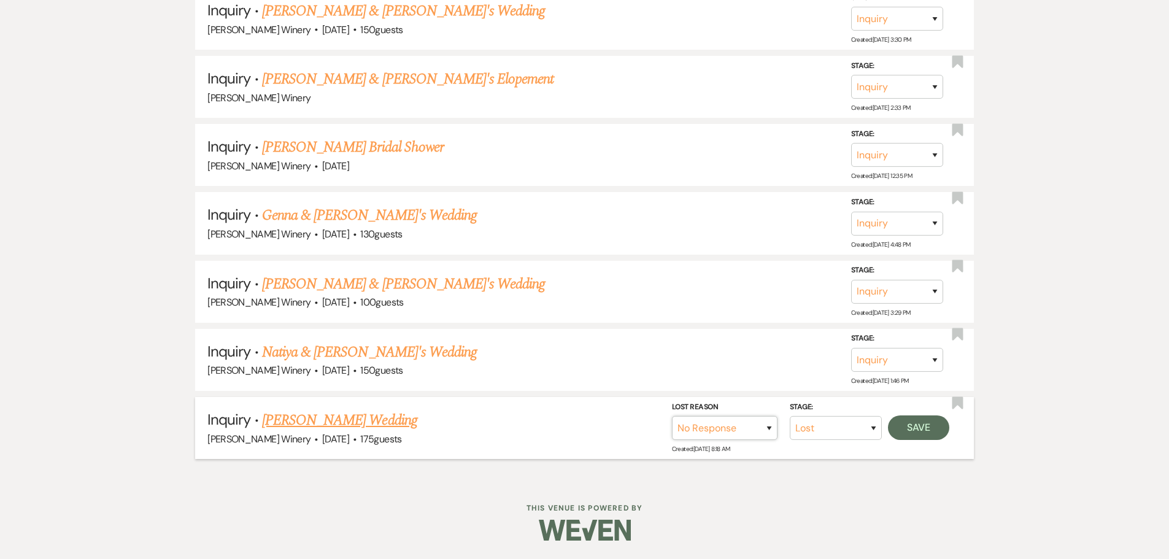
click at [672, 416] on select "Booked Elsewhere Budget Date Unavailable No Response Not a Good Match Capacity …" at bounding box center [725, 428] width 106 height 24
click at [942, 428] on button "Save" at bounding box center [918, 427] width 61 height 25
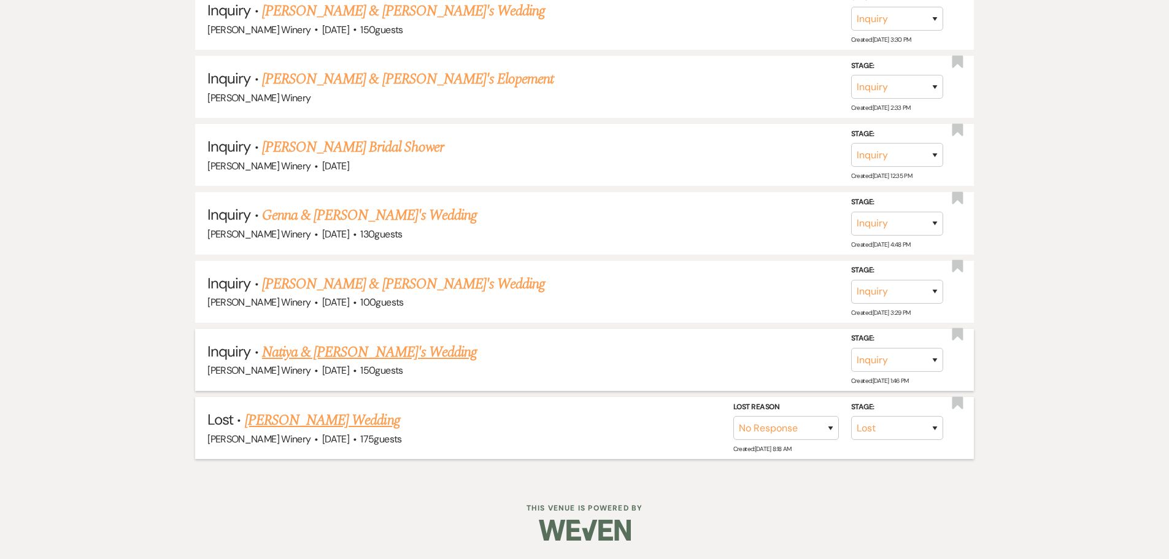
scroll to position [2437, 0]
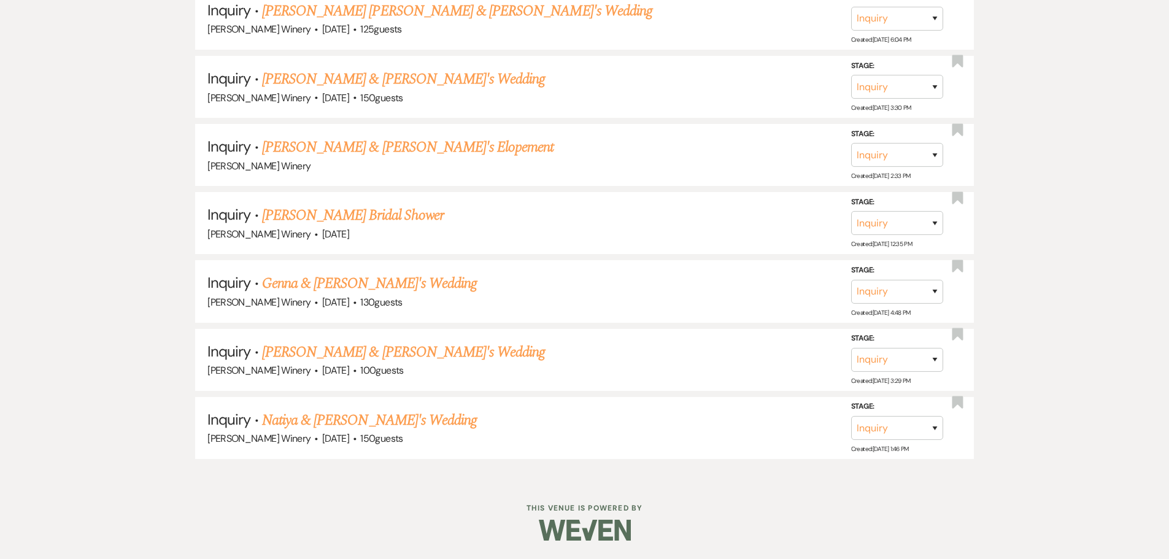
click at [317, 420] on link "Natiya & [PERSON_NAME]'s Wedding" at bounding box center [369, 420] width 215 height 22
select select "5"
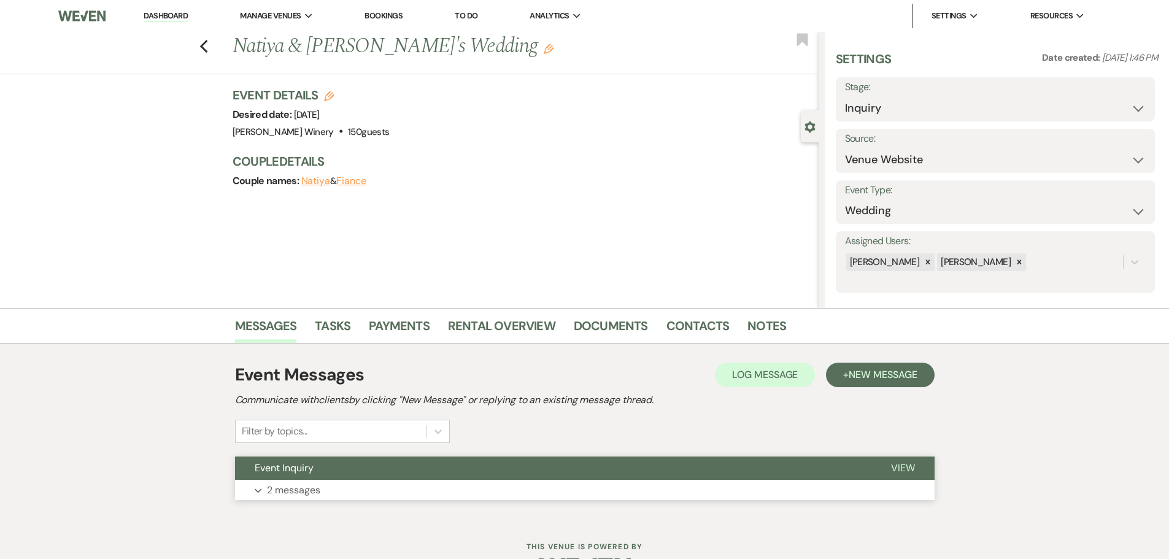
click at [345, 485] on button "Expand 2 messages" at bounding box center [584, 490] width 699 height 21
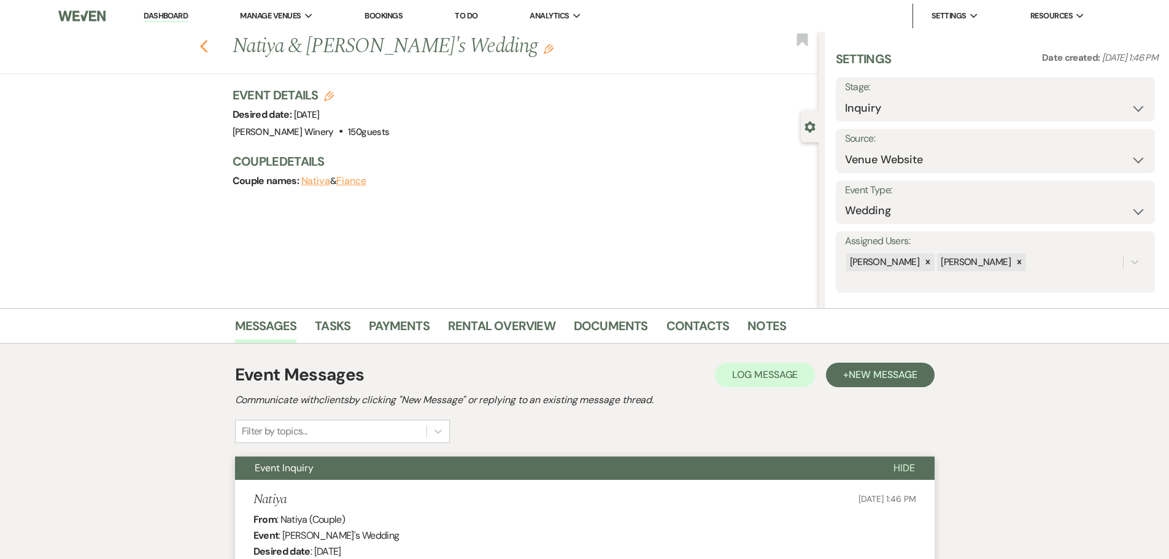
click at [208, 47] on icon "Previous" at bounding box center [203, 46] width 9 height 15
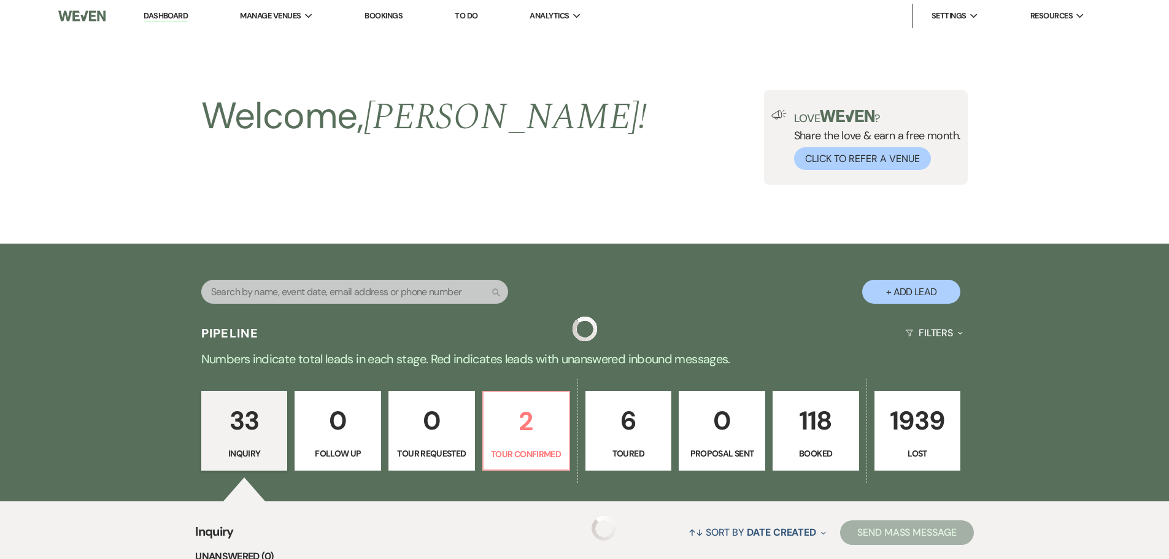
scroll to position [2437, 0]
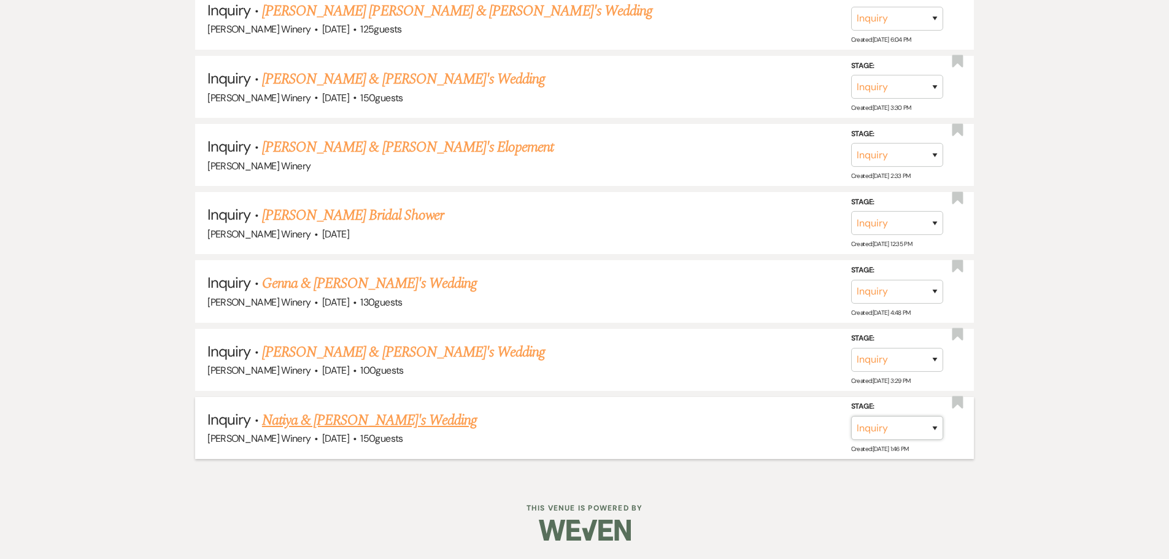
drag, startPoint x: 888, startPoint y: 430, endPoint x: 866, endPoint y: 418, distance: 25.0
click at [888, 429] on select "Inquiry Follow Up Tour Requested Tour Confirmed Toured Proposal Sent Booked Lost" at bounding box center [897, 428] width 92 height 24
select select "8"
click at [851, 416] on select "Inquiry Follow Up Tour Requested Tour Confirmed Toured Proposal Sent Booked Lost" at bounding box center [897, 428] width 92 height 24
click at [710, 424] on select "Booked Elsewhere Budget Date Unavailable No Response Not a Good Match Capacity …" at bounding box center [725, 428] width 106 height 24
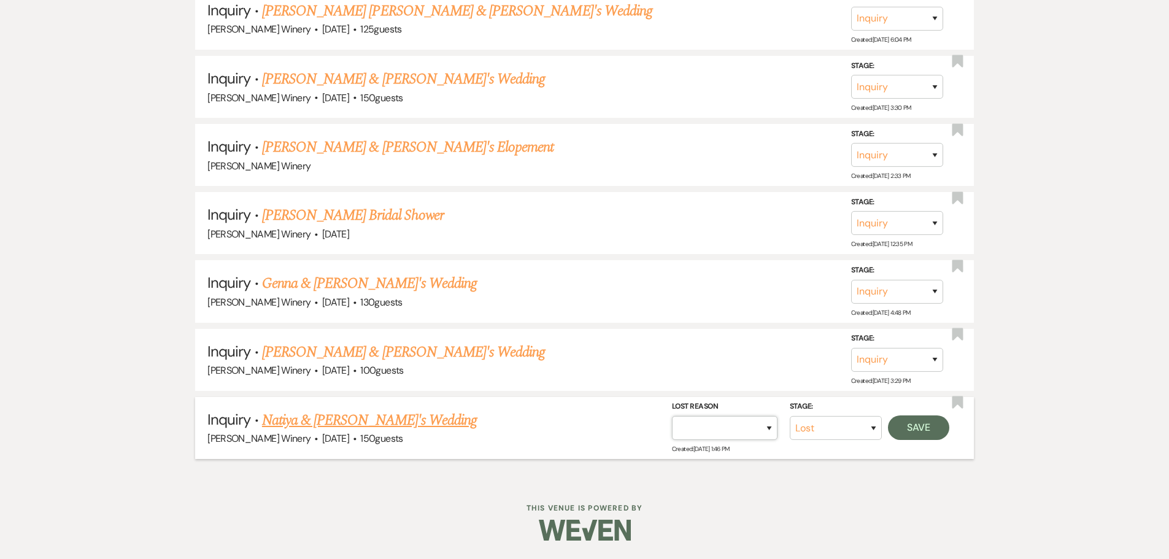
select select "5"
click at [672, 416] on select "Booked Elsewhere Budget Date Unavailable No Response Not a Good Match Capacity …" at bounding box center [725, 428] width 106 height 24
click at [923, 424] on button "Save" at bounding box center [918, 427] width 61 height 25
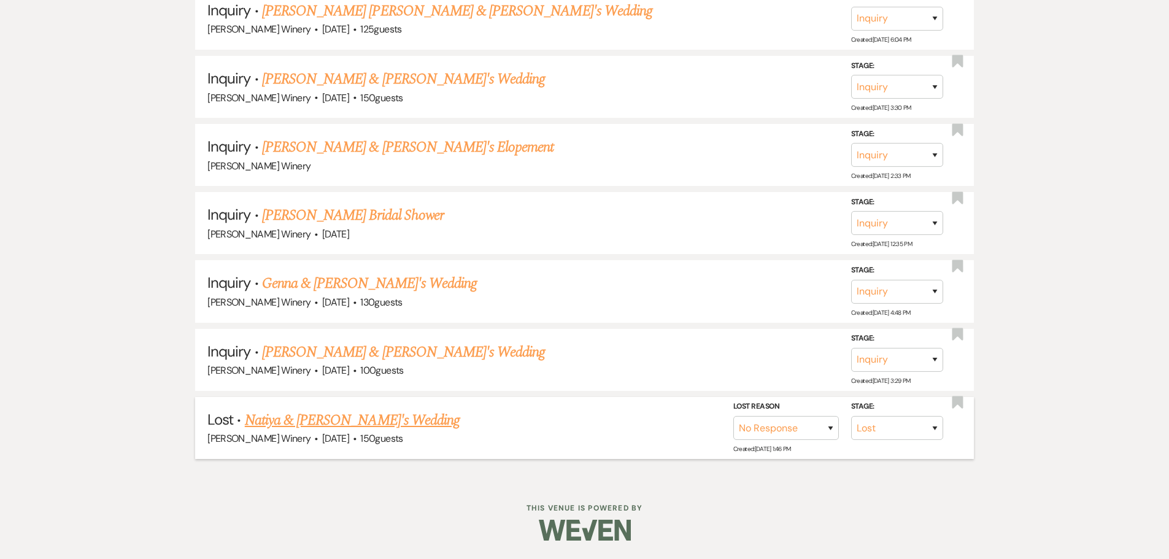
scroll to position [2368, 0]
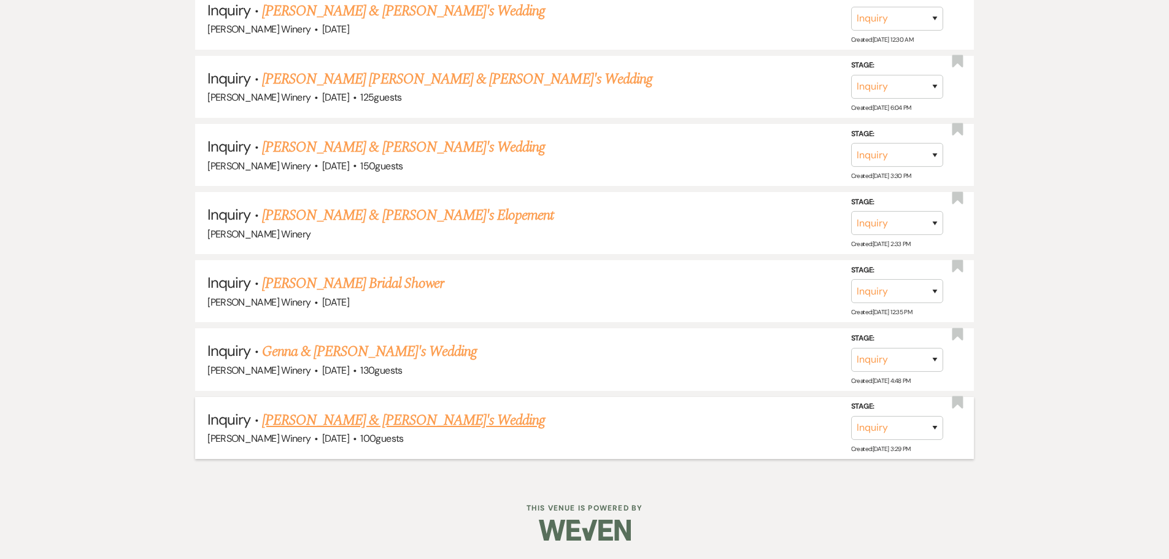
click at [323, 418] on link "[PERSON_NAME] & [PERSON_NAME]'s Wedding" at bounding box center [403, 420] width 283 height 22
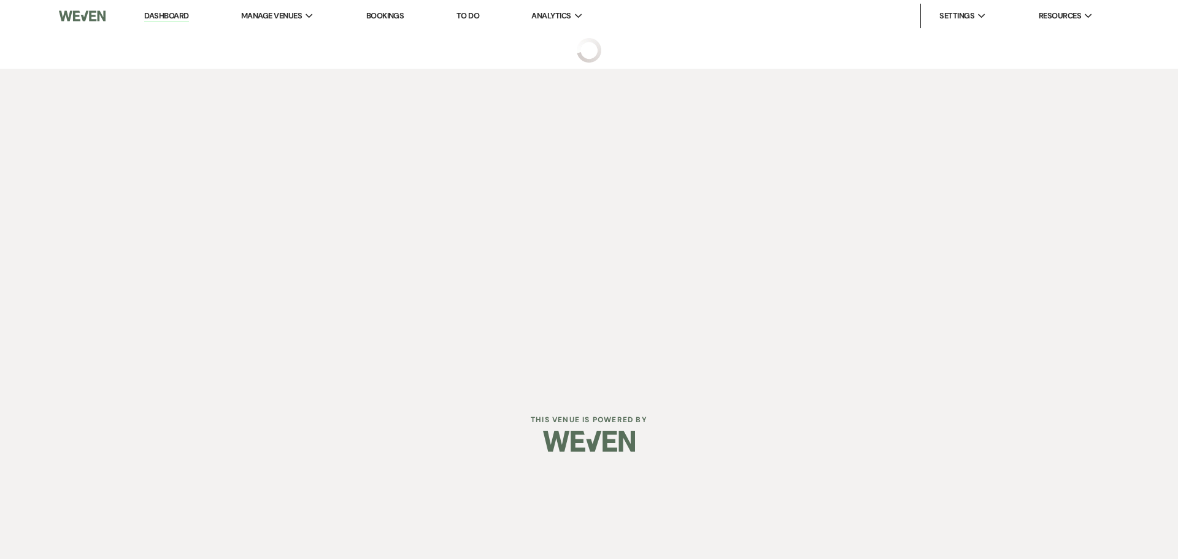
select select "5"
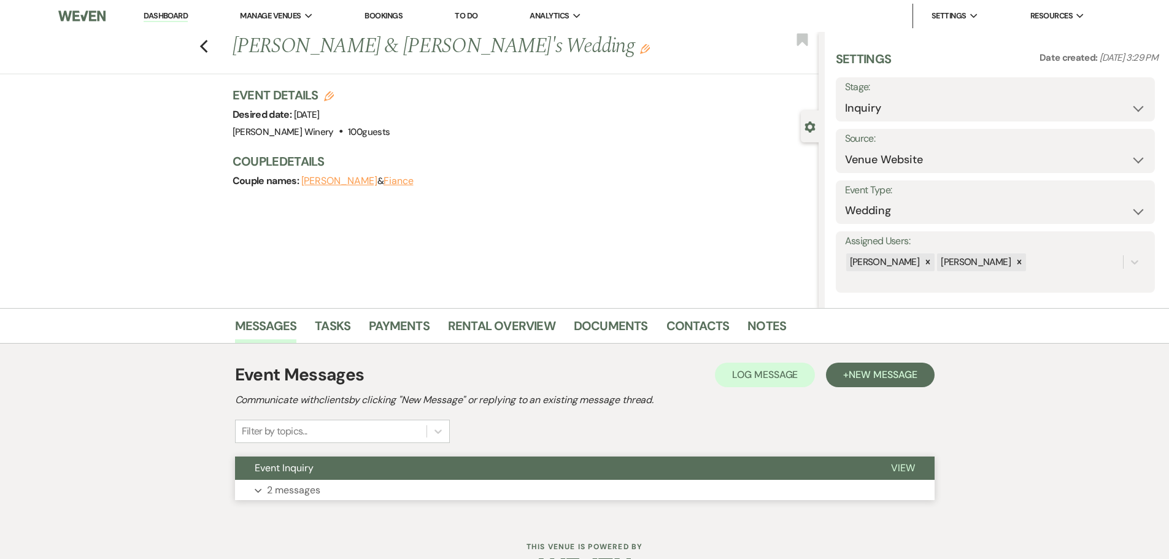
click at [340, 490] on button "Expand 2 messages" at bounding box center [584, 490] width 699 height 21
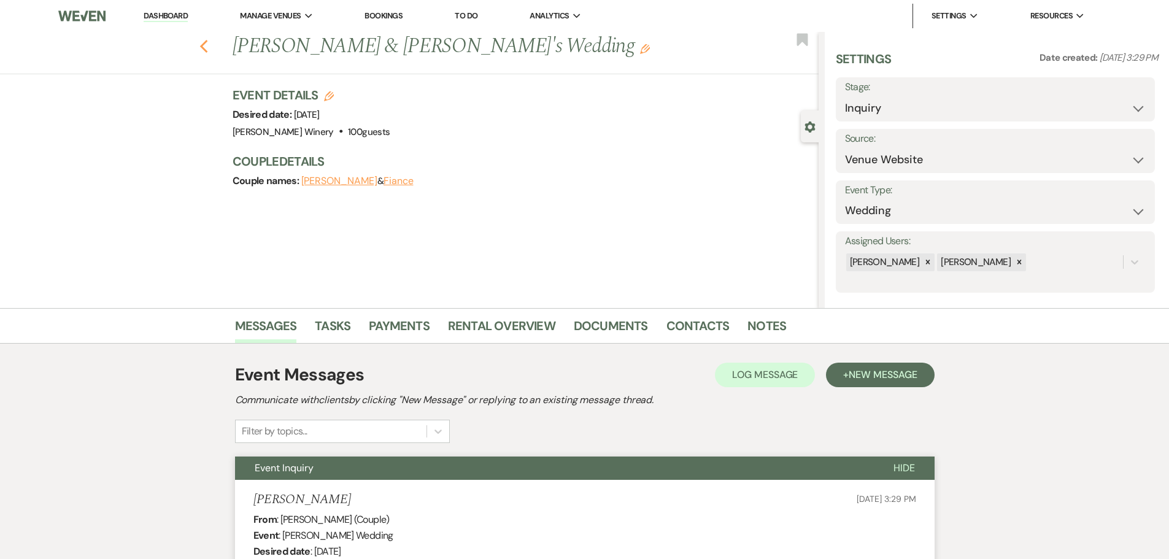
click at [207, 51] on icon "Previous" at bounding box center [203, 46] width 9 height 15
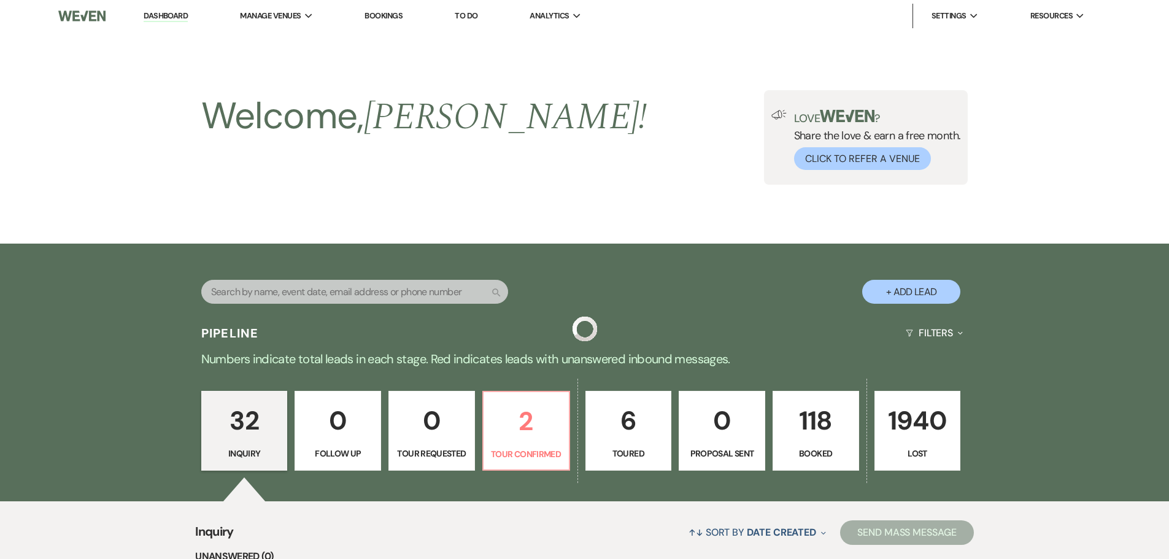
scroll to position [2368, 0]
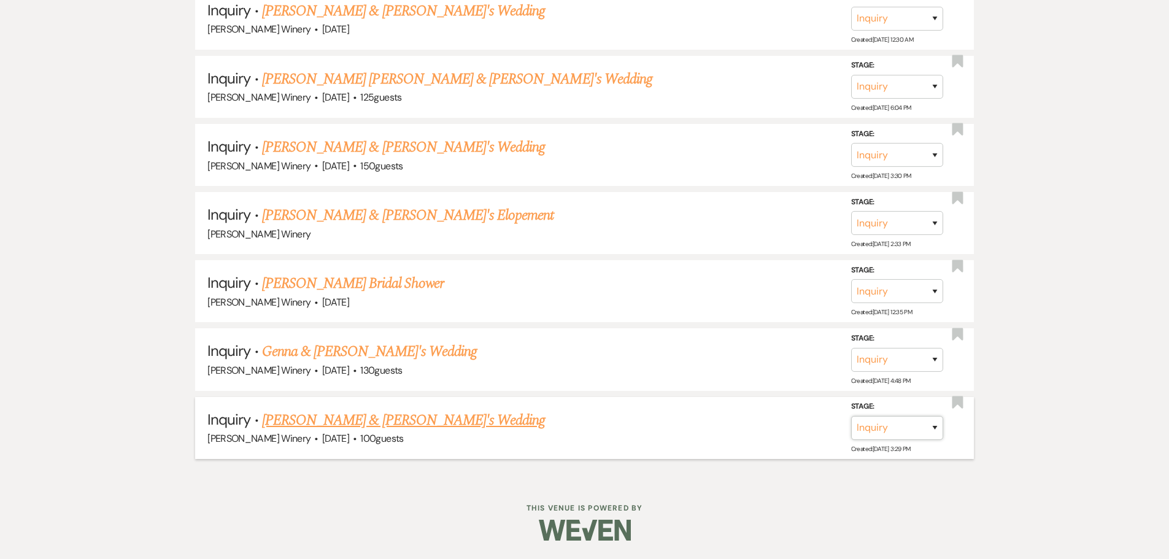
click at [874, 422] on select "Inquiry Follow Up Tour Requested Tour Confirmed Toured Proposal Sent Booked Lost" at bounding box center [897, 428] width 92 height 24
select select "8"
click at [851, 416] on select "Inquiry Follow Up Tour Requested Tour Confirmed Toured Proposal Sent Booked Lost" at bounding box center [897, 428] width 92 height 24
click at [720, 423] on select "Booked Elsewhere Budget Date Unavailable No Response Not a Good Match Capacity …" at bounding box center [725, 428] width 106 height 24
select select "5"
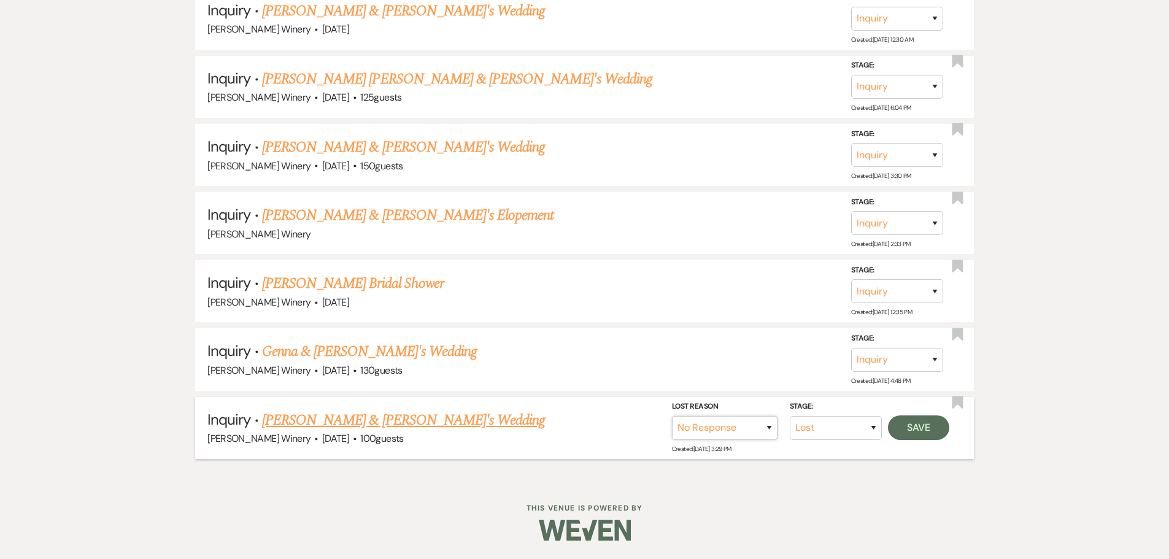
click at [672, 416] on select "Booked Elsewhere Budget Date Unavailable No Response Not a Good Match Capacity …" at bounding box center [725, 428] width 106 height 24
click at [917, 428] on button "Save" at bounding box center [918, 427] width 61 height 25
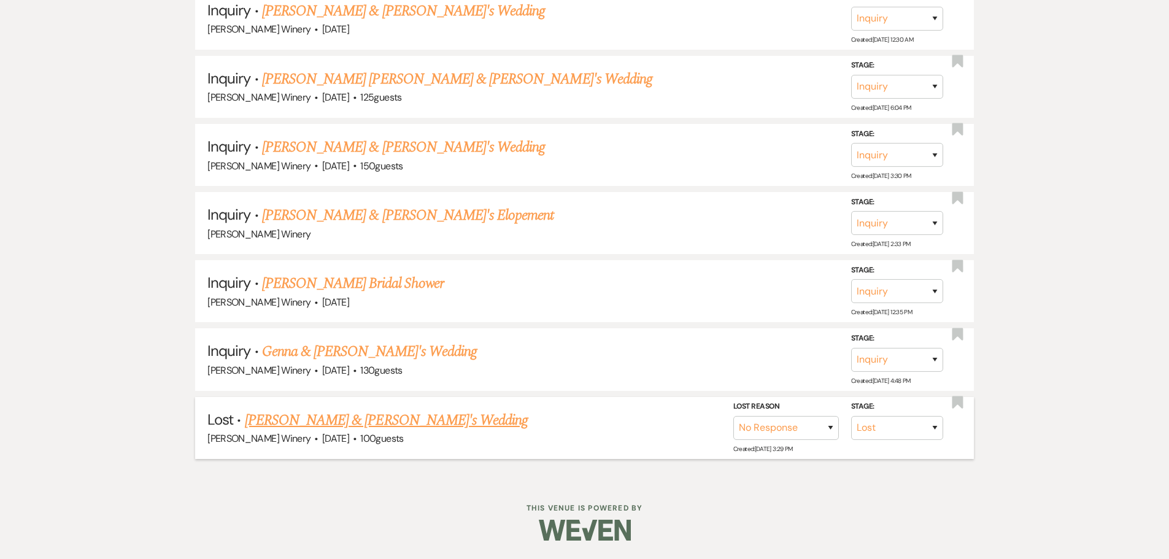
scroll to position [2300, 0]
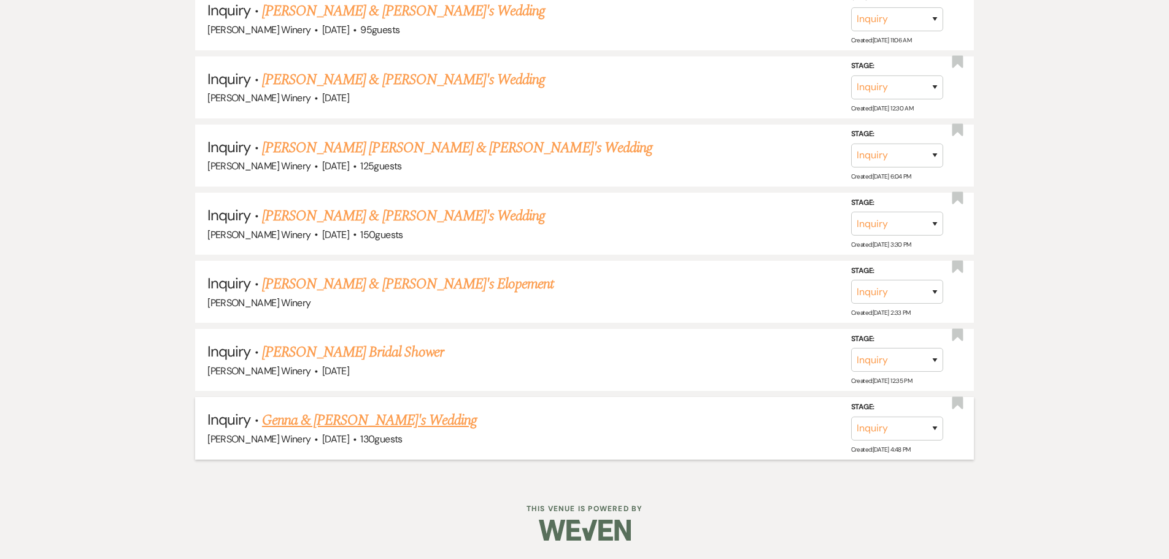
click at [350, 424] on link "Genna & [PERSON_NAME]'s Wedding" at bounding box center [369, 420] width 215 height 22
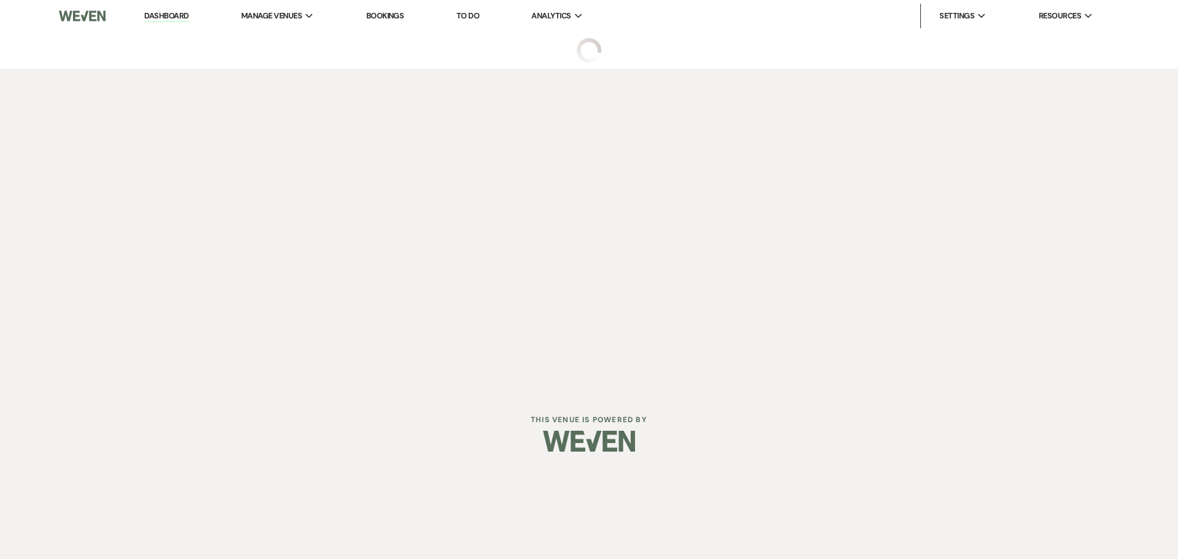
select select "5"
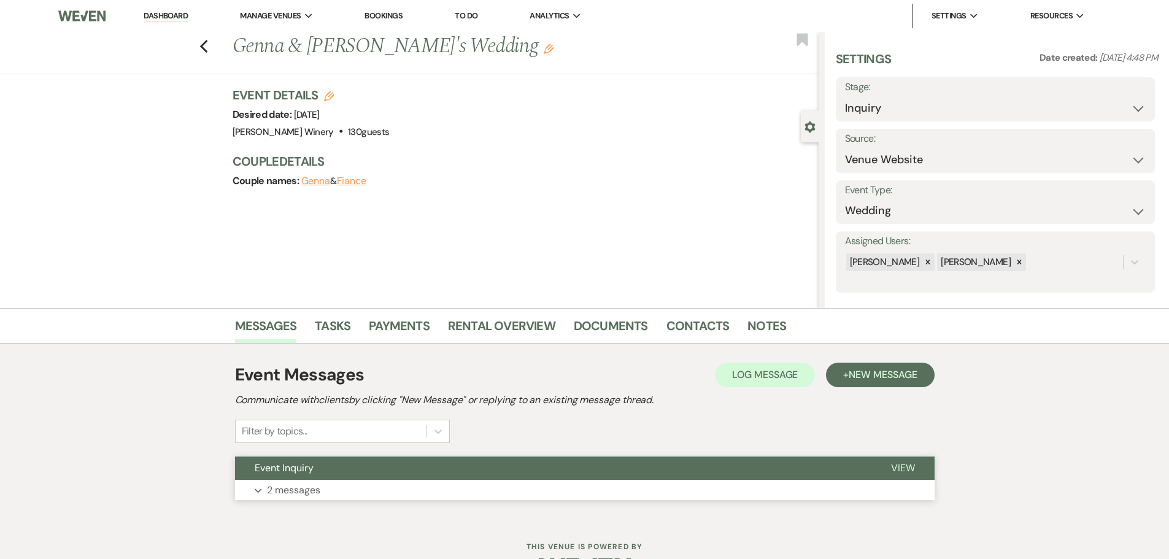
click at [388, 493] on button "Expand 2 messages" at bounding box center [584, 490] width 699 height 21
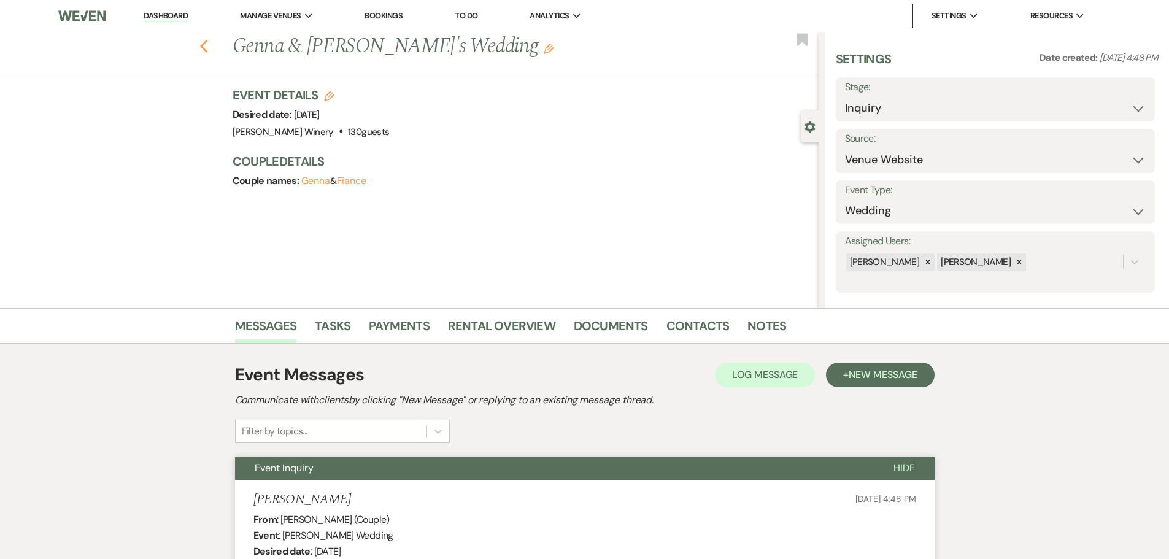
click at [204, 44] on icon "Previous" at bounding box center [203, 46] width 9 height 15
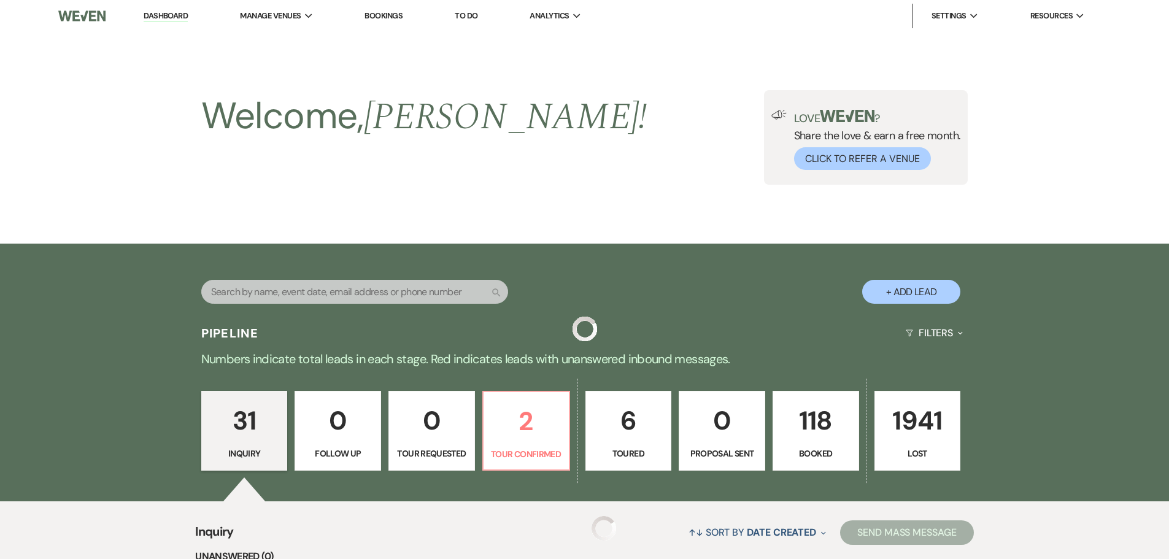
scroll to position [2300, 0]
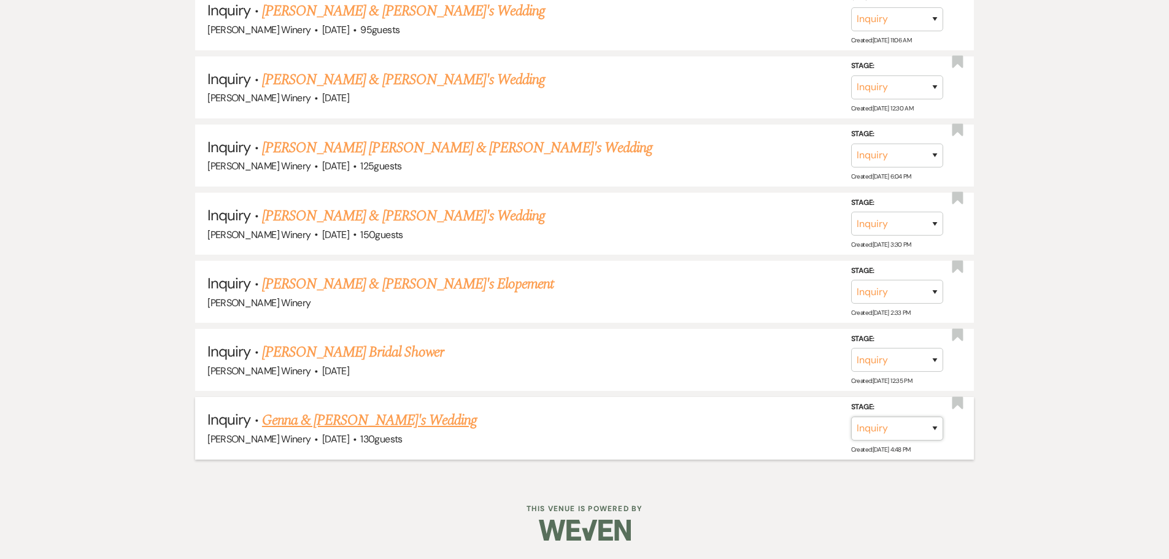
drag, startPoint x: 927, startPoint y: 430, endPoint x: 913, endPoint y: 434, distance: 14.0
click at [927, 430] on select "Inquiry Follow Up Tour Requested Tour Confirmed Toured Proposal Sent Booked Lost" at bounding box center [897, 429] width 92 height 24
click at [851, 417] on select "Inquiry Follow Up Tour Requested Tour Confirmed Toured Proposal Sent Booked Lost" at bounding box center [897, 429] width 92 height 24
click at [866, 426] on select "Inquiry Follow Up Tour Requested Tour Confirmed Toured Proposal Sent Booked Lost" at bounding box center [835, 429] width 92 height 24
select select "8"
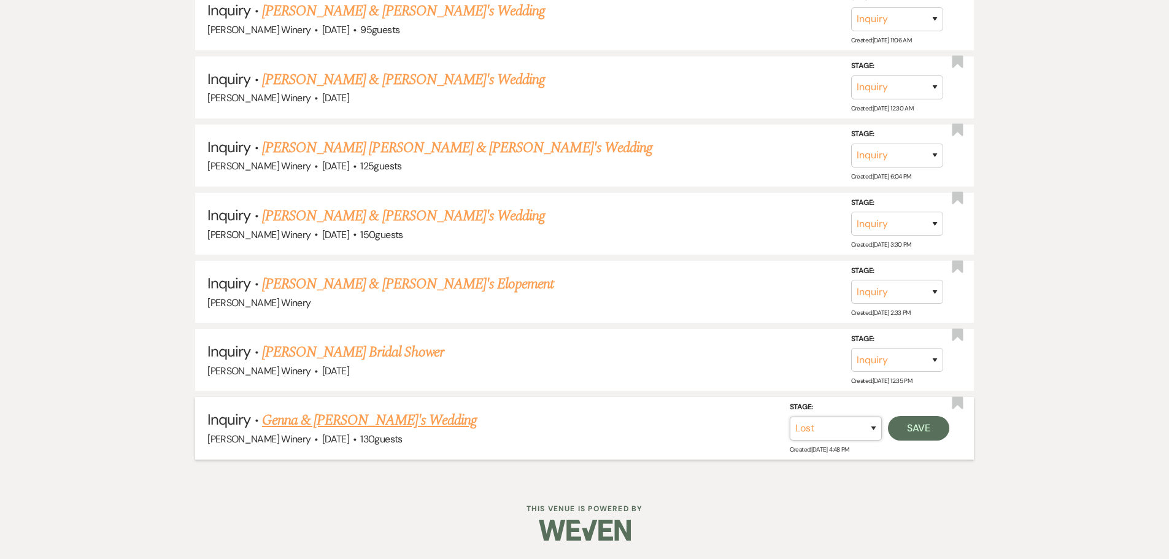
click at [789, 417] on select "Inquiry Follow Up Tour Requested Tour Confirmed Toured Proposal Sent Booked Lost" at bounding box center [835, 429] width 92 height 24
click at [716, 429] on select "Booked Elsewhere Budget Date Unavailable No Response Not a Good Match Capacity …" at bounding box center [725, 429] width 106 height 24
select select "5"
click at [672, 417] on select "Booked Elsewhere Budget Date Unavailable No Response Not a Good Match Capacity …" at bounding box center [725, 429] width 106 height 24
click at [902, 426] on button "Save" at bounding box center [918, 428] width 61 height 25
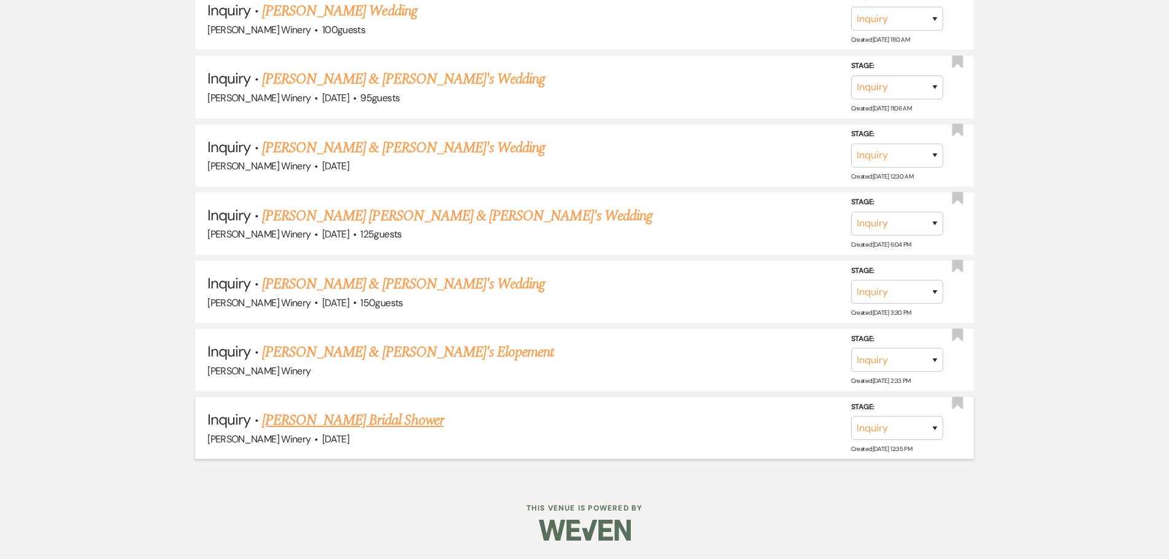
scroll to position [2232, 0]
click at [331, 423] on link "[PERSON_NAME] Bridal Shower" at bounding box center [353, 420] width 182 height 22
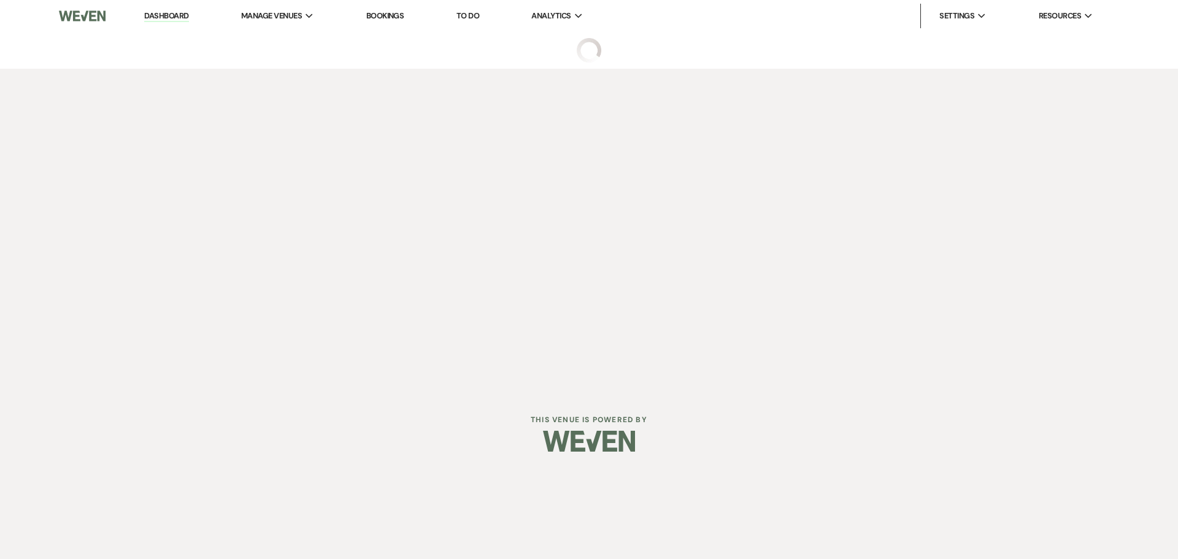
select select "5"
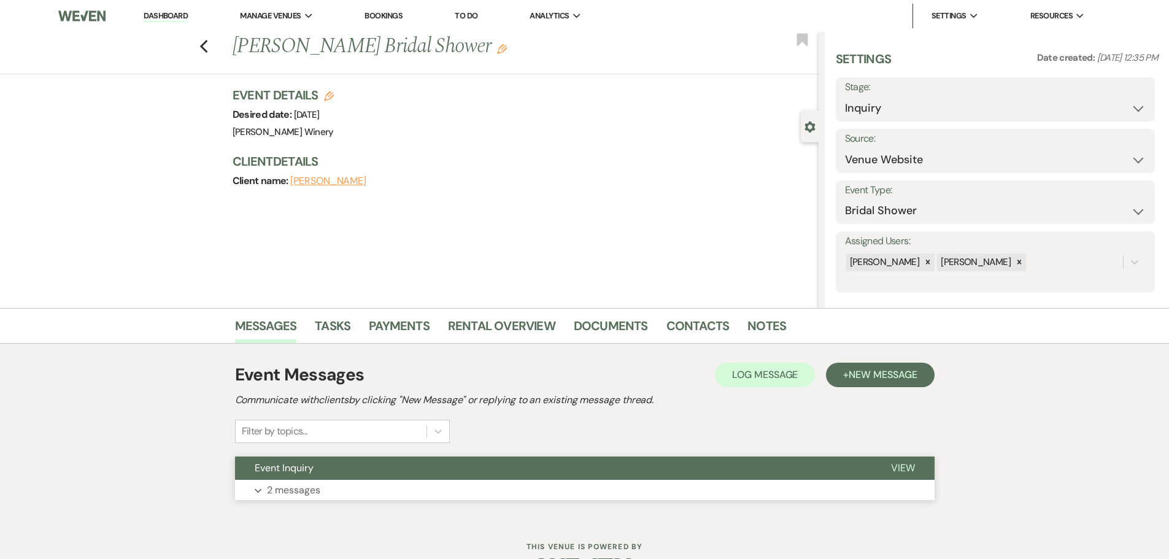
click at [326, 488] on button "Expand 2 messages" at bounding box center [584, 490] width 699 height 21
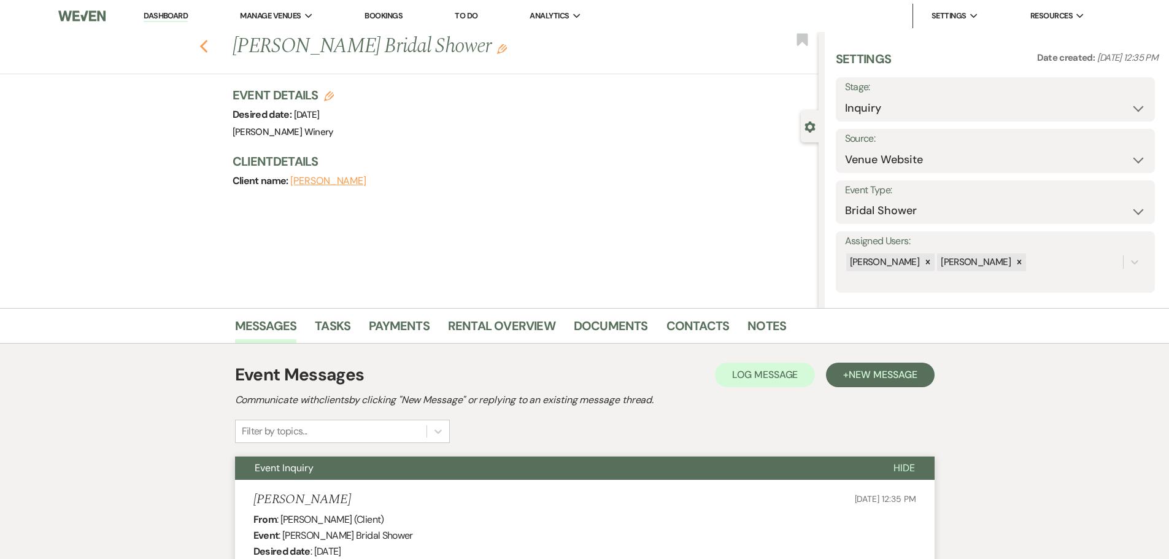
click at [207, 48] on use "button" at bounding box center [203, 46] width 8 height 13
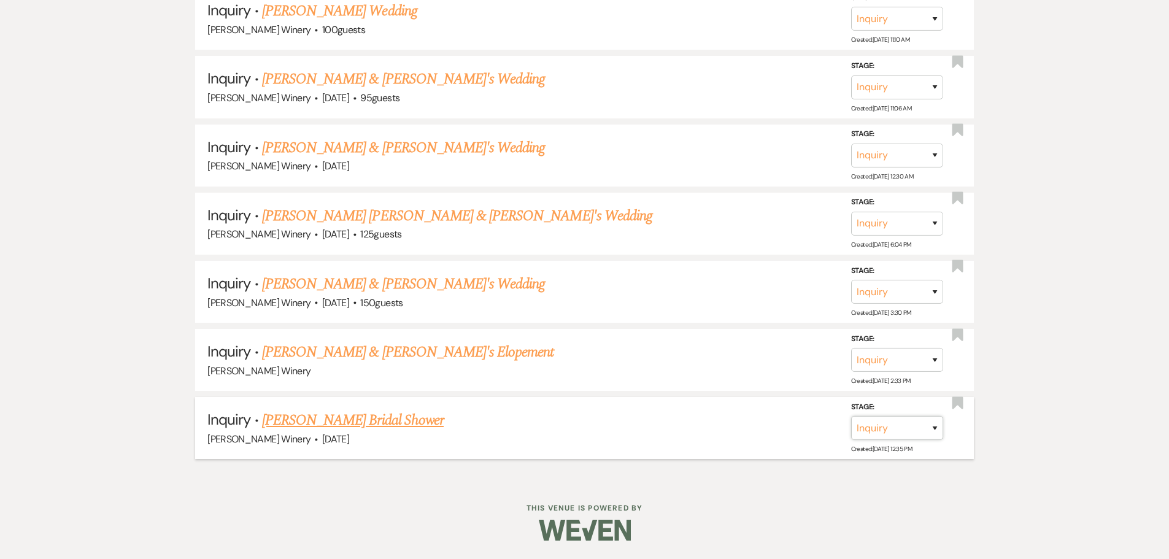
click at [920, 432] on select "Inquiry Follow Up Tour Requested Tour Confirmed Toured Proposal Sent Booked Lost" at bounding box center [897, 428] width 92 height 24
select select "8"
click at [851, 416] on select "Inquiry Follow Up Tour Requested Tour Confirmed Toured Proposal Sent Booked Lost" at bounding box center [897, 428] width 92 height 24
drag, startPoint x: 737, startPoint y: 423, endPoint x: 733, endPoint y: 417, distance: 7.2
click at [737, 423] on select "Booked Elsewhere Budget Date Unavailable No Response Not a Good Match Capacity …" at bounding box center [725, 428] width 106 height 24
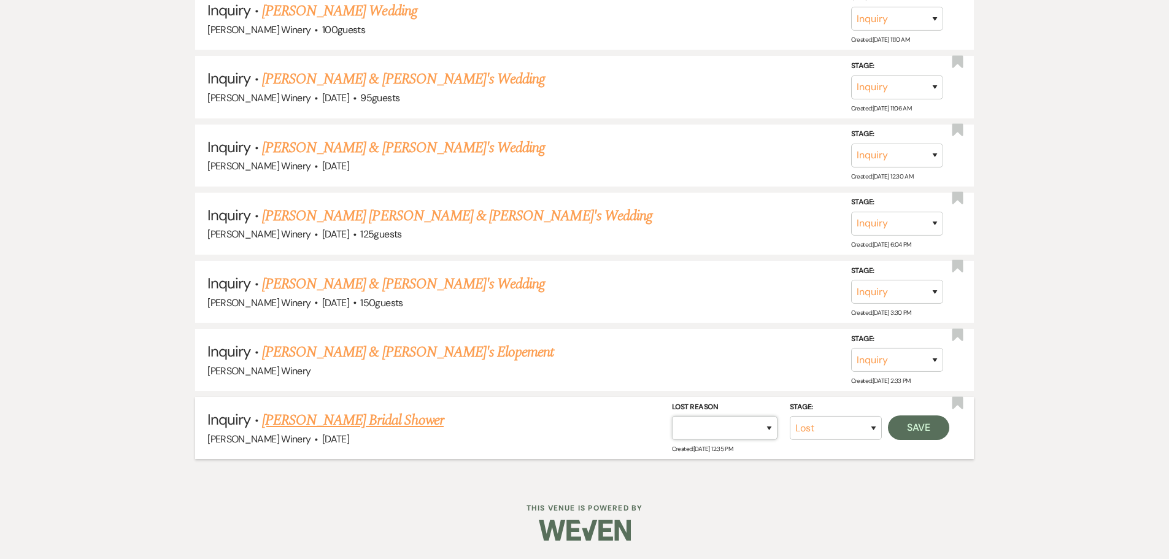
select select "5"
click at [672, 416] on select "Booked Elsewhere Budget Date Unavailable No Response Not a Good Match Capacity …" at bounding box center [725, 428] width 106 height 24
click at [918, 429] on button "Save" at bounding box center [918, 427] width 61 height 25
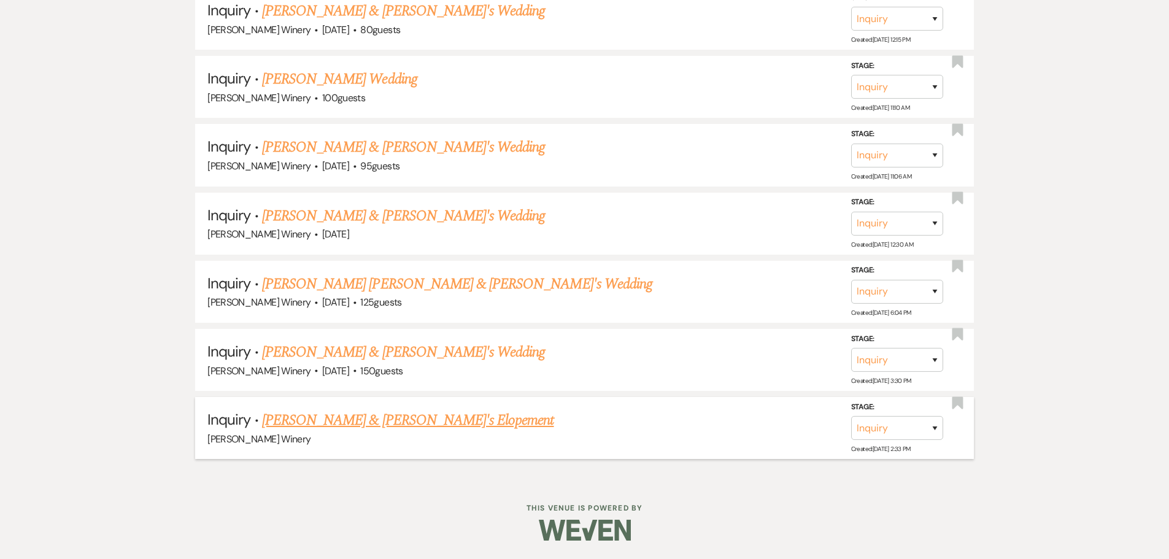
click at [396, 421] on link "[PERSON_NAME] & [PERSON_NAME]'s Elopement" at bounding box center [408, 420] width 292 height 22
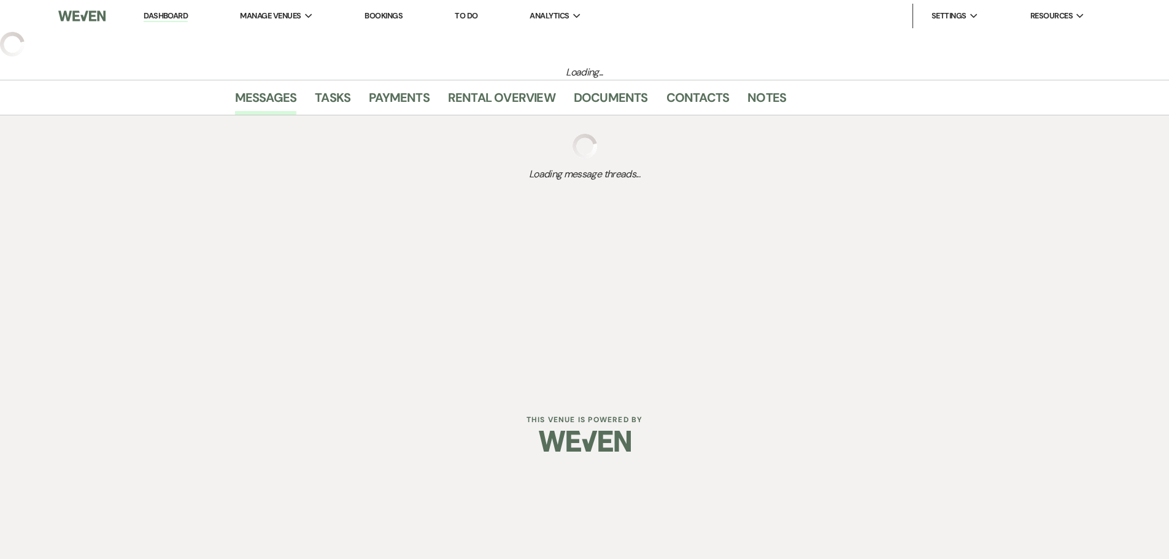
select select "5"
select select "22"
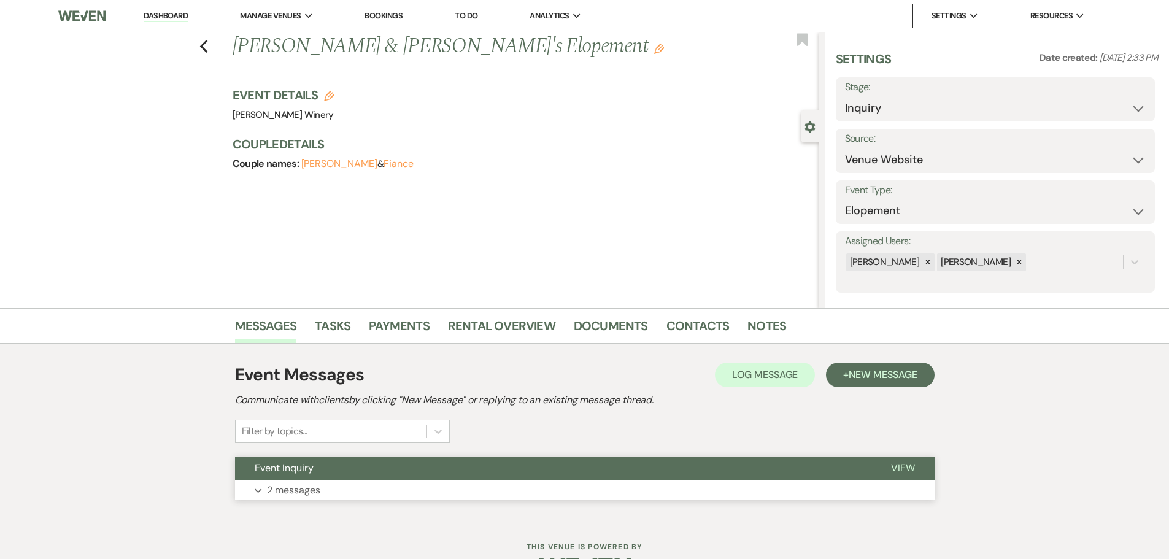
click at [374, 492] on button "Expand 2 messages" at bounding box center [584, 490] width 699 height 21
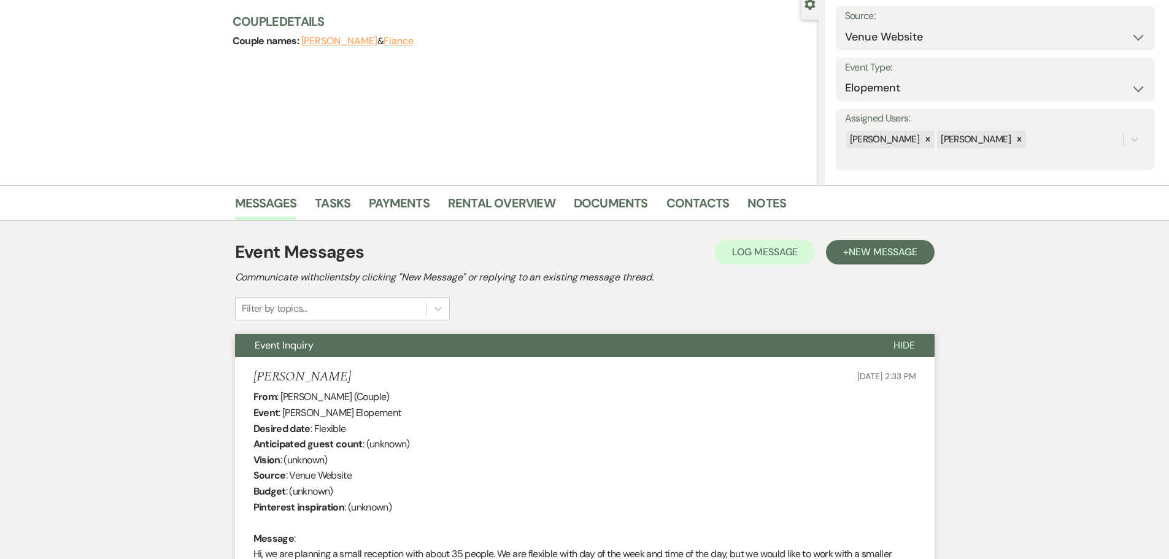
scroll to position [55, 0]
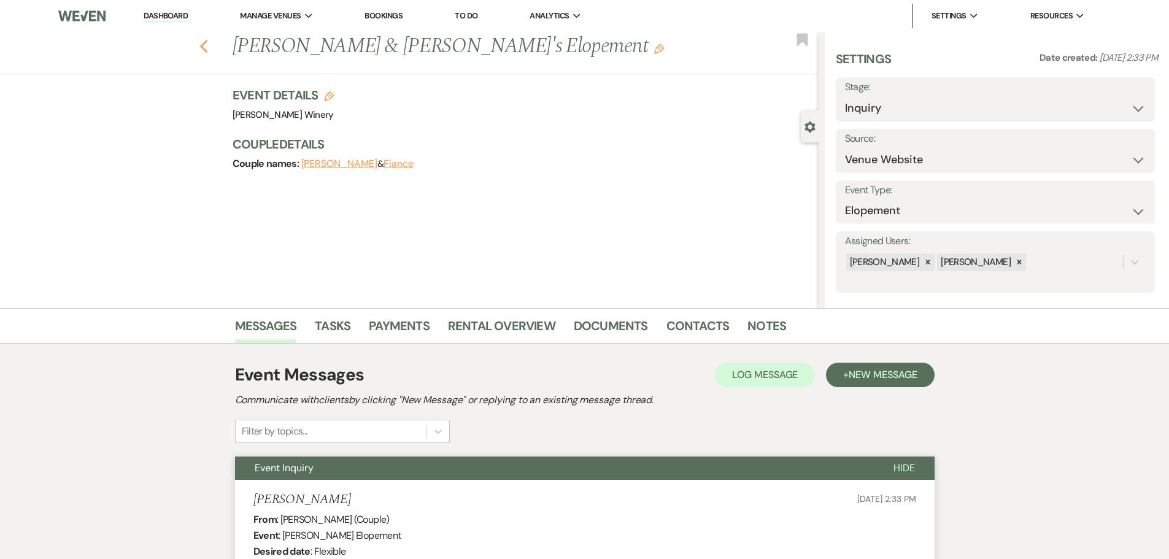
click at [207, 45] on use "button" at bounding box center [203, 46] width 8 height 13
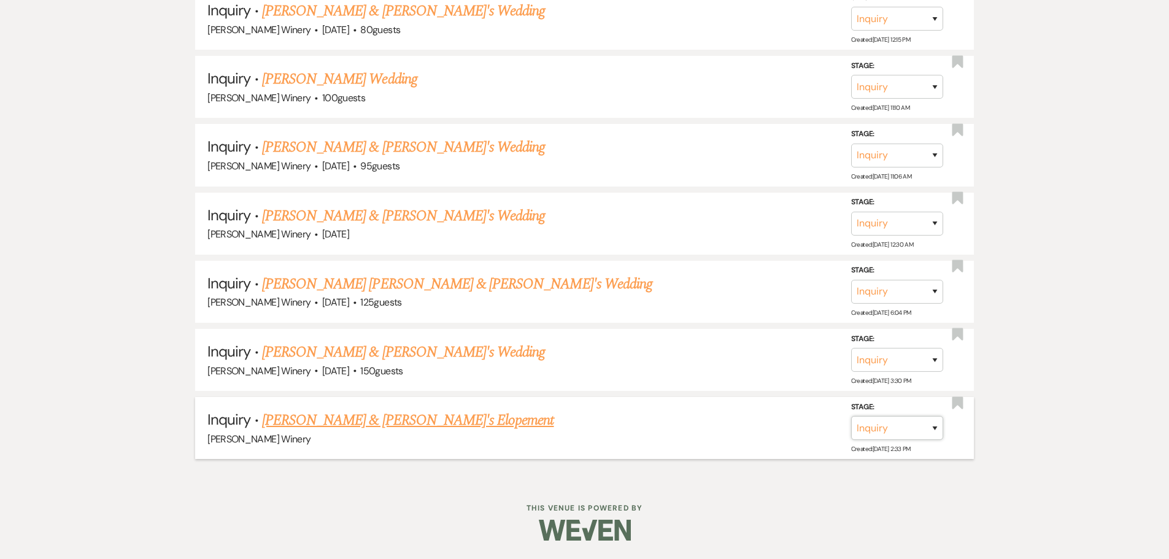
click at [916, 425] on select "Inquiry Follow Up Tour Requested Tour Confirmed Toured Proposal Sent Booked Lost" at bounding box center [897, 428] width 92 height 24
select select "8"
click at [851, 416] on select "Inquiry Follow Up Tour Requested Tour Confirmed Toured Proposal Sent Booked Lost" at bounding box center [897, 428] width 92 height 24
click at [705, 418] on select "Booked Elsewhere Budget Date Unavailable No Response Not a Good Match Capacity …" at bounding box center [725, 428] width 106 height 24
select select "5"
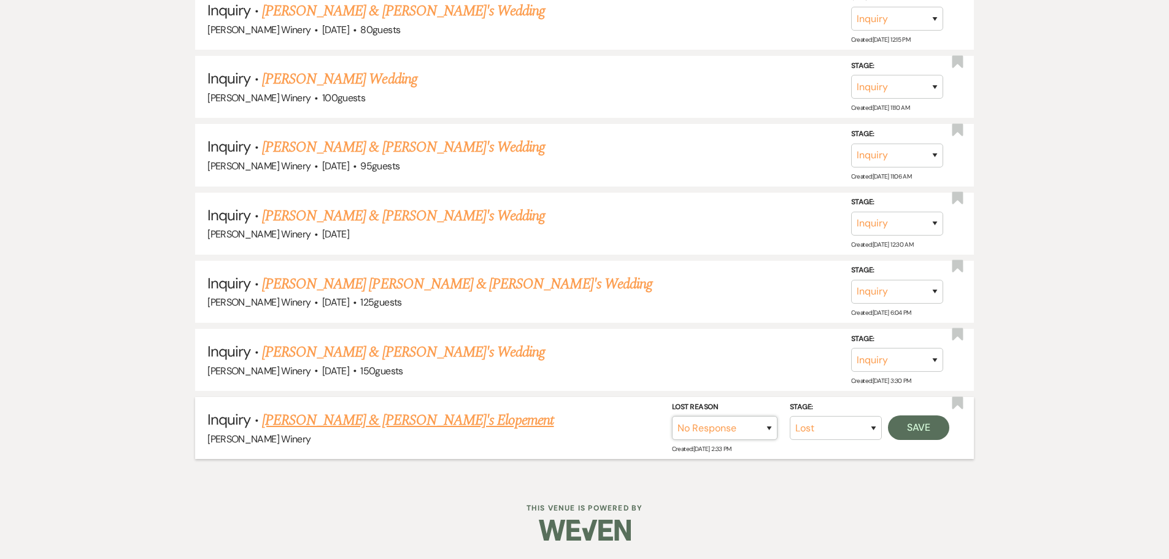
click at [672, 416] on select "Booked Elsewhere Budget Date Unavailable No Response Not a Good Match Capacity …" at bounding box center [725, 428] width 106 height 24
click at [928, 437] on button "Save" at bounding box center [918, 427] width 61 height 25
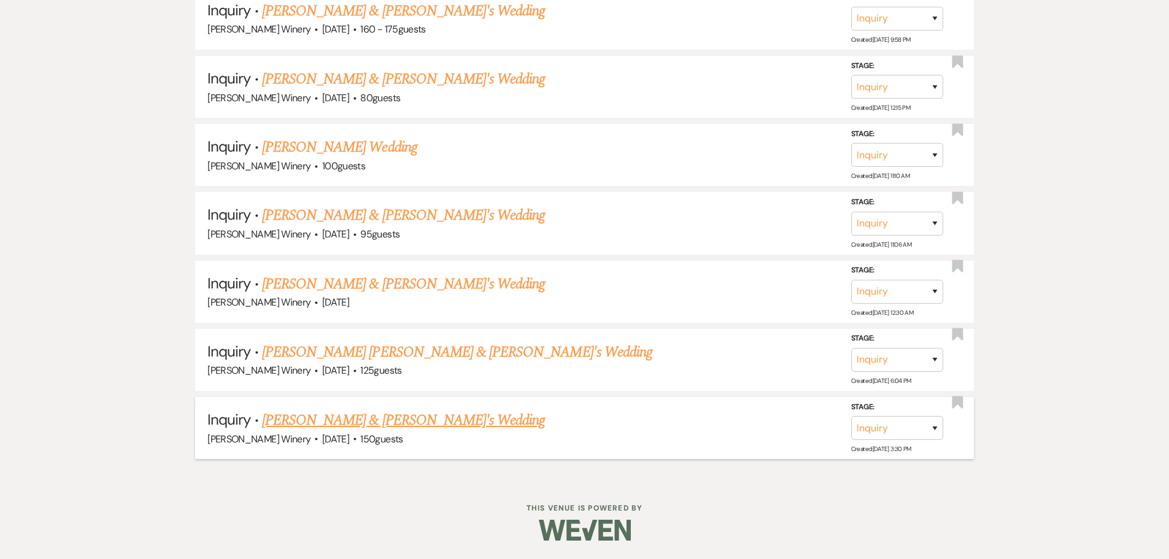
click at [346, 420] on link "[PERSON_NAME] & [PERSON_NAME]'s Wedding" at bounding box center [403, 420] width 283 height 22
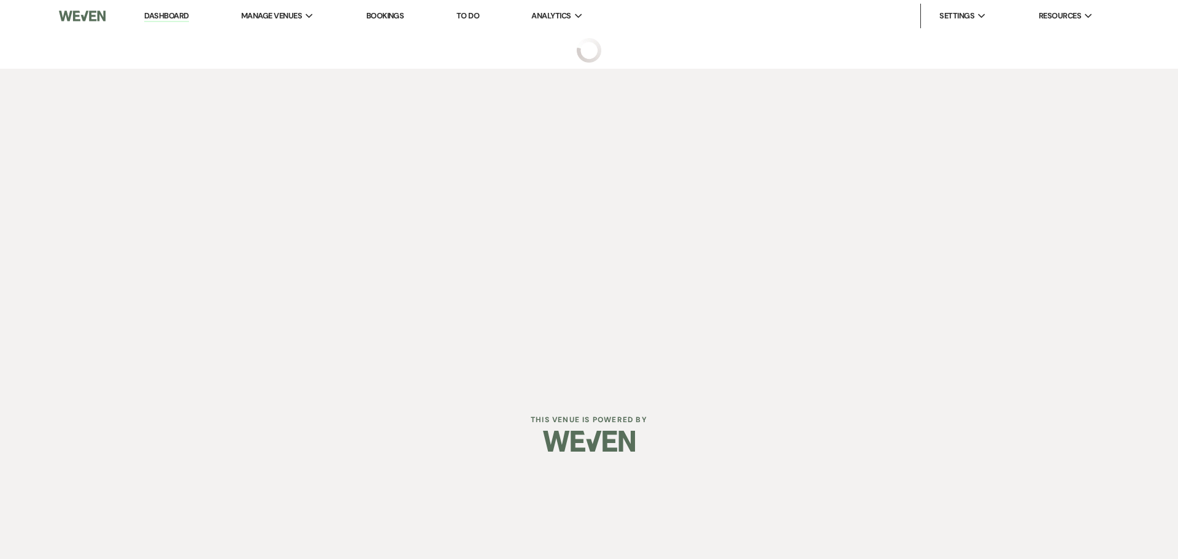
select select "5"
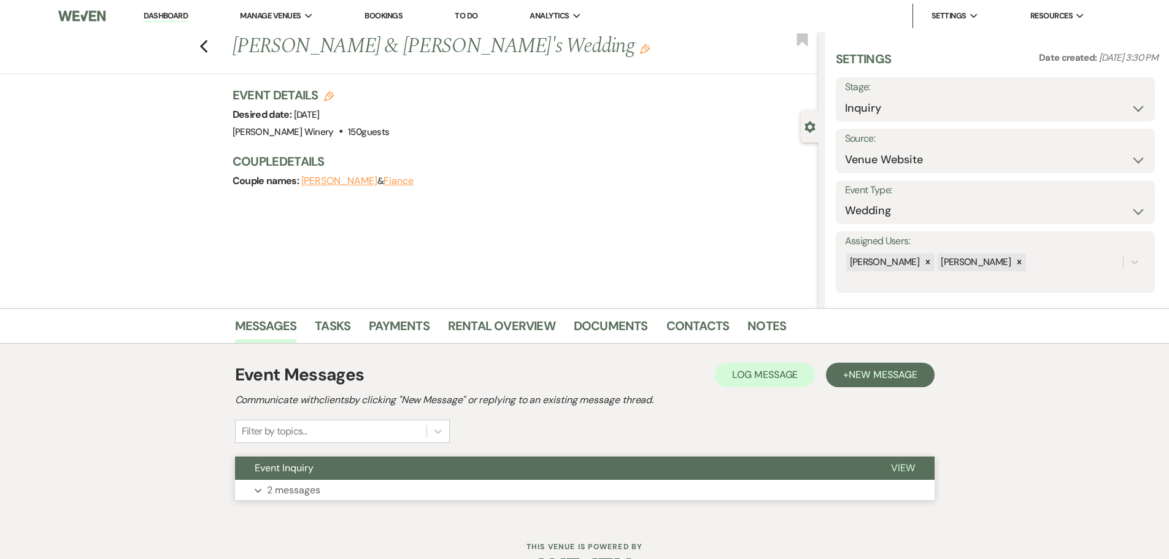
click at [373, 483] on button "Expand 2 messages" at bounding box center [584, 490] width 699 height 21
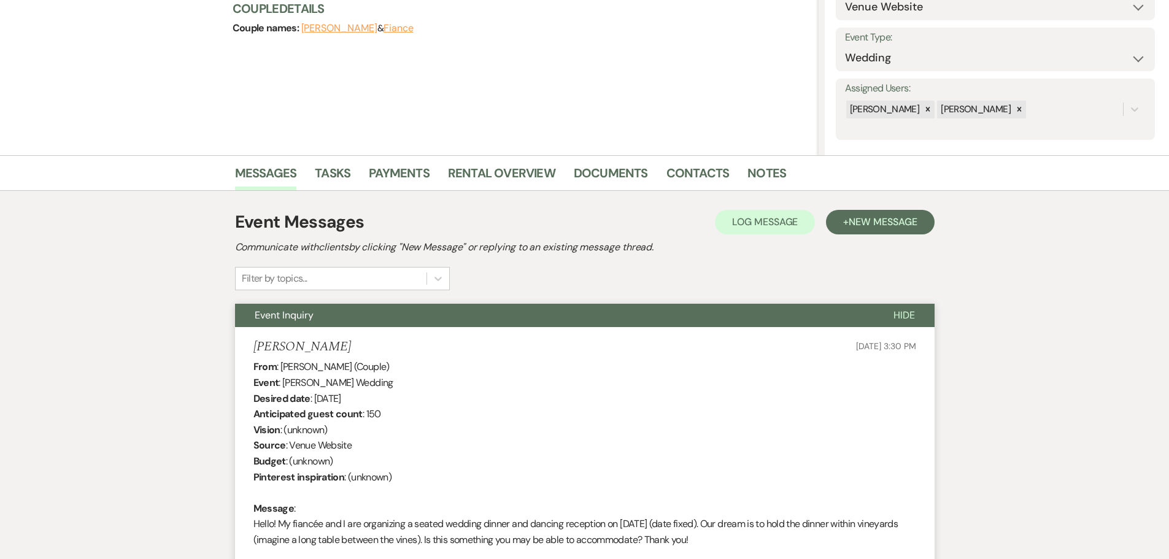
scroll to position [40, 0]
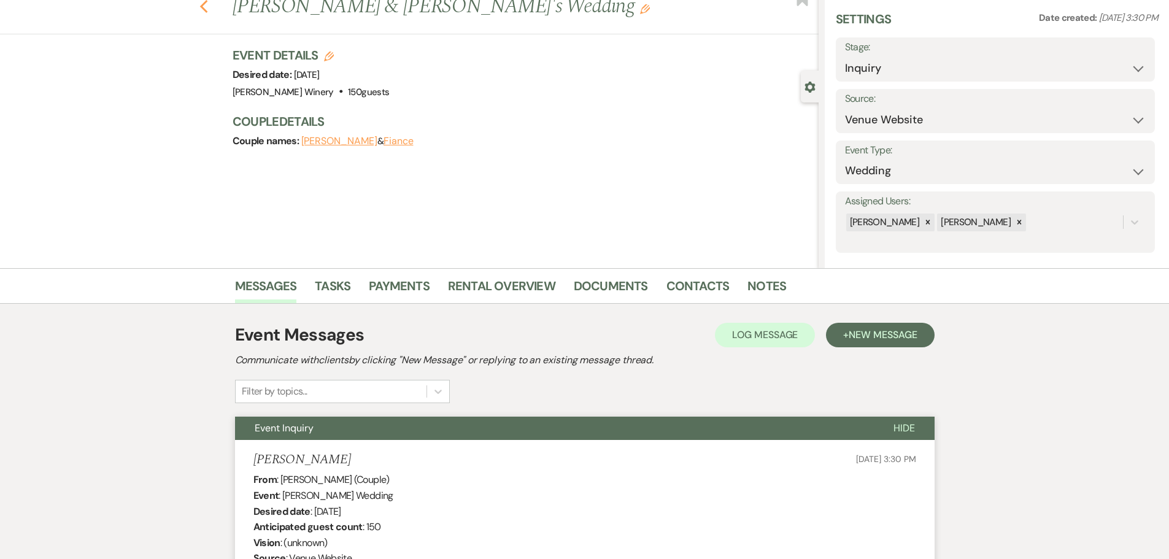
click at [209, 6] on icon "Previous" at bounding box center [203, 6] width 9 height 15
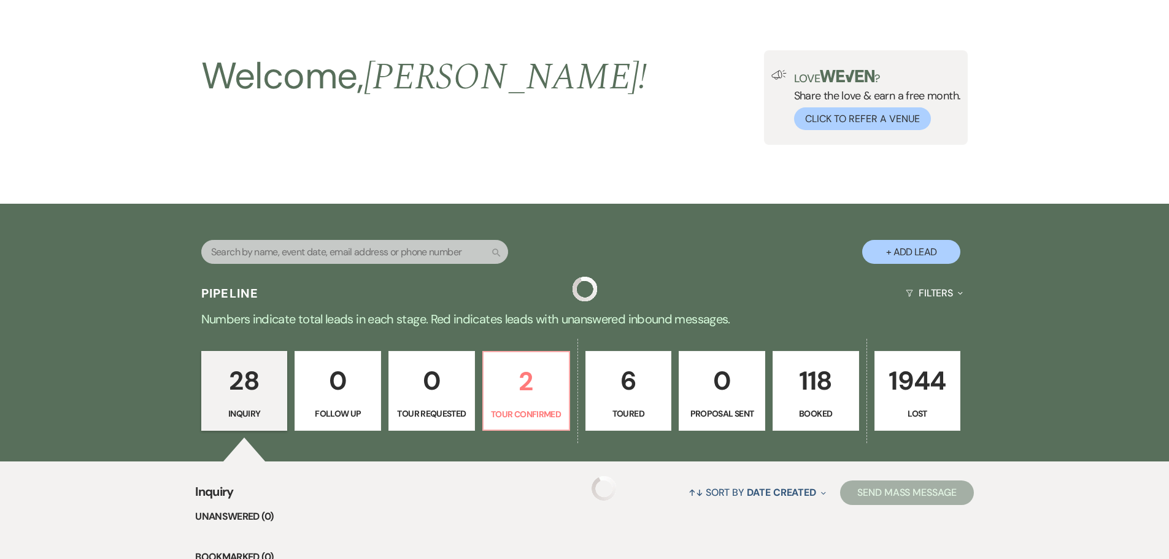
scroll to position [2095, 0]
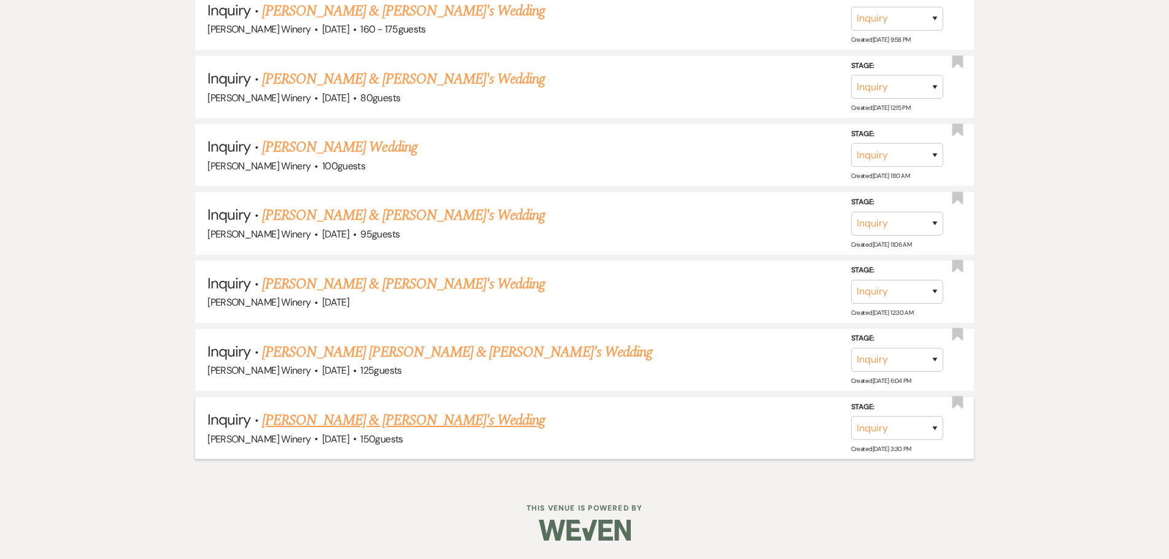
click at [907, 413] on label "Stage:" at bounding box center [897, 406] width 92 height 13
click at [918, 434] on select "Inquiry Follow Up Tour Requested Tour Confirmed Toured Proposal Sent Booked Lost" at bounding box center [897, 428] width 92 height 24
select select "8"
click at [851, 416] on select "Inquiry Follow Up Tour Requested Tour Confirmed Toured Proposal Sent Booked Lost" at bounding box center [897, 428] width 92 height 24
drag, startPoint x: 731, startPoint y: 426, endPoint x: 716, endPoint y: 425, distance: 14.1
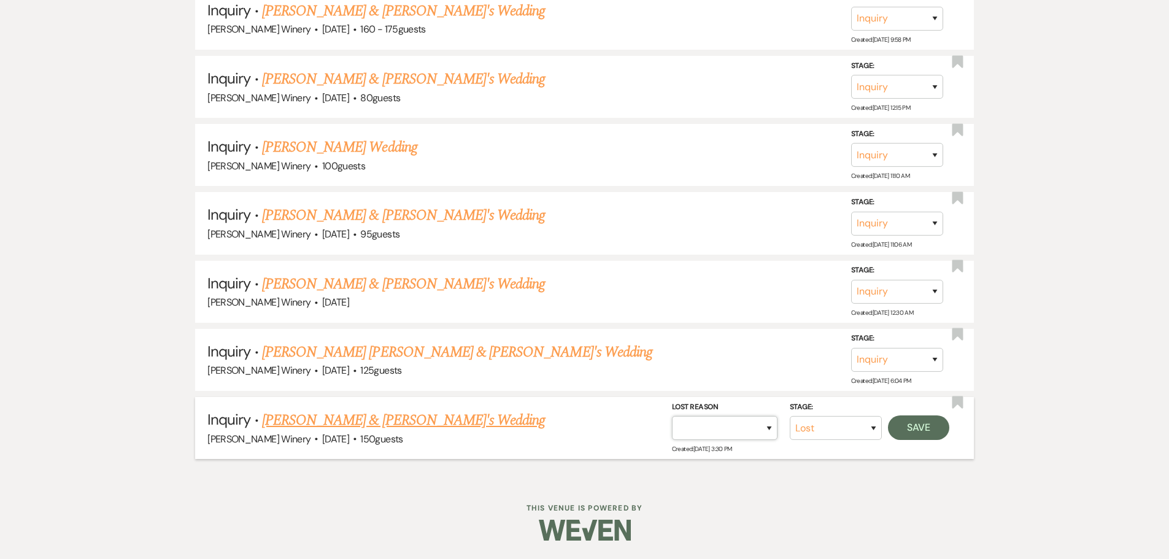
click at [731, 426] on select "Booked Elsewhere Budget Date Unavailable No Response Not a Good Match Capacity …" at bounding box center [725, 428] width 106 height 24
select select "5"
click at [672, 416] on select "Booked Elsewhere Budget Date Unavailable No Response Not a Good Match Capacity …" at bounding box center [725, 428] width 106 height 24
click at [934, 423] on button "Save" at bounding box center [918, 427] width 61 height 25
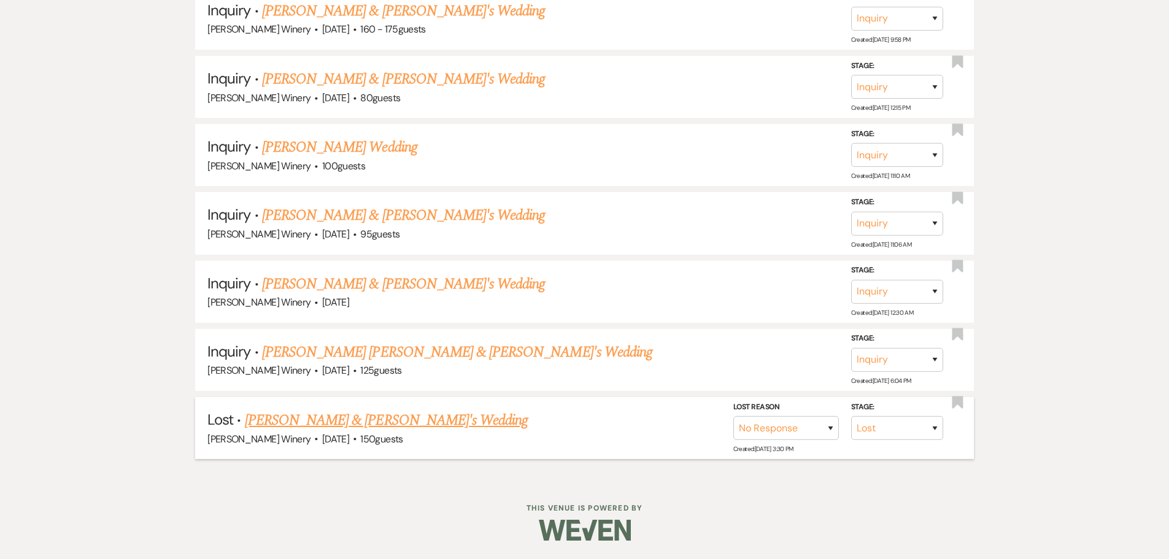
scroll to position [2027, 0]
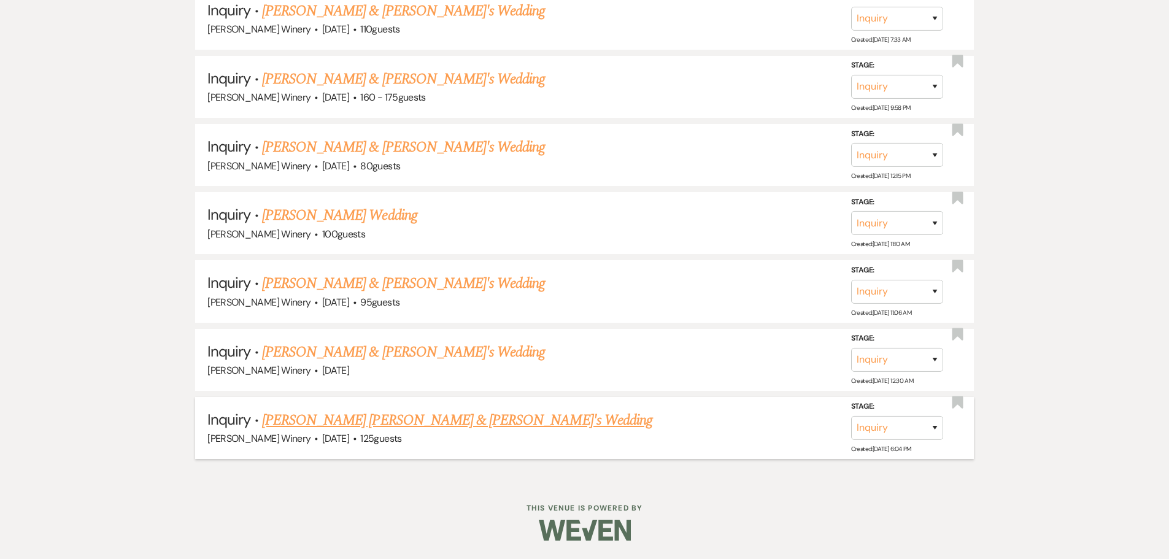
click at [415, 421] on link "[PERSON_NAME] [PERSON_NAME] & [PERSON_NAME]'s Wedding" at bounding box center [457, 420] width 390 height 22
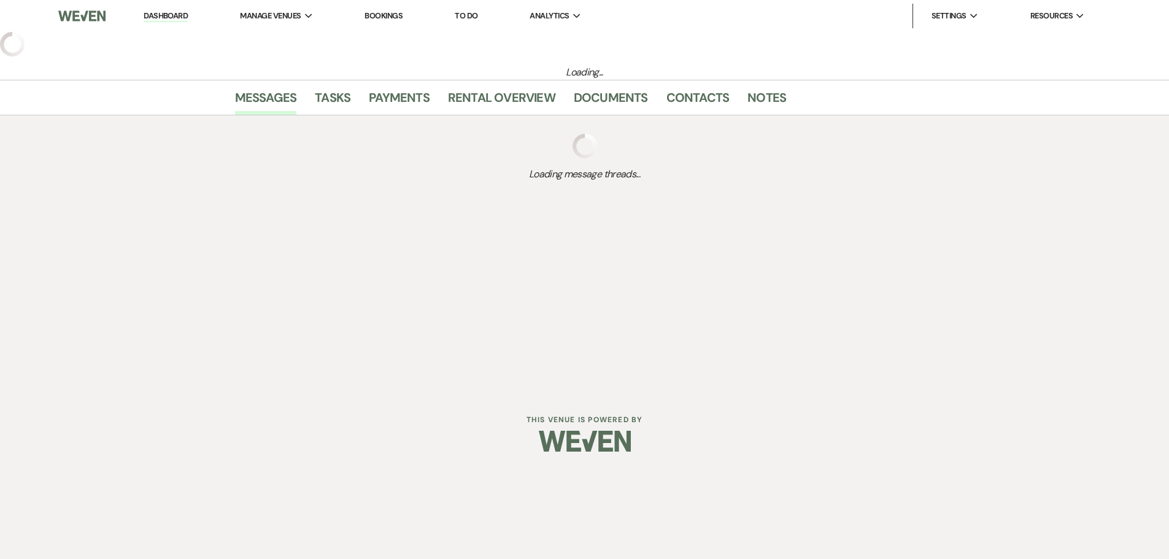
select select "5"
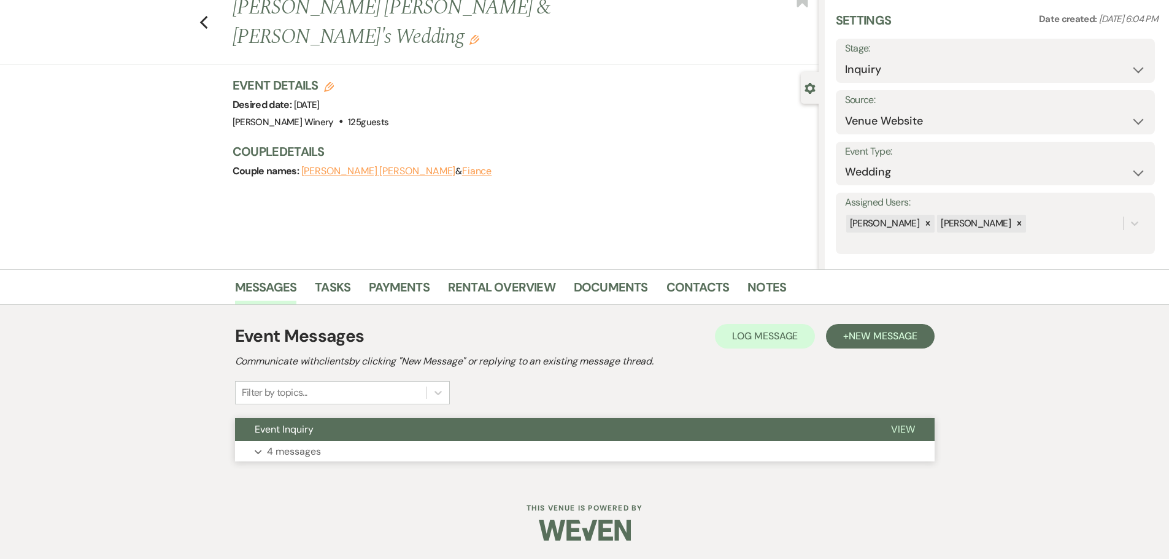
click at [312, 444] on p "4 messages" at bounding box center [294, 452] width 54 height 16
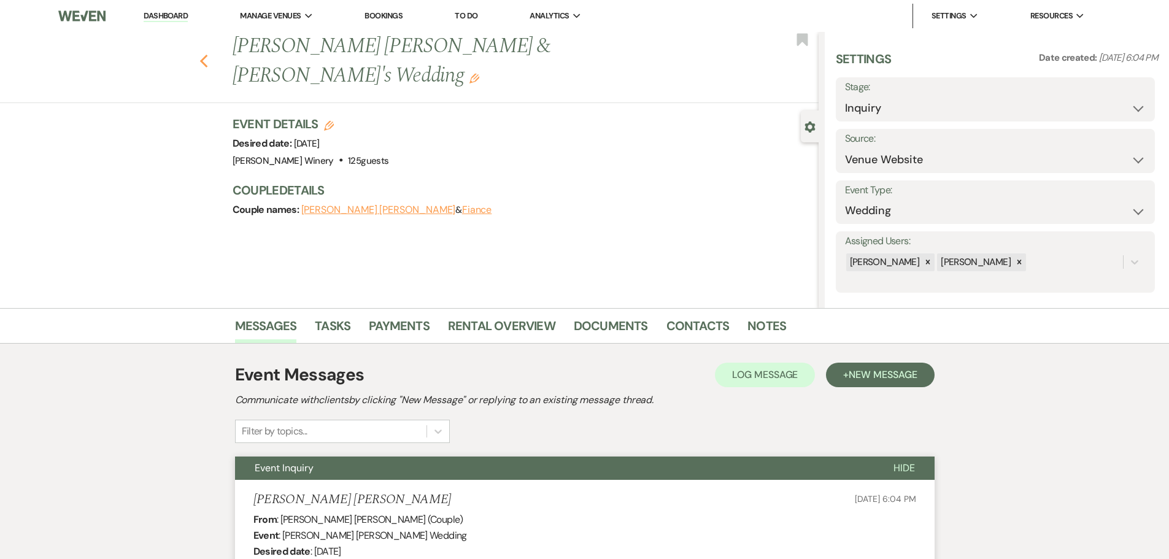
click at [207, 54] on icon "Previous" at bounding box center [203, 61] width 9 height 15
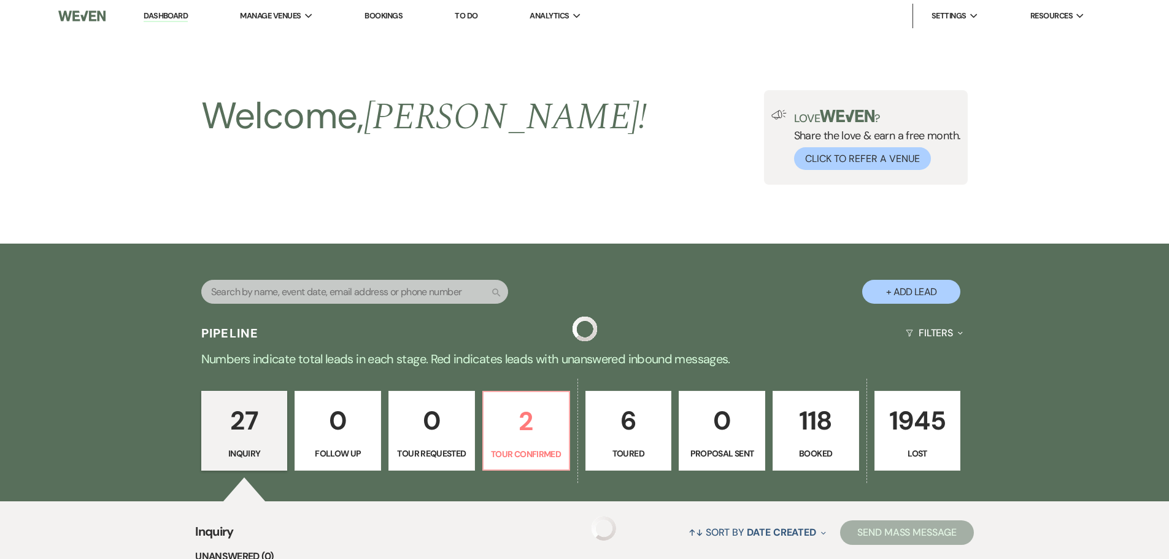
scroll to position [2027, 0]
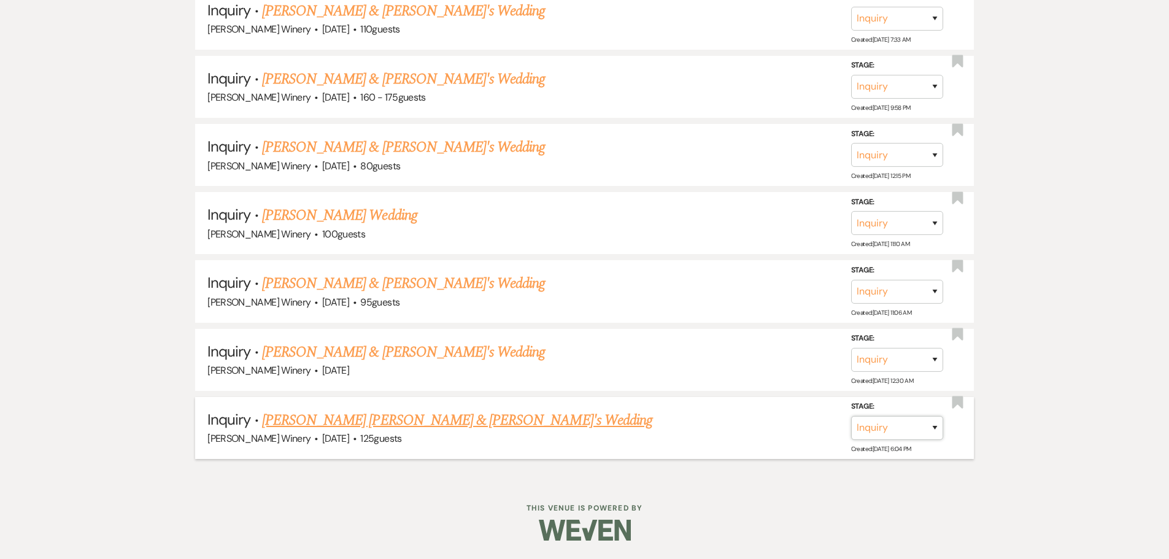
click at [892, 420] on select "Inquiry Follow Up Tour Requested Tour Confirmed Toured Proposal Sent Booked Lost" at bounding box center [897, 428] width 92 height 24
select select "8"
click at [851, 416] on select "Inquiry Follow Up Tour Requested Tour Confirmed Toured Proposal Sent Booked Lost" at bounding box center [897, 428] width 92 height 24
click at [721, 428] on select "Booked Elsewhere Budget Date Unavailable No Response Not a Good Match Capacity …" at bounding box center [725, 428] width 106 height 24
select select "9"
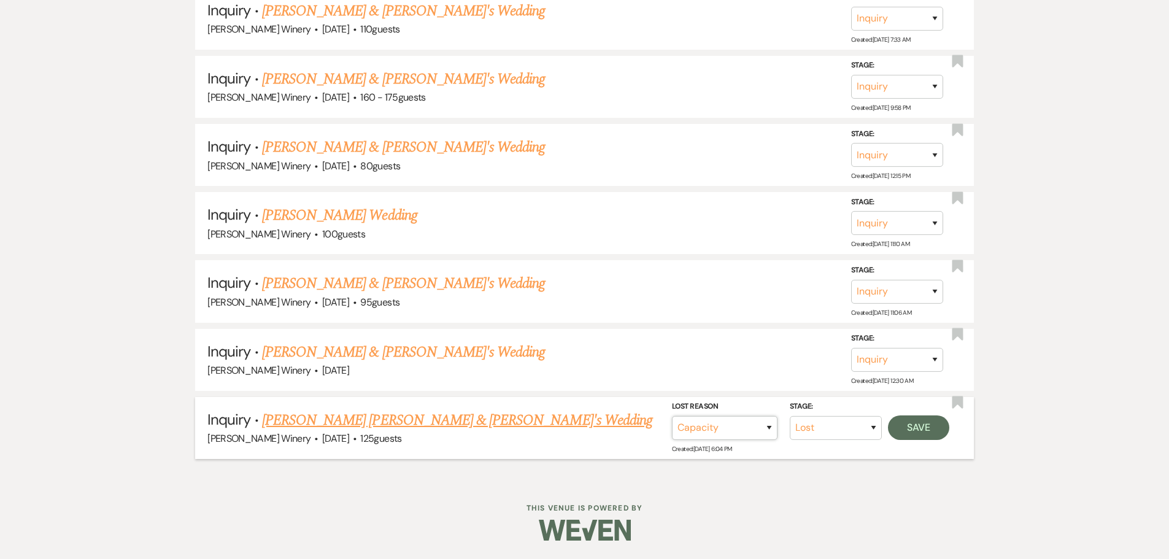
click at [672, 416] on select "Booked Elsewhere Budget Date Unavailable No Response Not a Good Match Capacity …" at bounding box center [725, 428] width 106 height 24
click at [909, 423] on button "Save" at bounding box center [918, 427] width 61 height 25
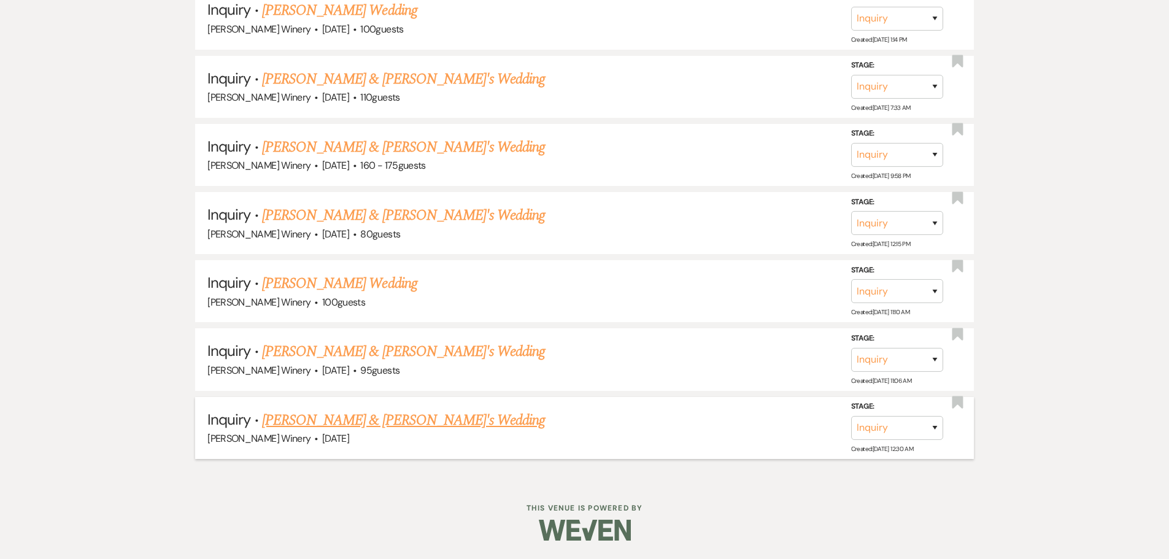
scroll to position [1959, 0]
click at [324, 418] on link "[PERSON_NAME] & [PERSON_NAME]'s Wedding" at bounding box center [403, 420] width 283 height 22
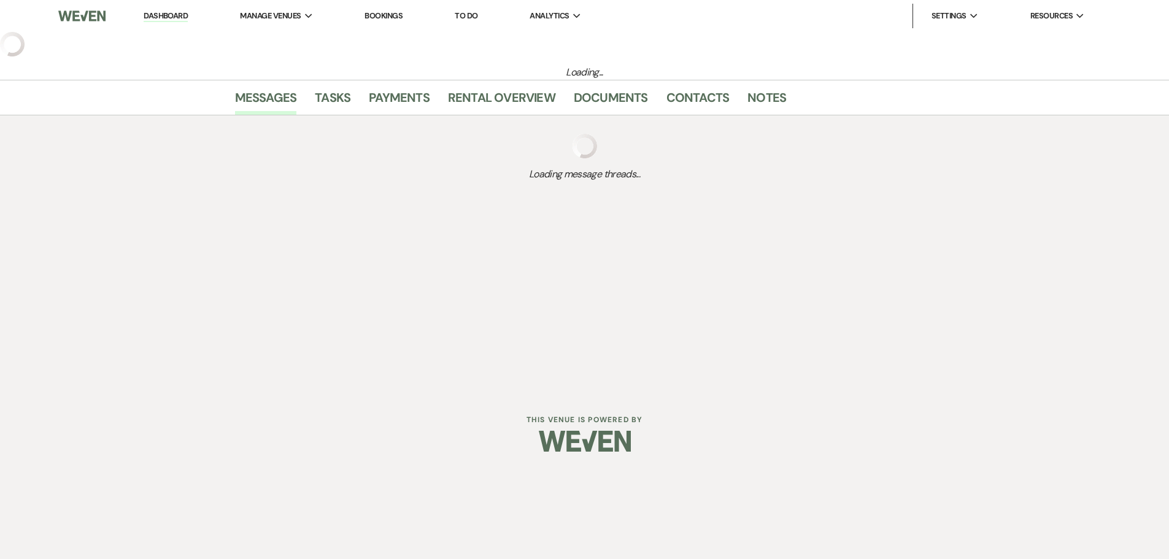
select select "5"
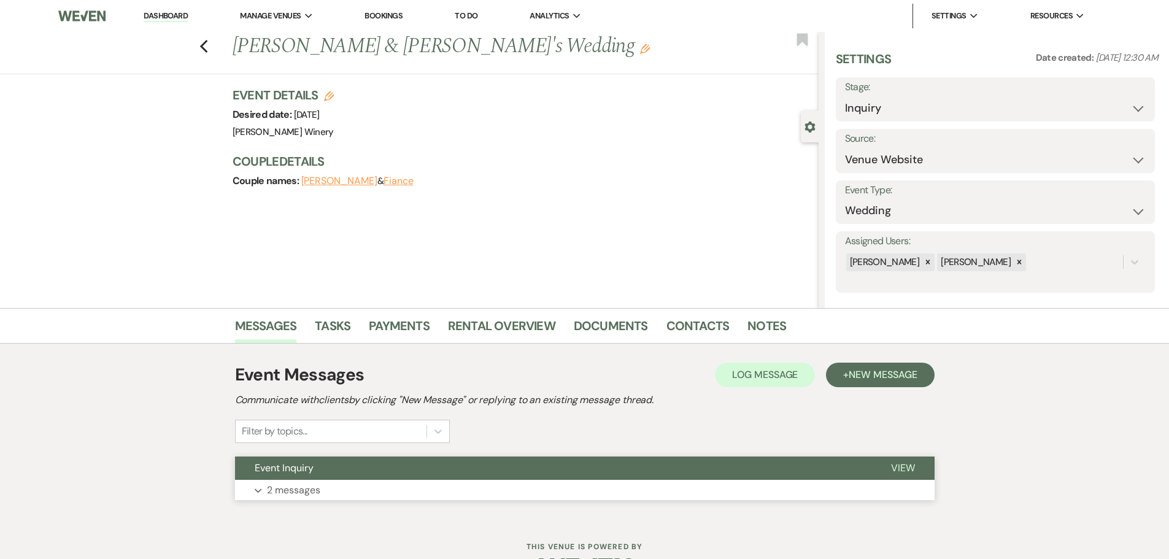
click at [318, 478] on button "Event Inquiry" at bounding box center [553, 467] width 636 height 23
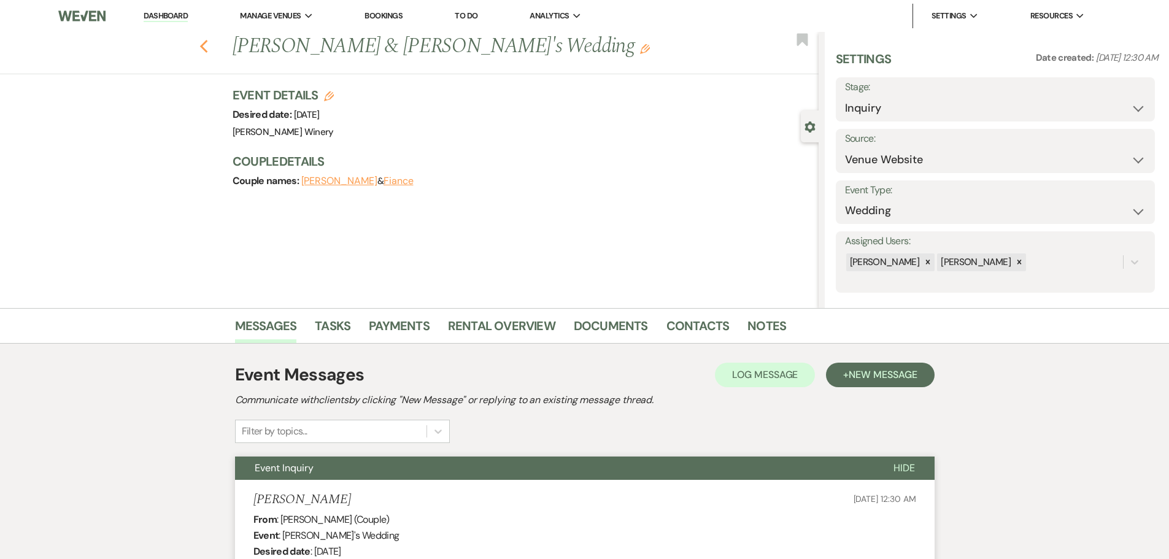
click at [204, 44] on icon "Previous" at bounding box center [203, 46] width 9 height 15
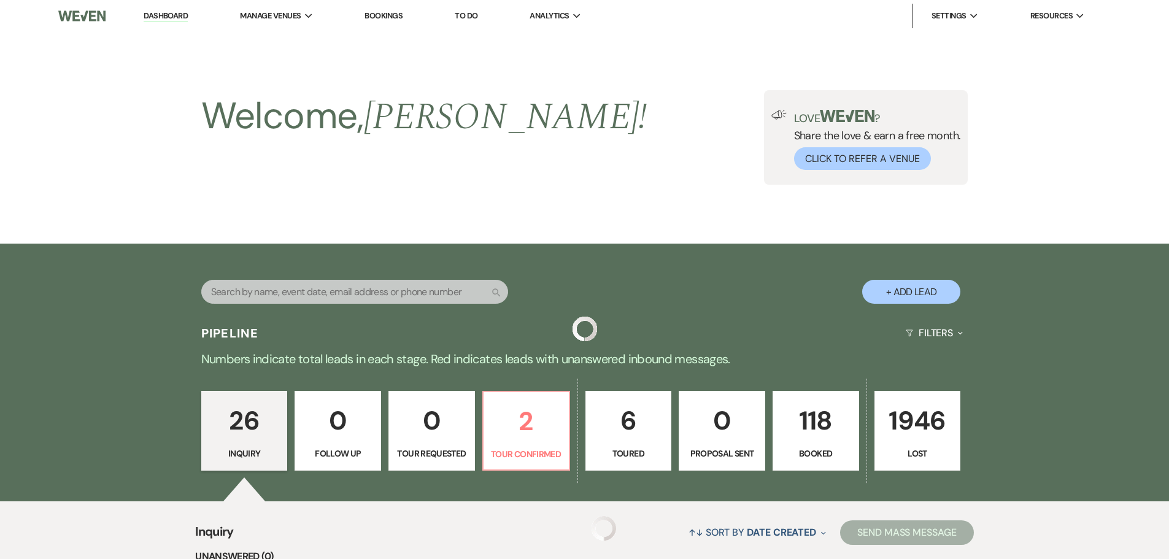
scroll to position [1959, 0]
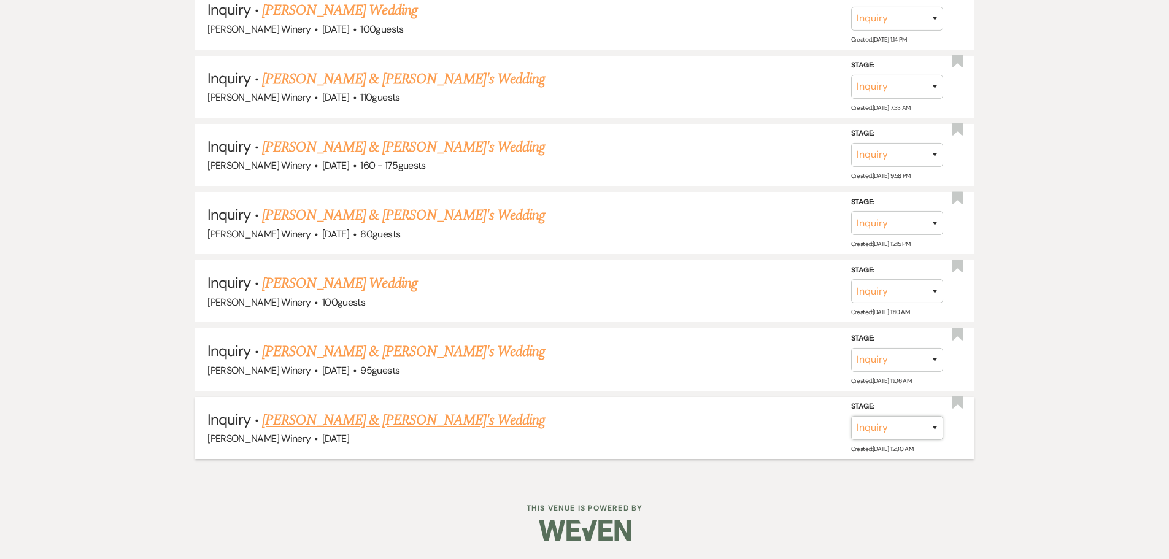
click at [920, 436] on select "Inquiry Follow Up Tour Requested Tour Confirmed Toured Proposal Sent Booked Lost" at bounding box center [897, 428] width 92 height 24
select select "8"
click at [851, 416] on select "Inquiry Follow Up Tour Requested Tour Confirmed Toured Proposal Sent Booked Lost" at bounding box center [897, 428] width 92 height 24
click at [725, 434] on select "Booked Elsewhere Budget Date Unavailable No Response Not a Good Match Capacity …" at bounding box center [725, 428] width 106 height 24
select select "5"
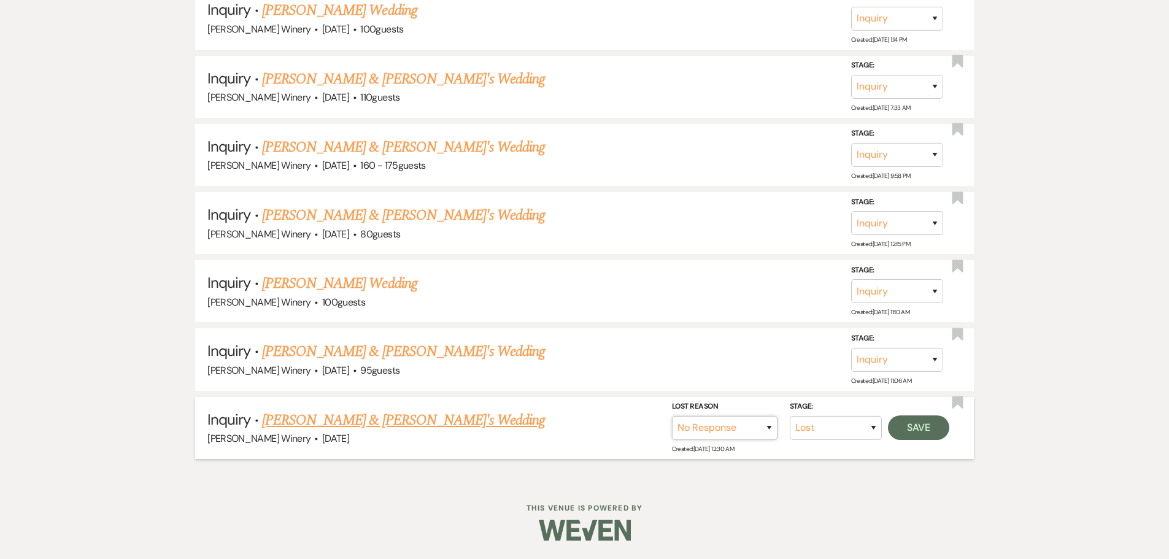
click at [672, 416] on select "Booked Elsewhere Budget Date Unavailable No Response Not a Good Match Capacity …" at bounding box center [725, 428] width 106 height 24
click at [934, 430] on button "Save" at bounding box center [918, 427] width 61 height 25
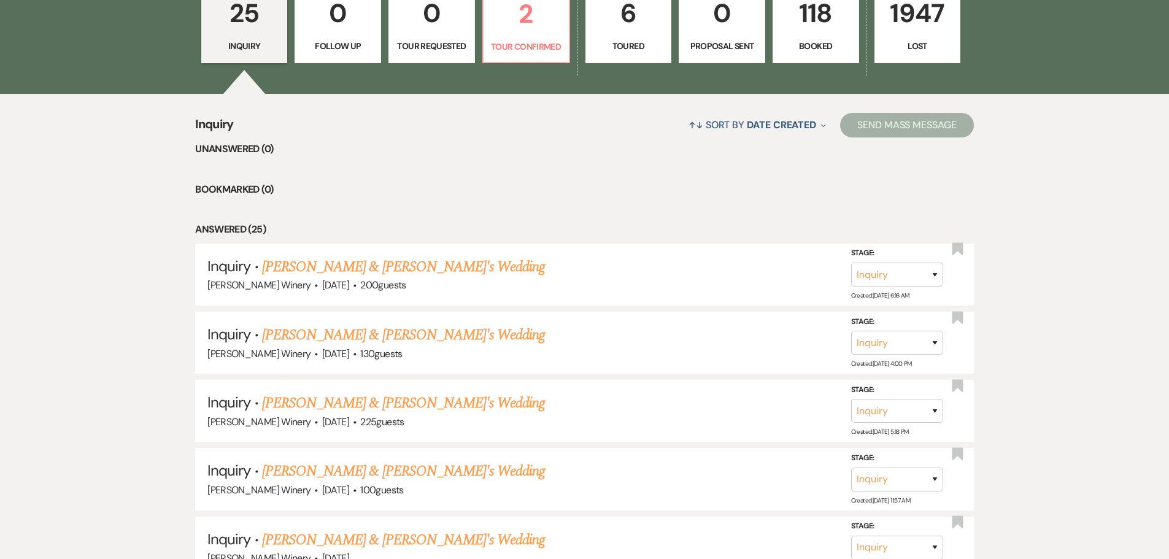
scroll to position [112, 0]
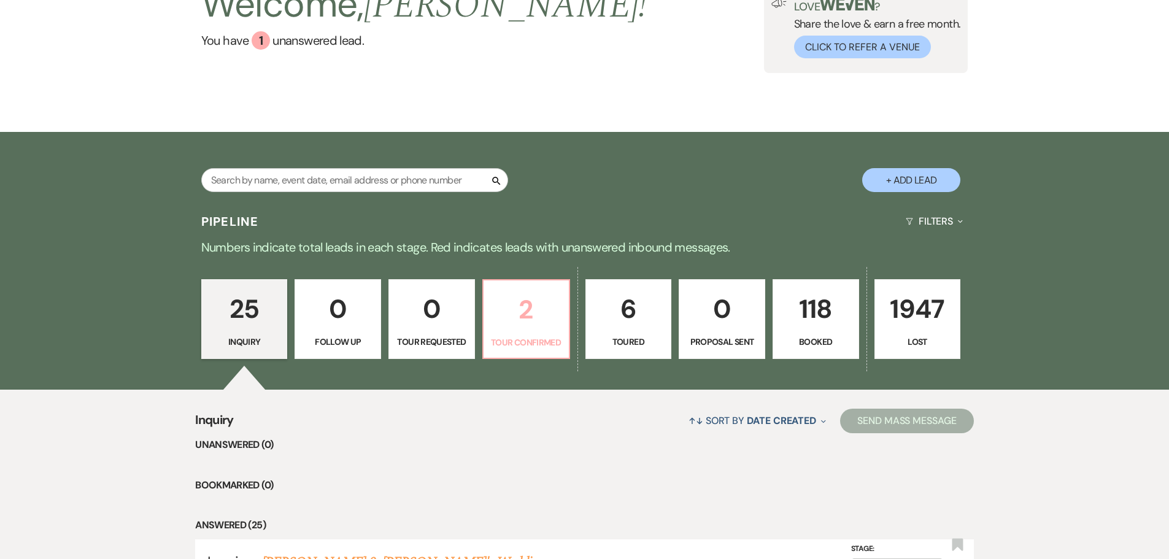
click at [520, 336] on p "Tour Confirmed" at bounding box center [526, 342] width 71 height 13
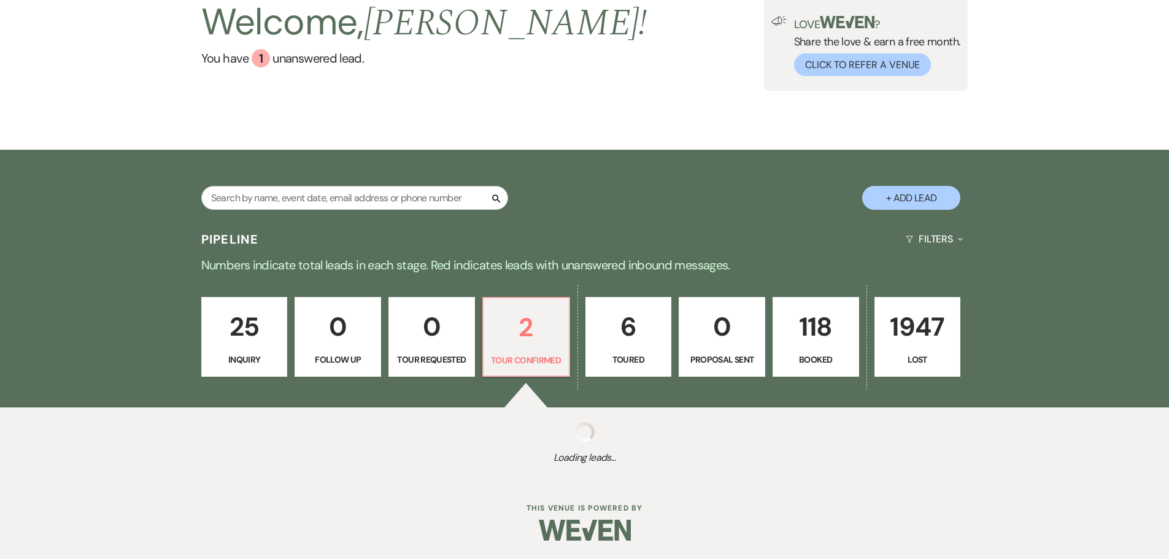
select select "4"
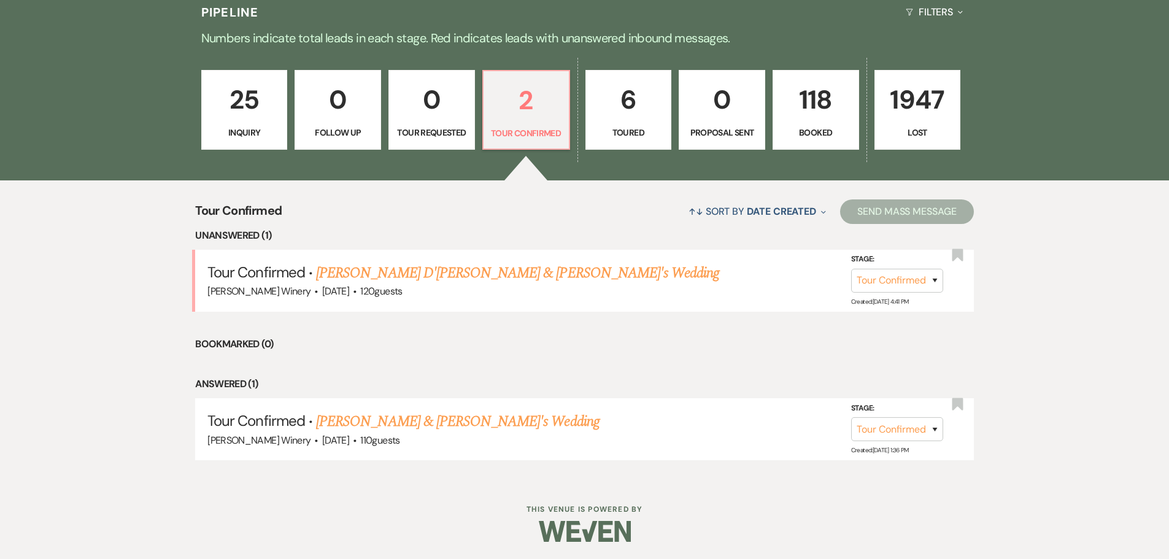
scroll to position [322, 0]
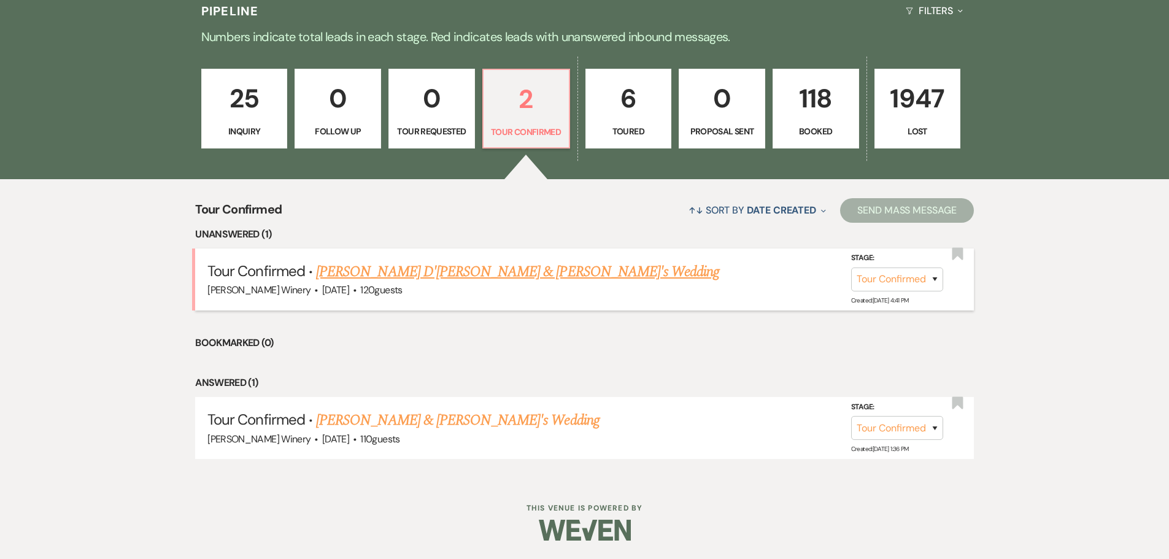
click at [450, 270] on link "[PERSON_NAME] D'[PERSON_NAME] & [PERSON_NAME]'s Wedding" at bounding box center [517, 272] width 403 height 22
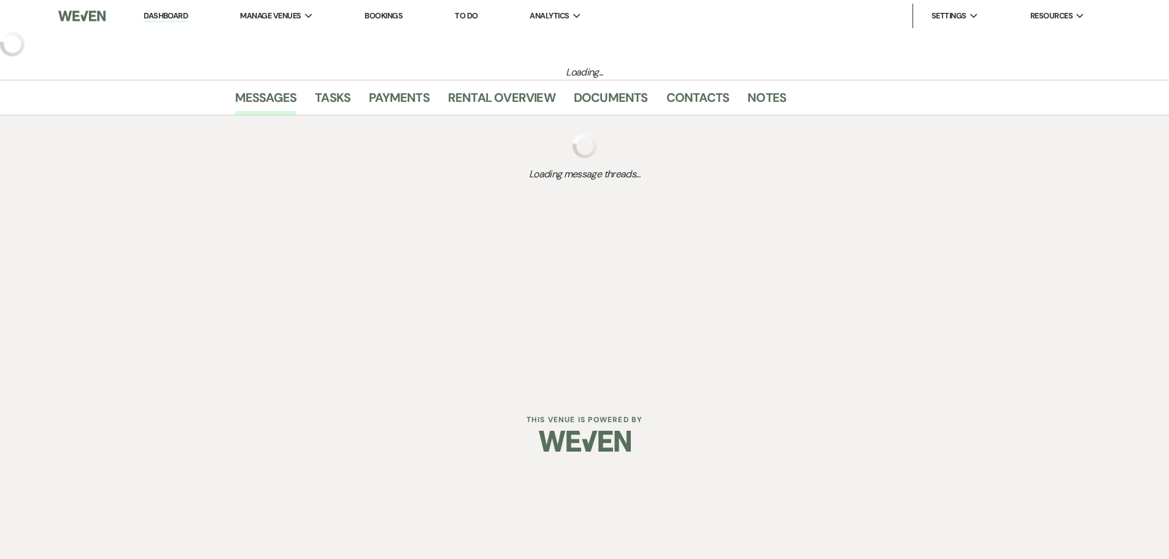
select select "4"
select select "5"
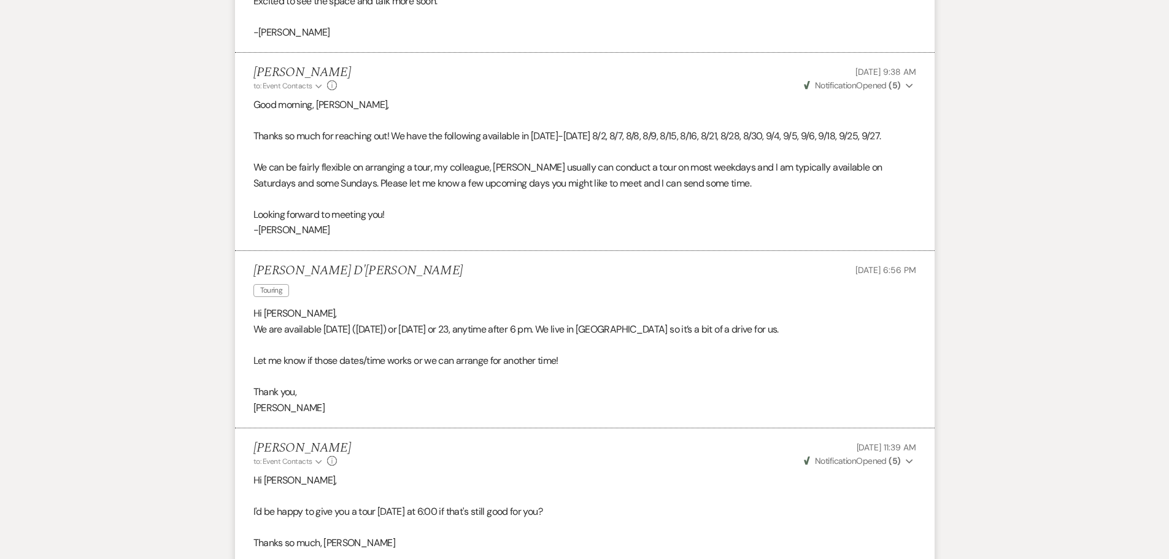
scroll to position [1102, 0]
